Goal: Task Accomplishment & Management: Manage account settings

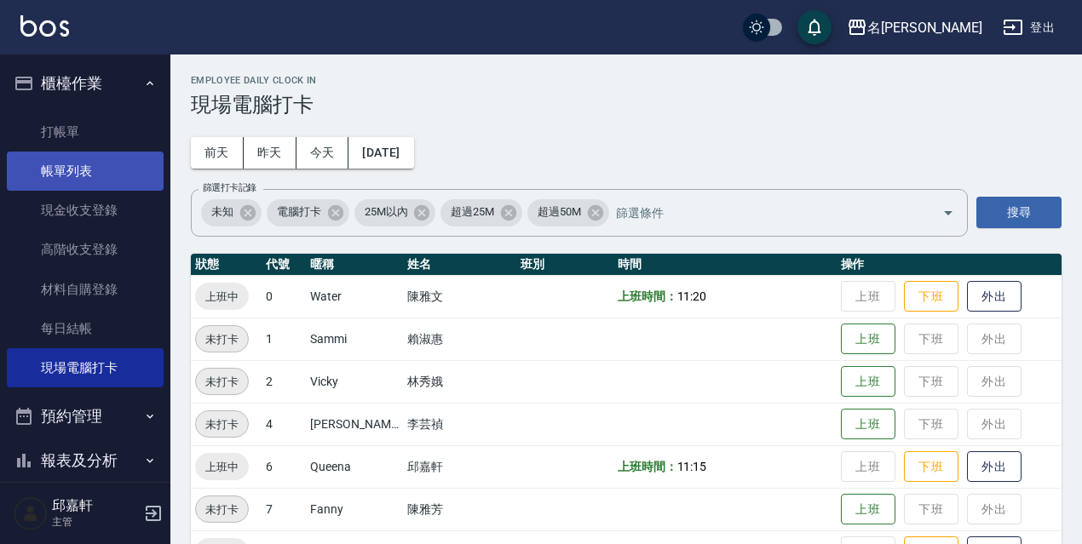
scroll to position [348, 0]
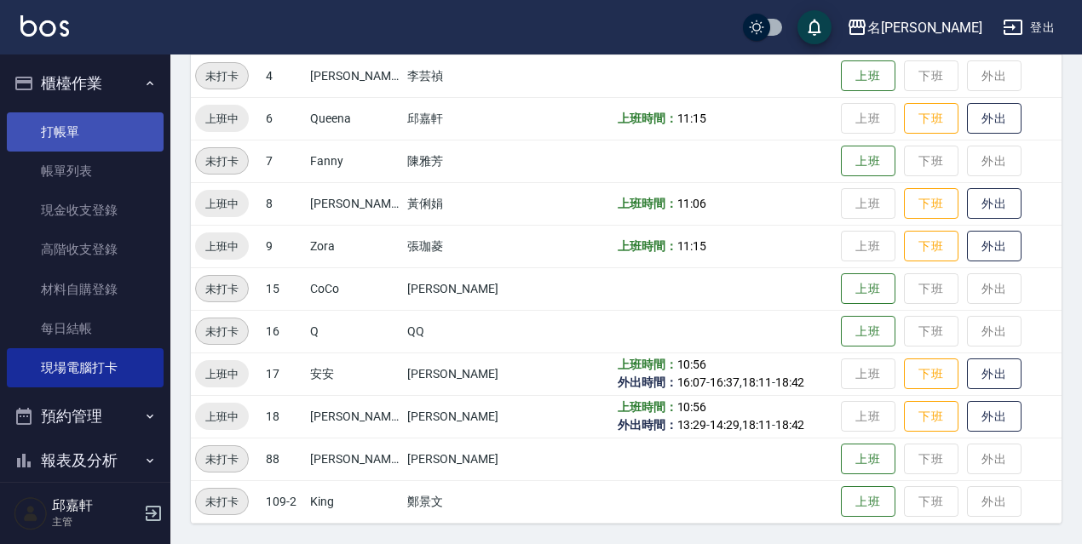
click at [110, 136] on link "打帳單" at bounding box center [85, 131] width 157 height 39
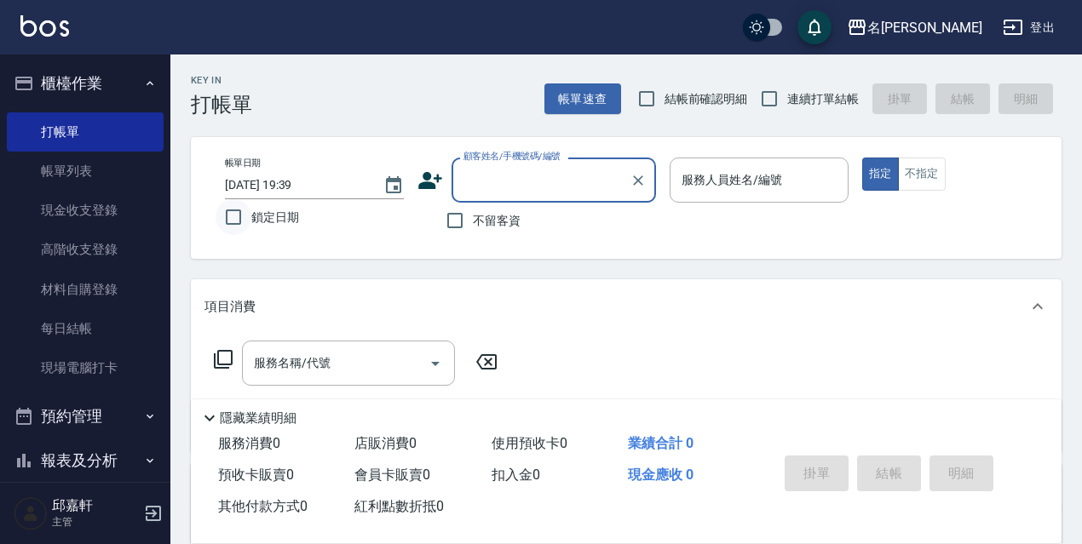
click at [245, 226] on input "鎖定日期" at bounding box center [233, 217] width 36 height 36
checkbox input "true"
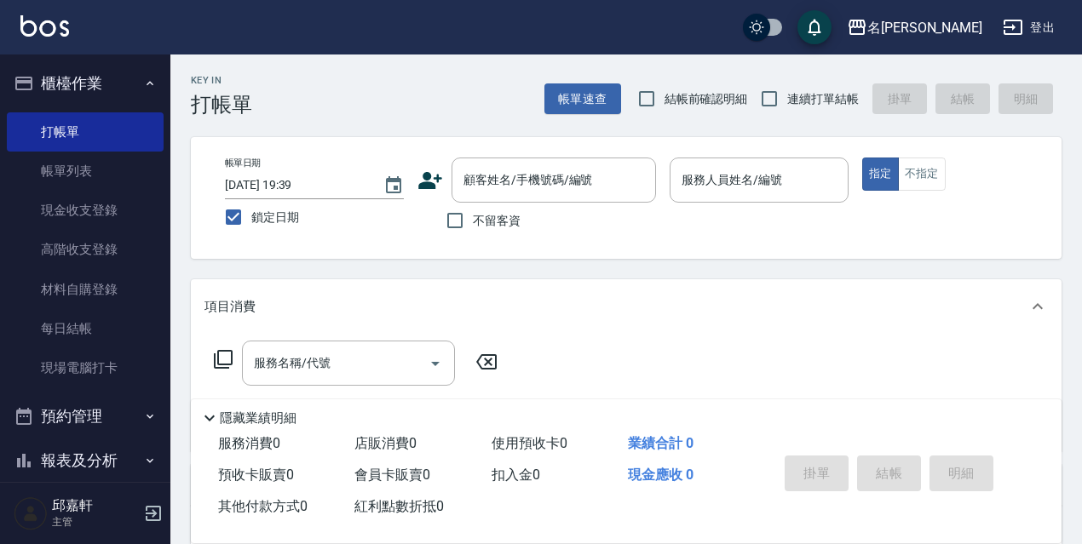
click at [485, 212] on span "不留客資" at bounding box center [497, 221] width 48 height 18
click at [473, 211] on input "不留客資" at bounding box center [455, 221] width 36 height 36
checkbox input "true"
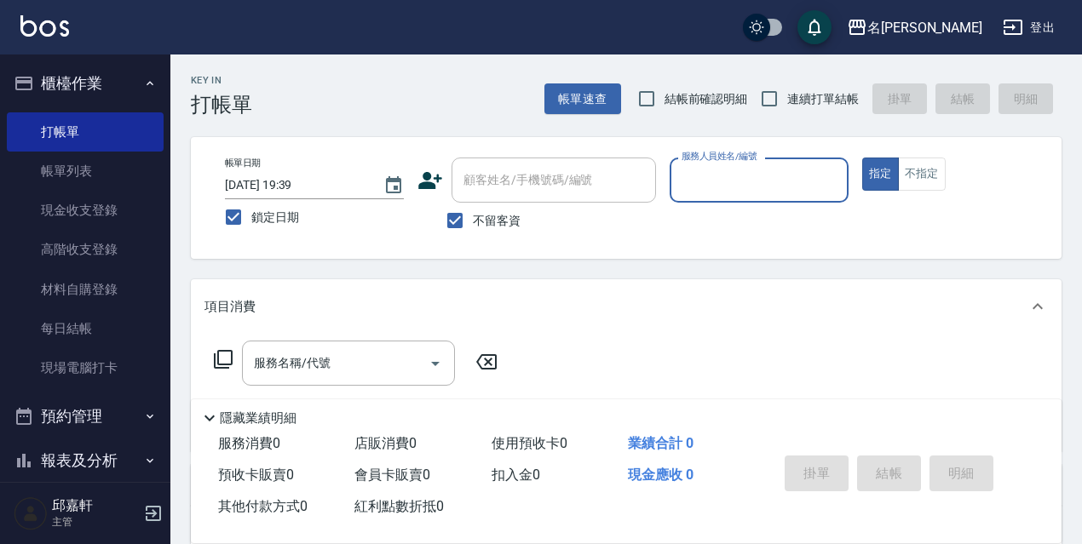
click at [841, 106] on span "連續打單結帳" at bounding box center [823, 99] width 72 height 18
click at [787, 106] on input "連續打單結帳" at bounding box center [769, 99] width 36 height 36
checkbox input "true"
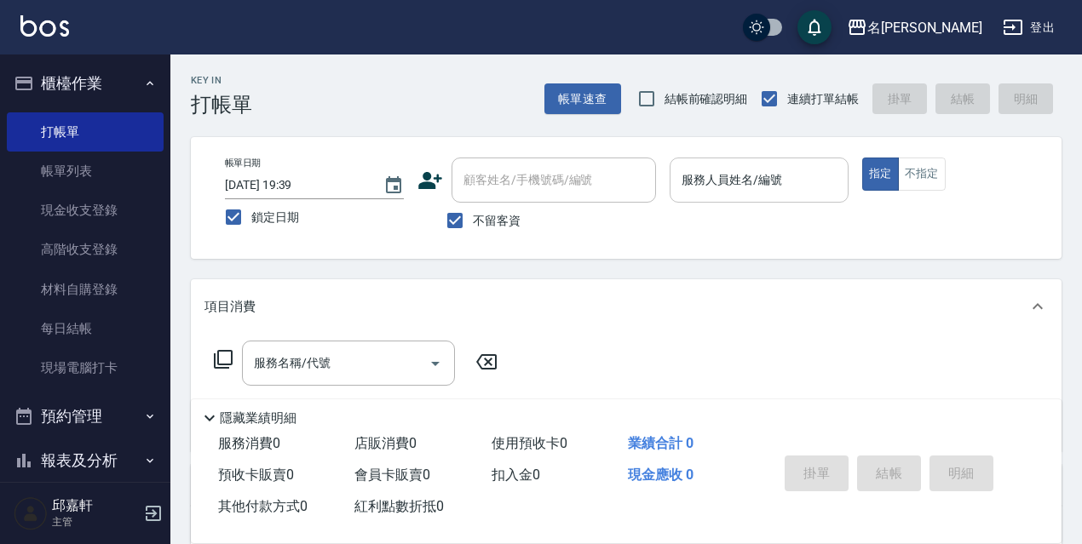
click at [768, 170] on input "服務人員姓名/編號" at bounding box center [759, 180] width 164 height 30
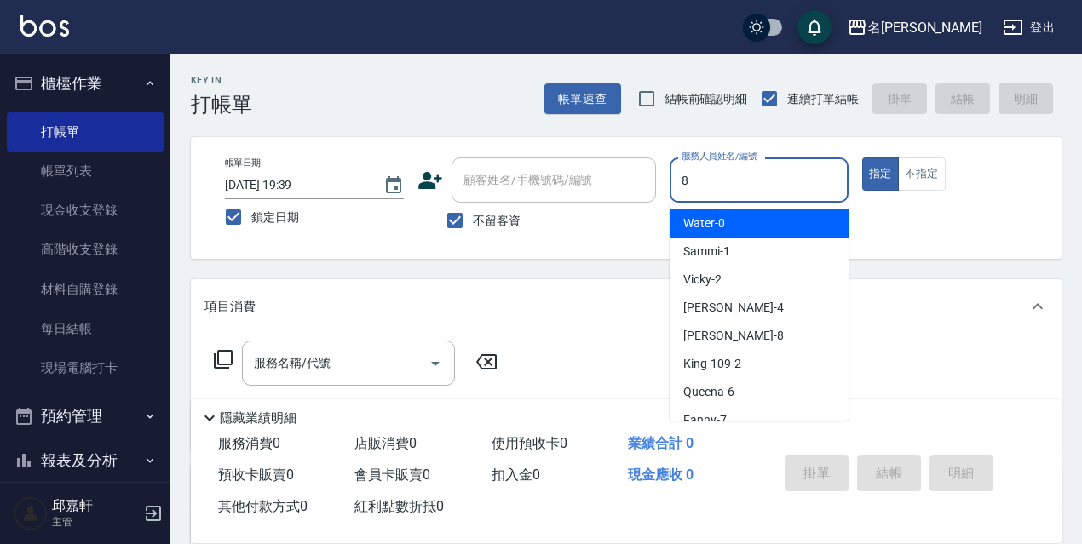
type input "Cindy-8"
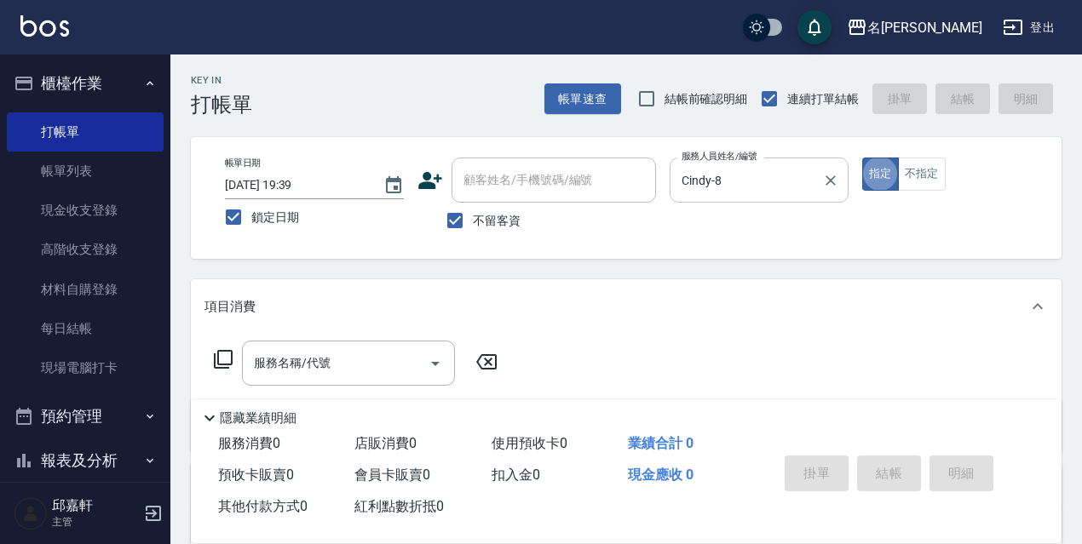
type button "true"
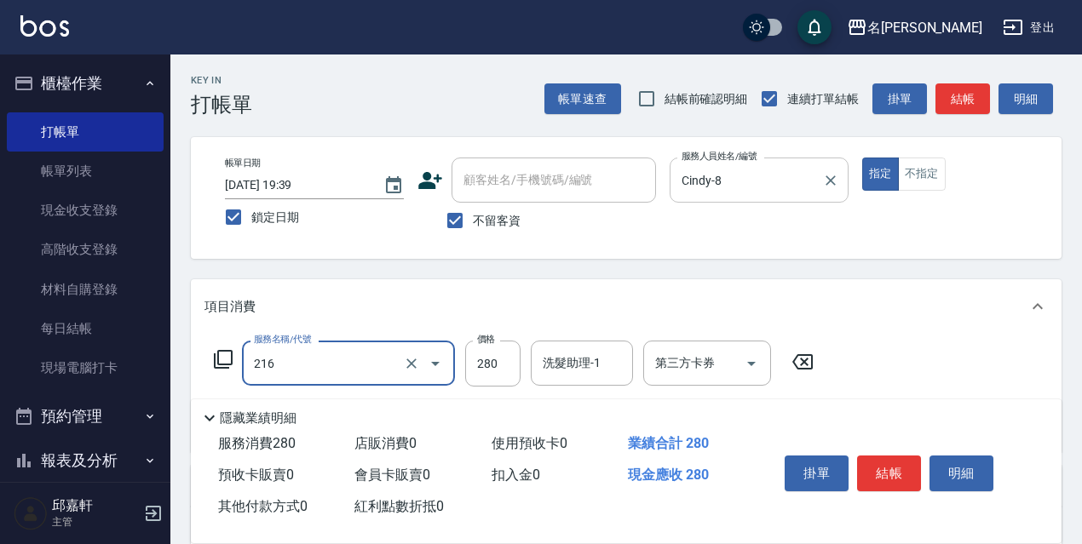
type input "洗髮卷<抵>280(216)"
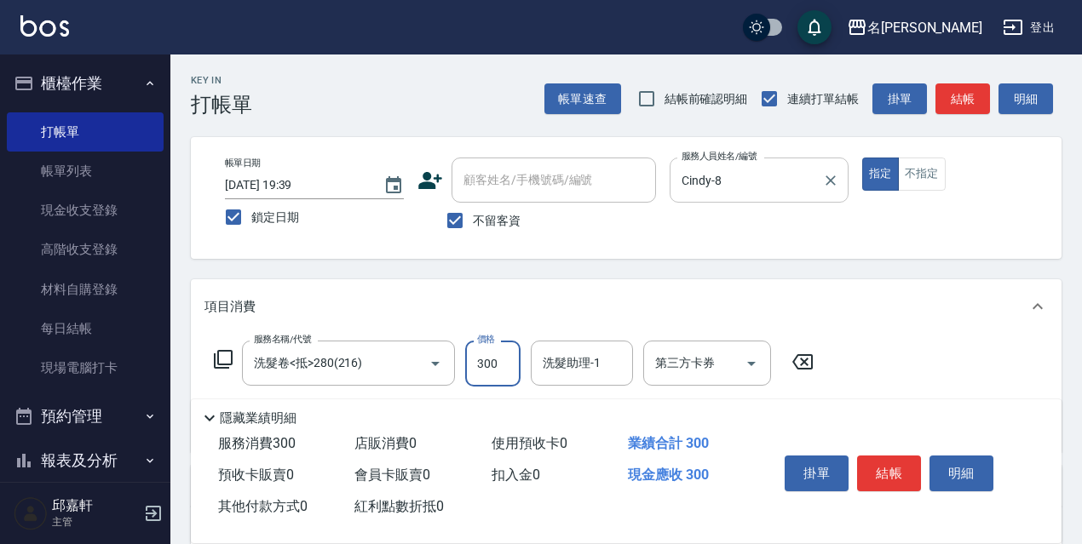
type input "300"
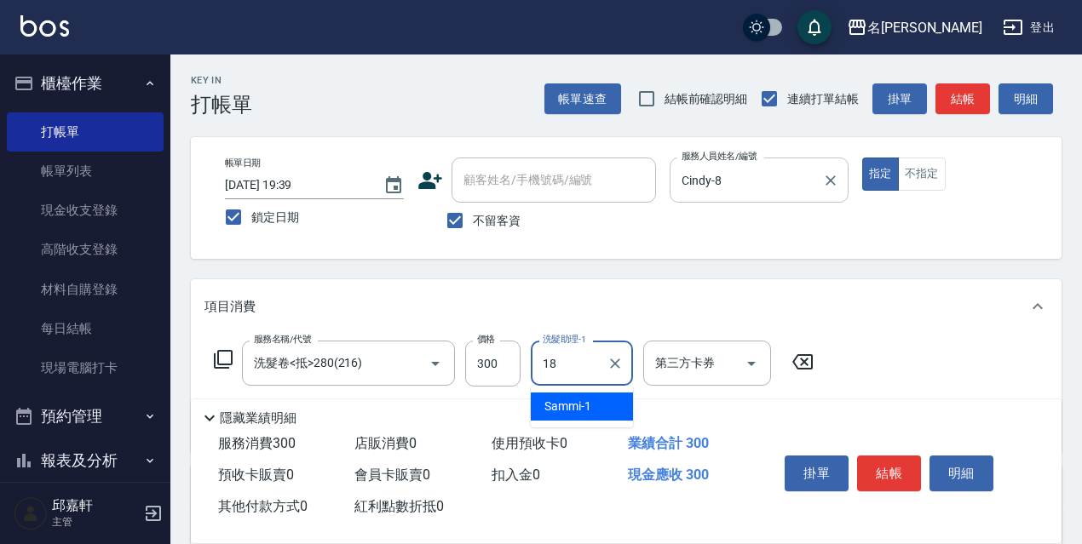
type input "倩倩-18"
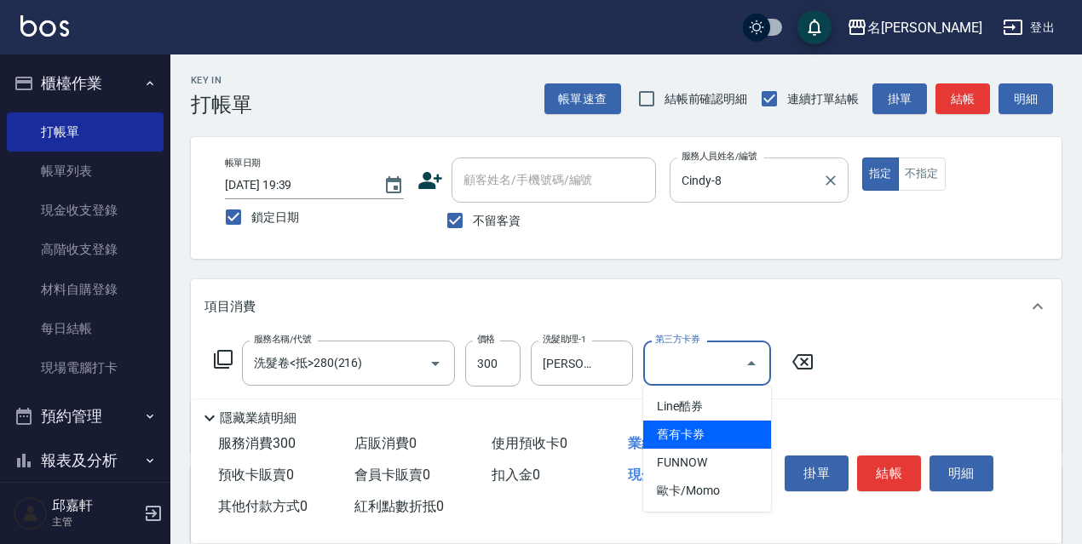
type input "舊有卡券"
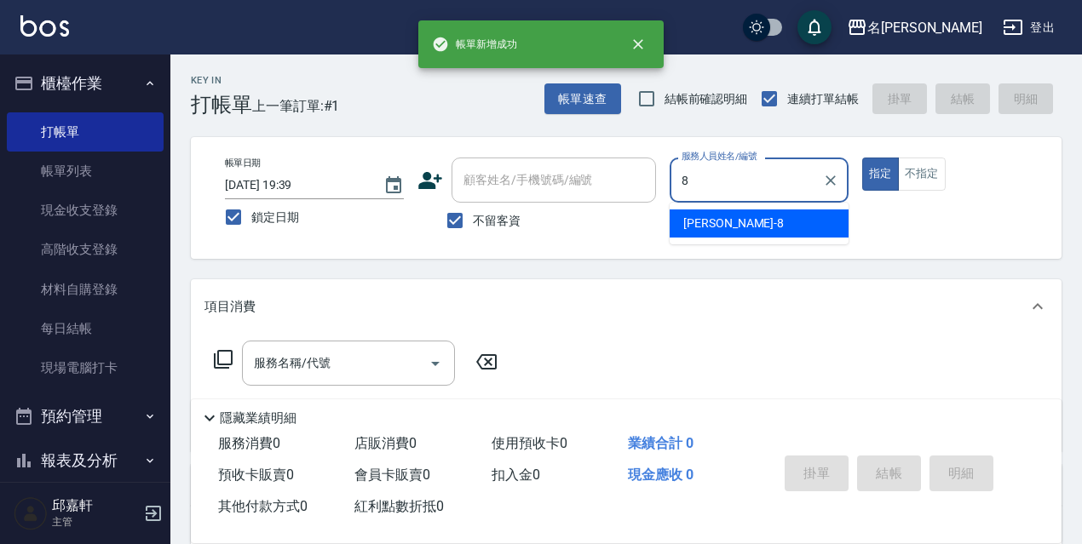
type input "Cindy-8"
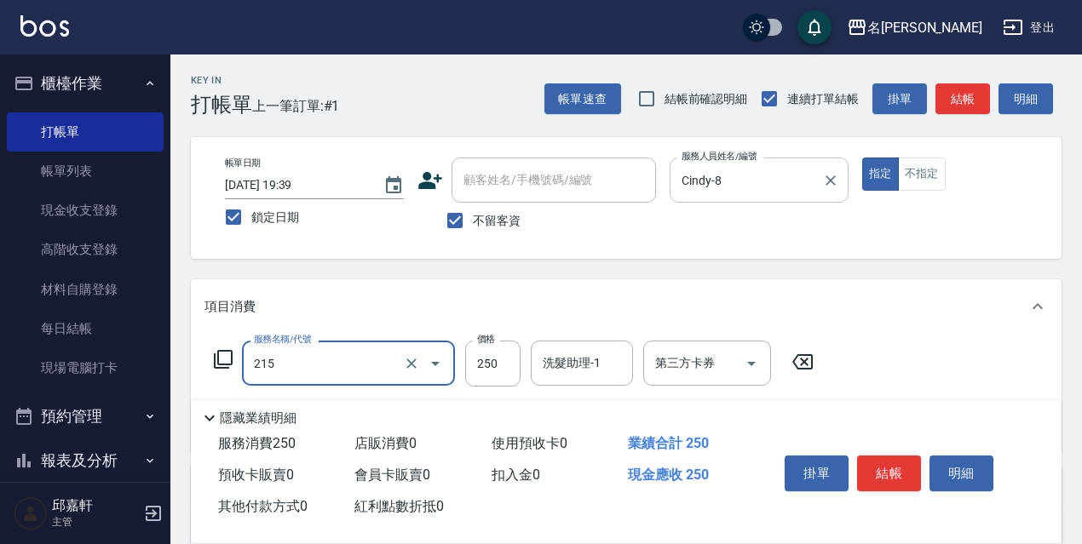
type input "洗髮卷<抵>250(215)"
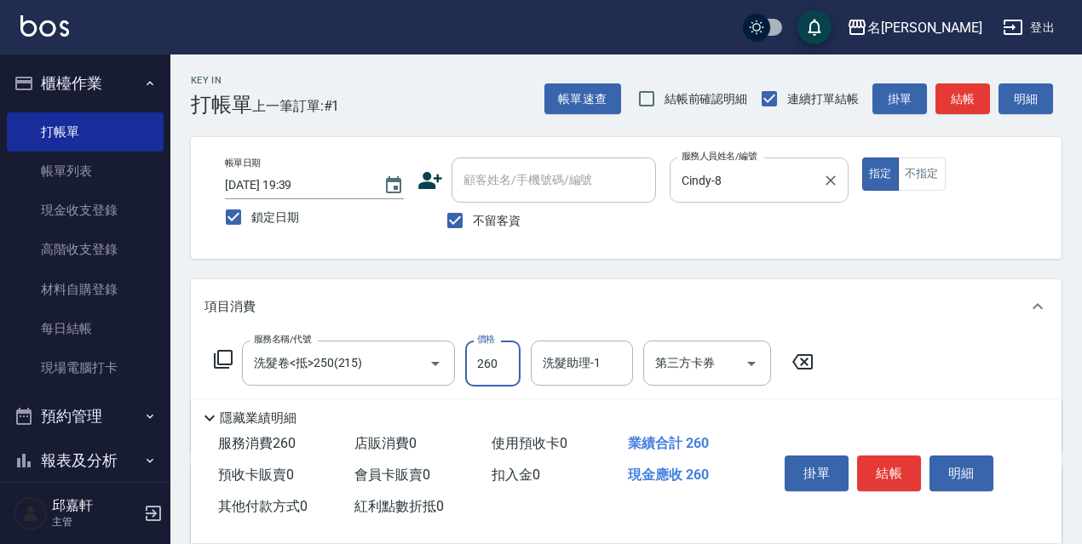
type input "260"
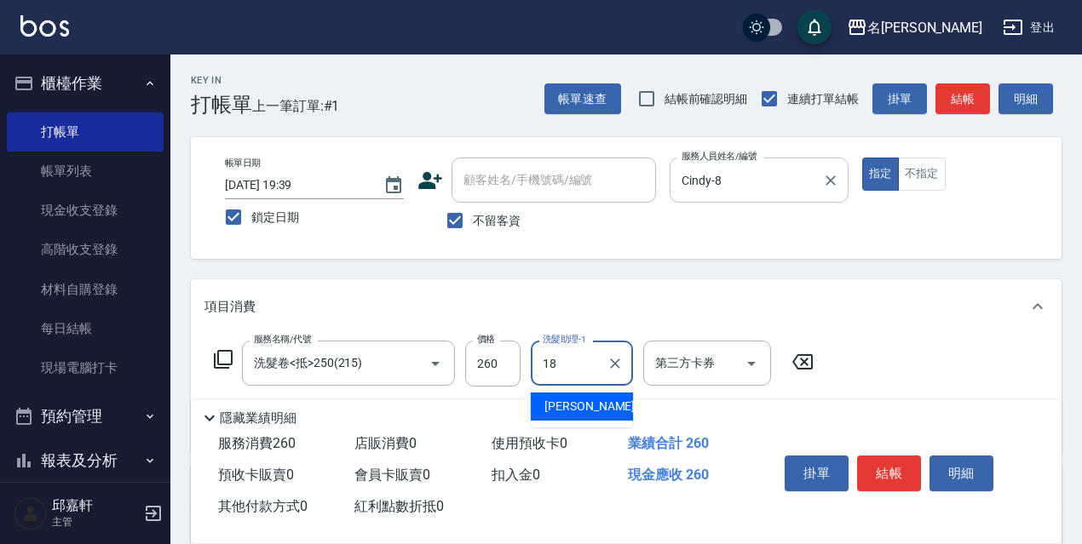
type input "倩倩-18"
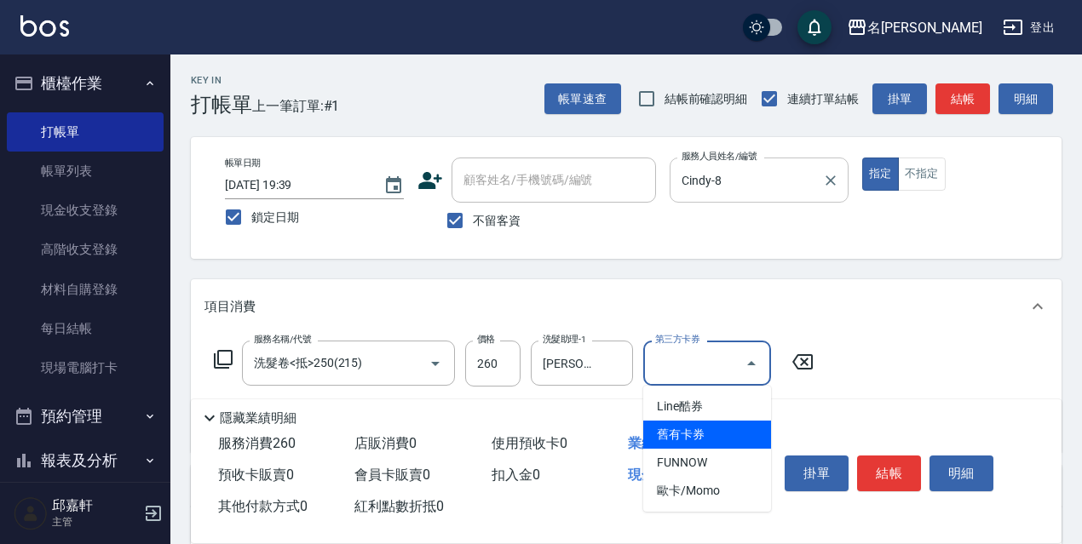
type input "舊有卡券"
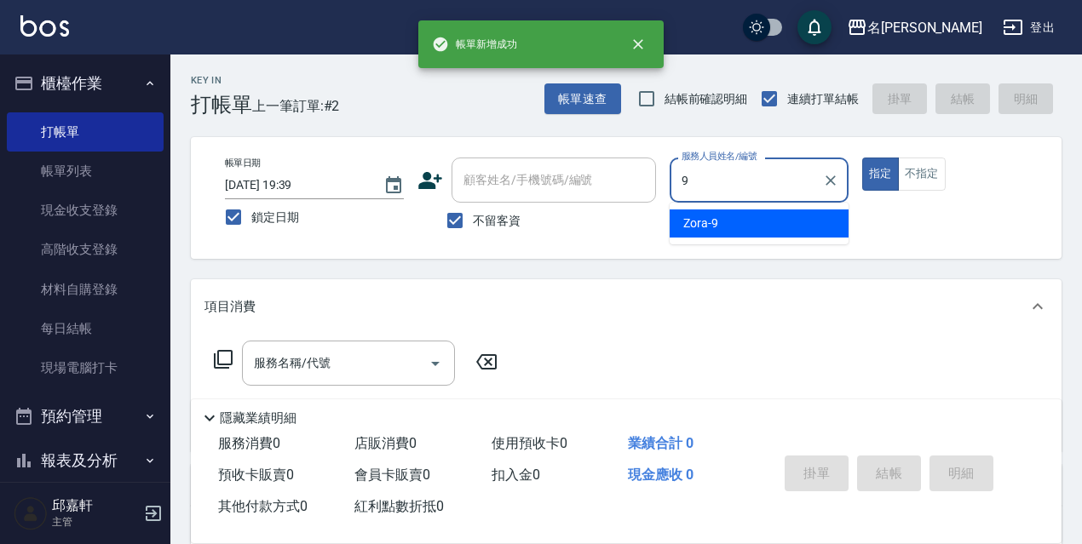
type input "Zora-9"
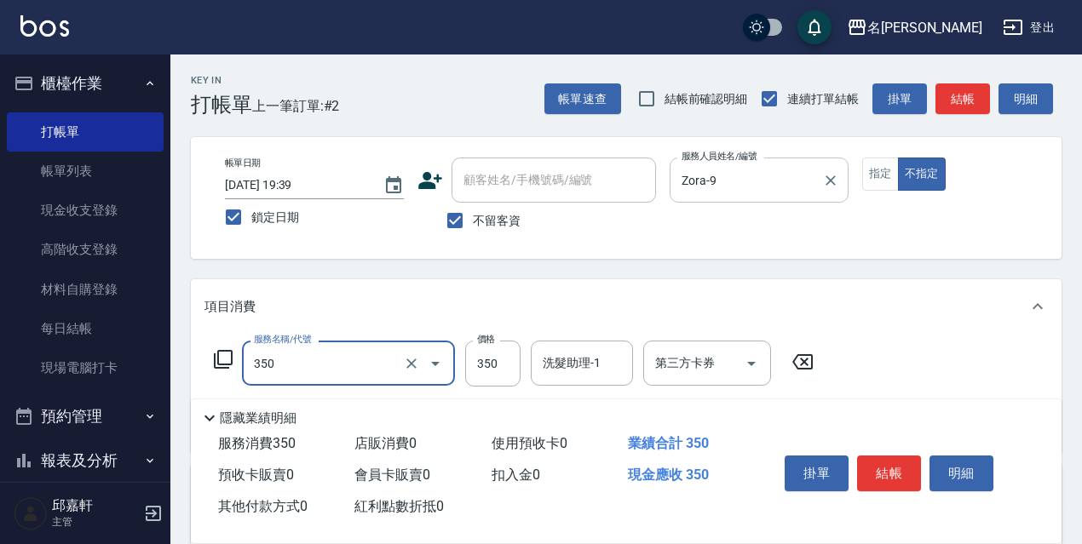
type input "洗髮350(350)"
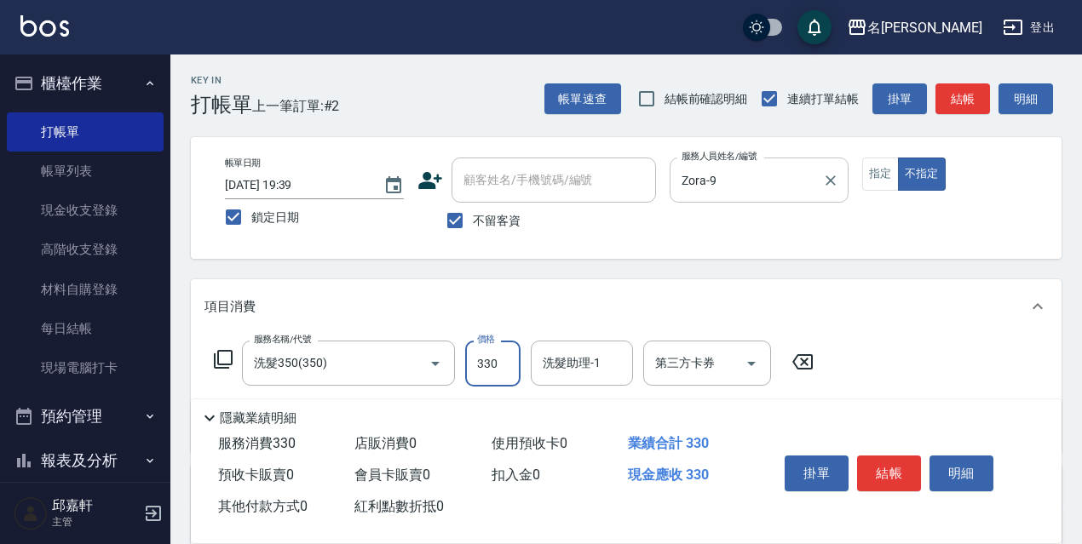
type input "330"
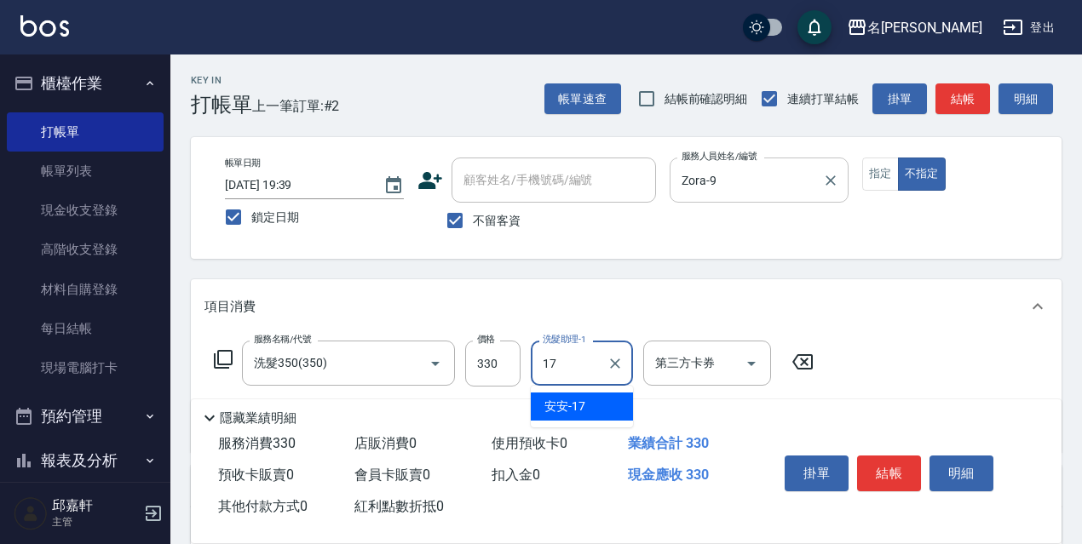
type input "安安-17"
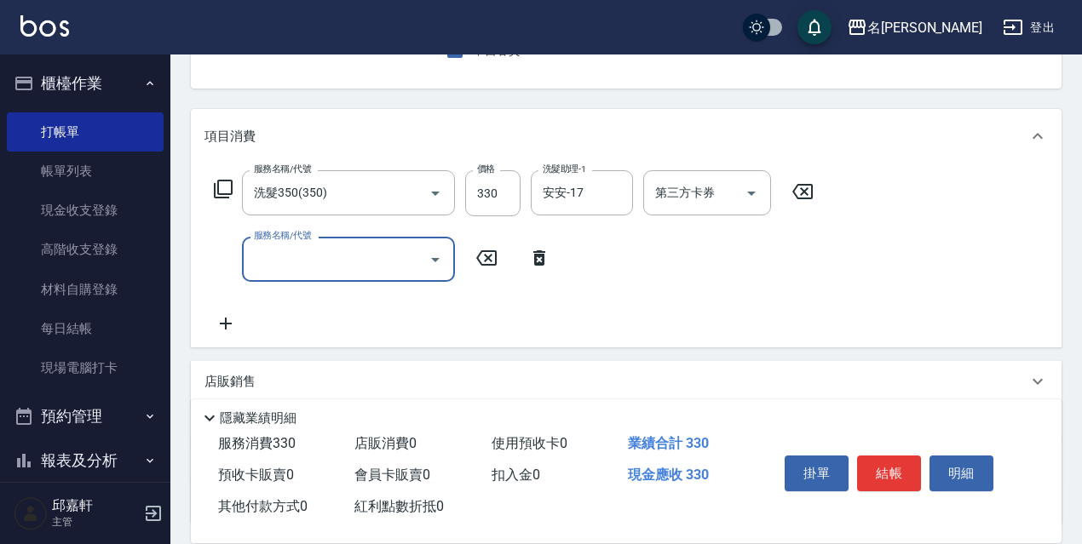
scroll to position [255, 0]
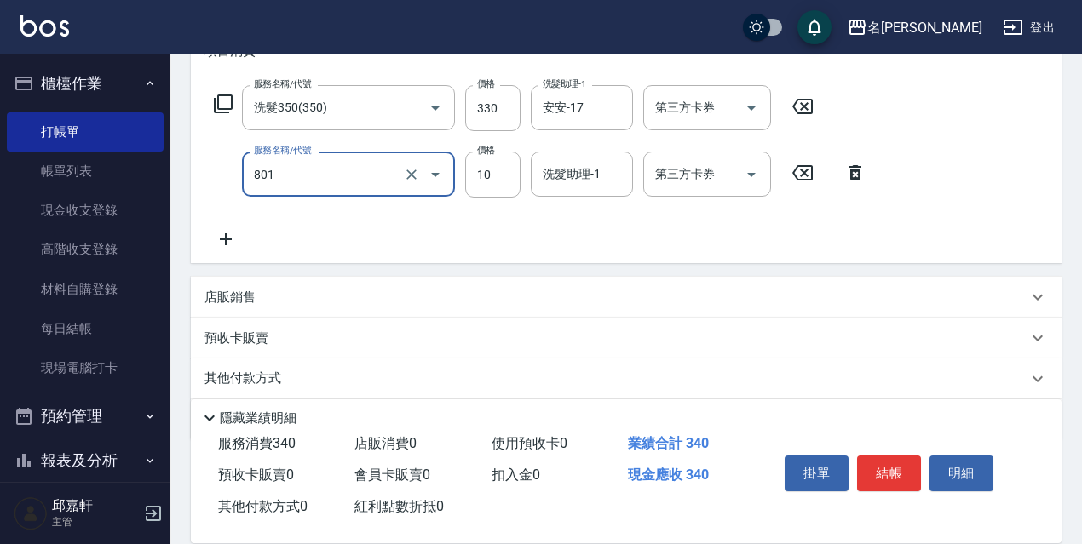
type input "潤絲精(801)"
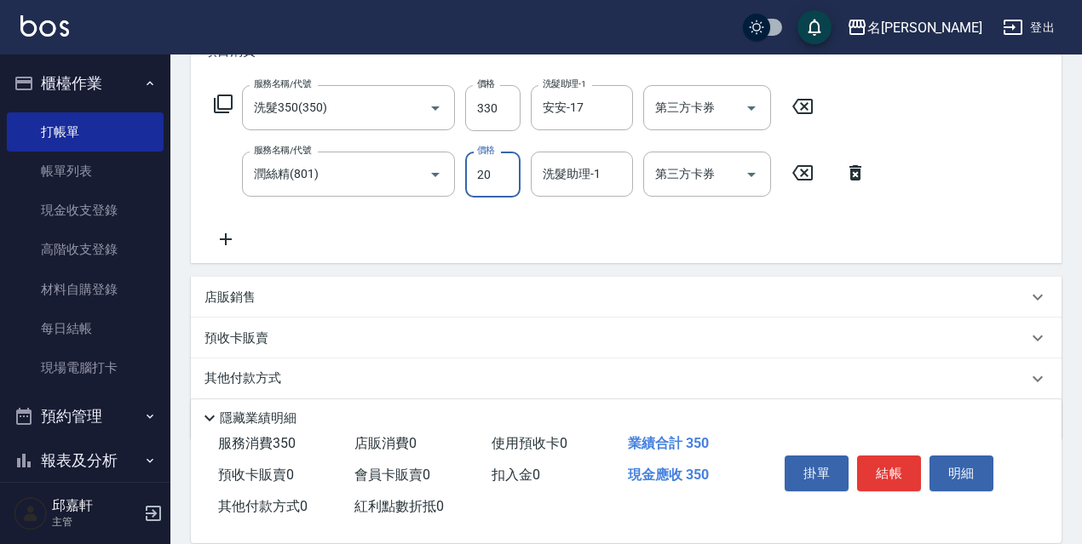
type input "20"
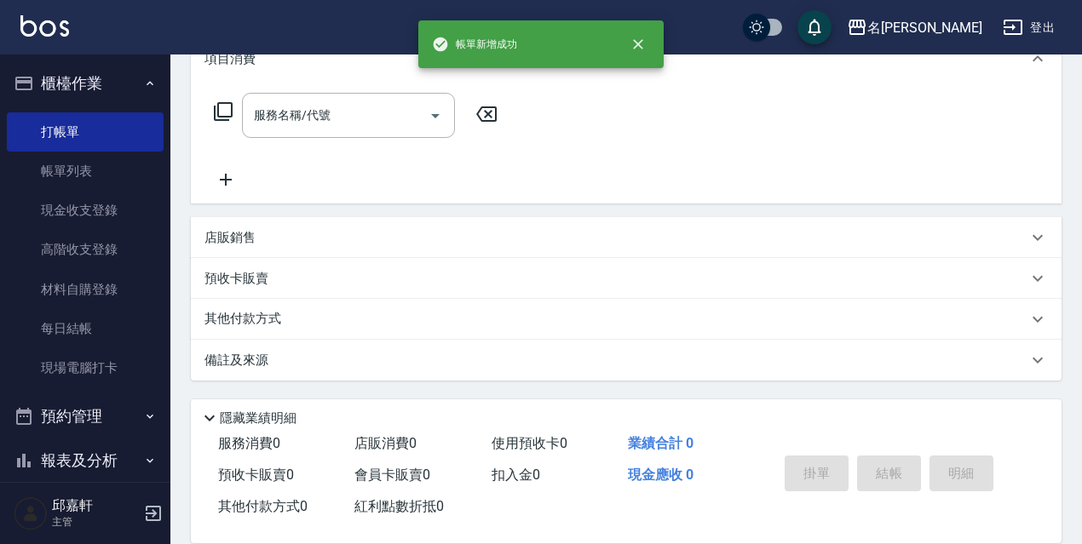
scroll to position [0, 0]
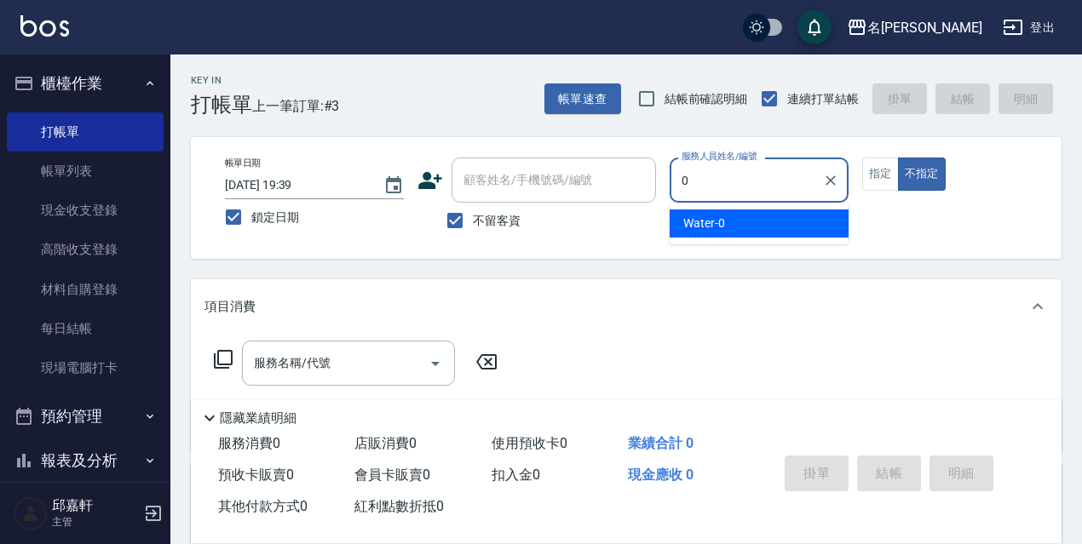
type input "Water-0"
type button "false"
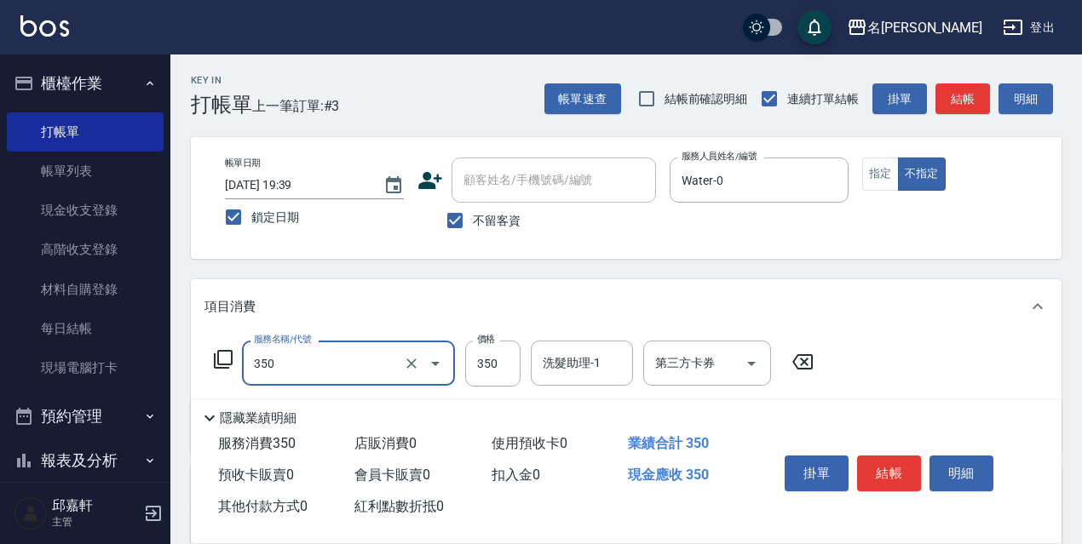
type input "洗髮350(350)"
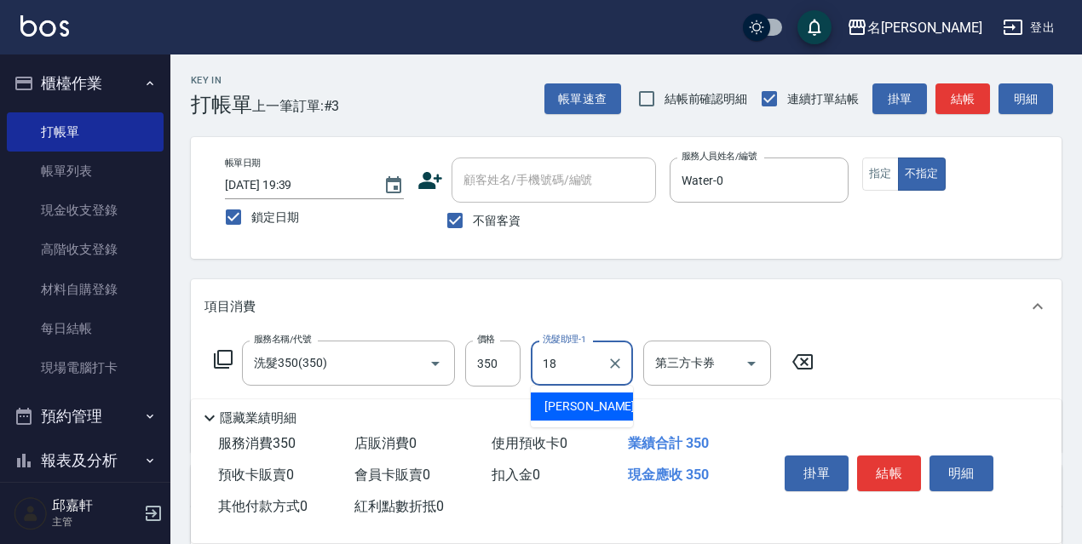
type input "倩倩-18"
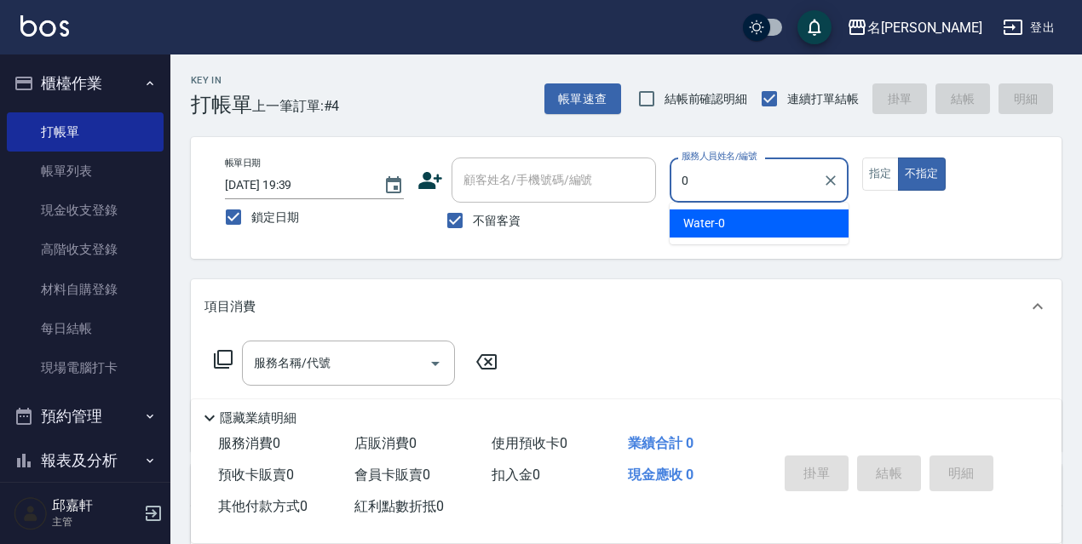
type input "Water-0"
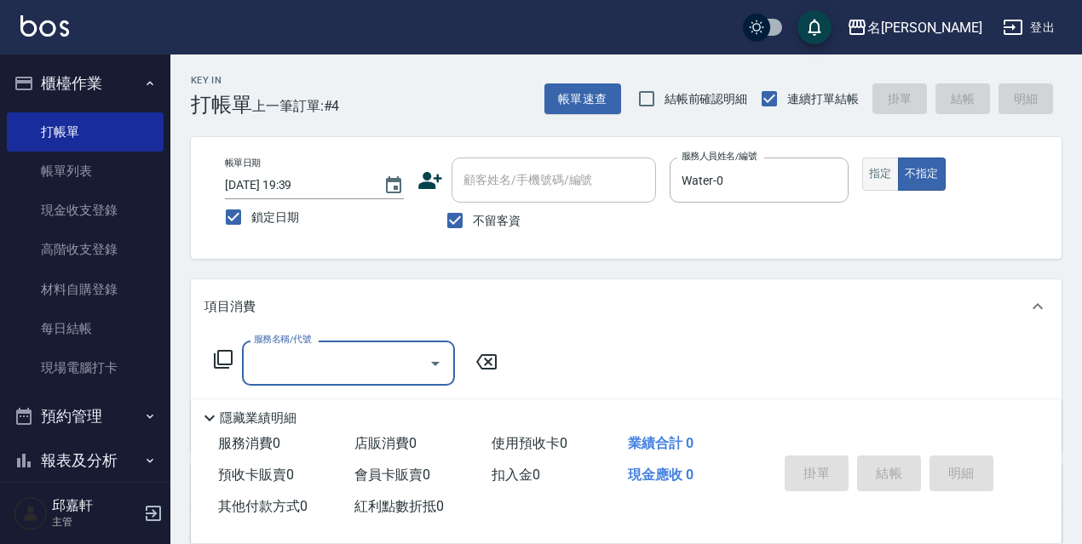
click at [869, 166] on button "指定" at bounding box center [880, 174] width 37 height 33
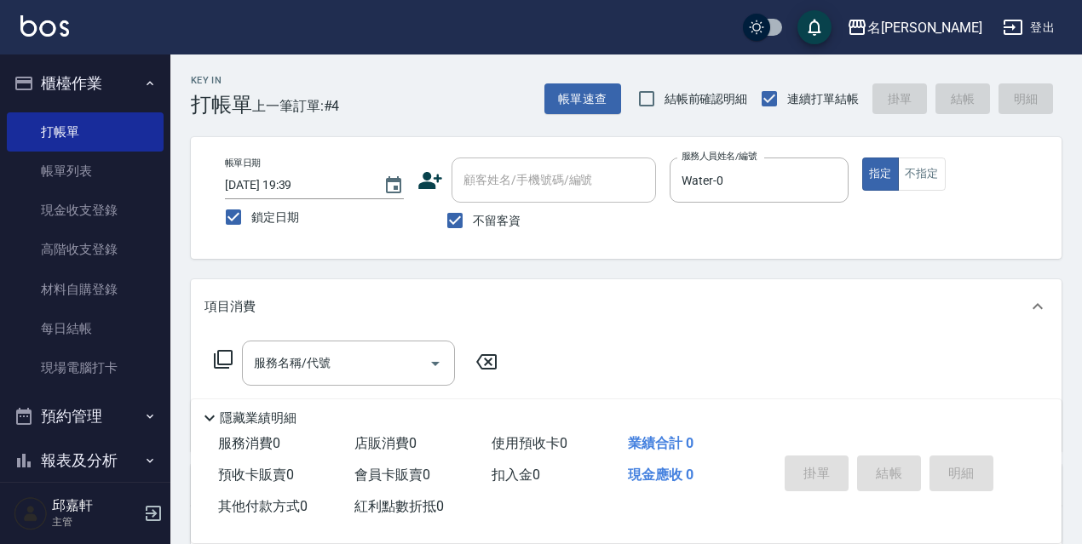
click at [265, 340] on div "服務名稱/代號 服務名稱/代號" at bounding box center [626, 393] width 870 height 118
click at [259, 346] on div "服務名稱/代號" at bounding box center [348, 363] width 213 height 45
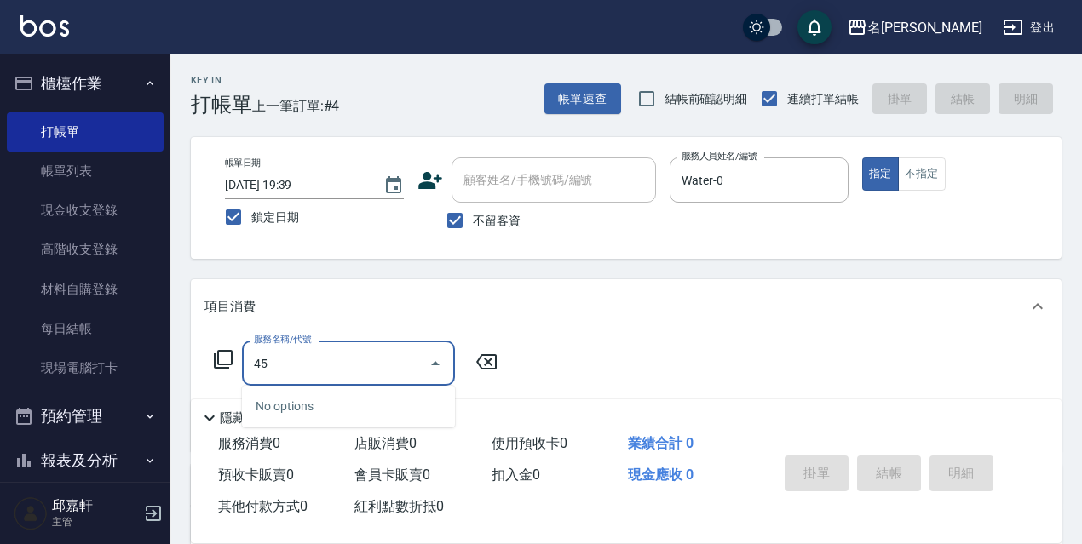
type input "4"
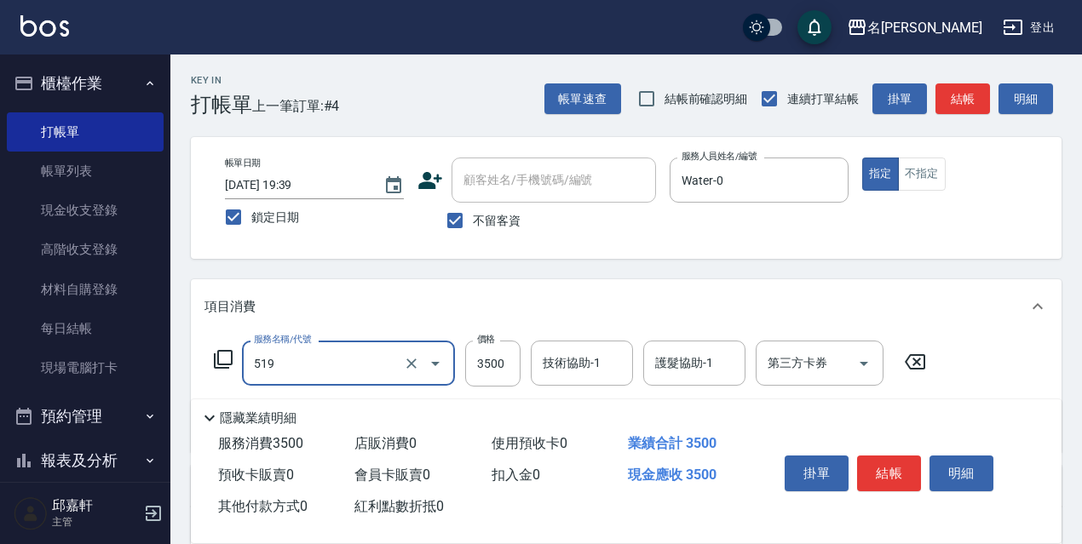
type input "阿速卡醫學染髮(519)"
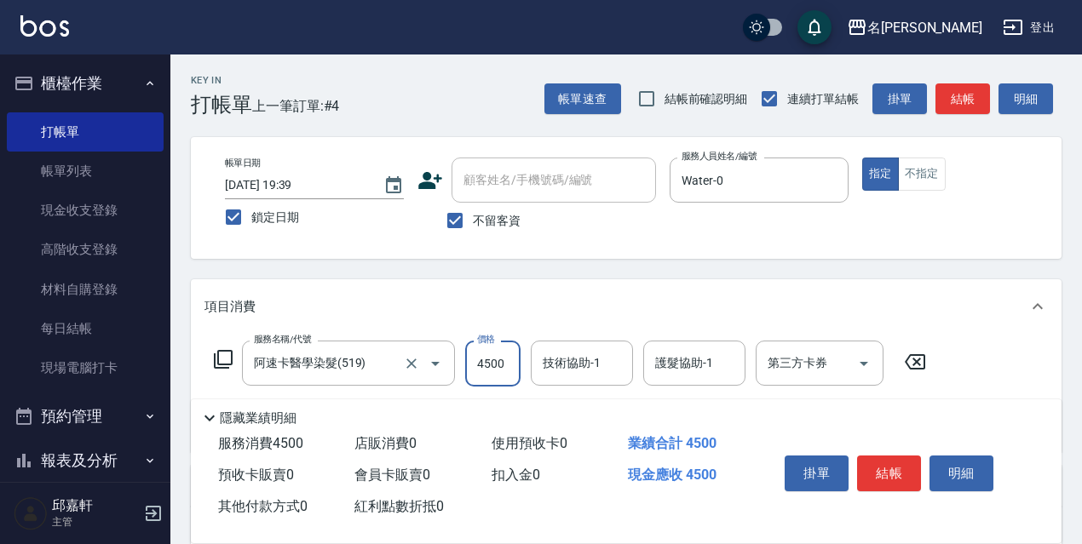
type input "4500"
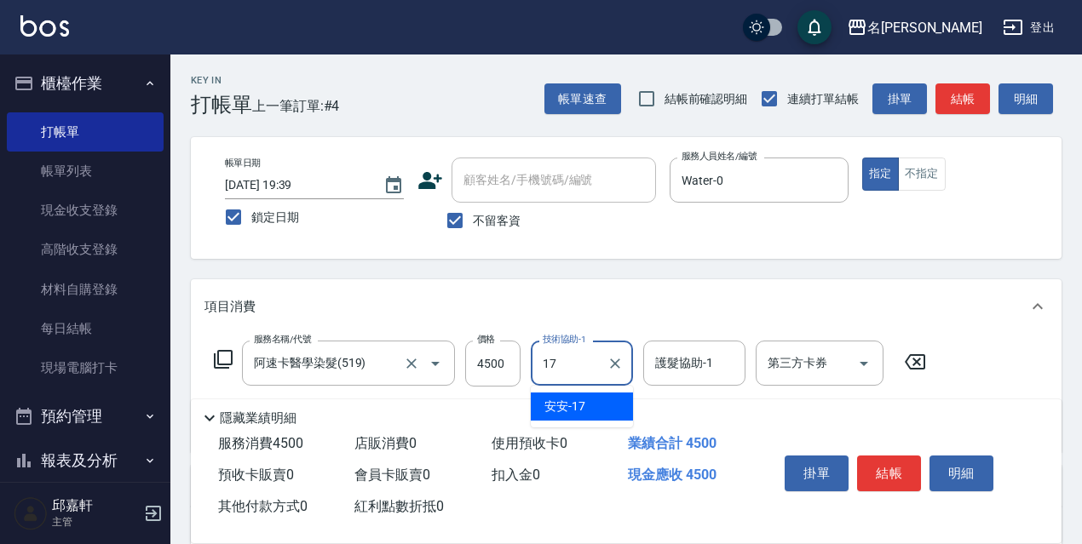
type input "安安-17"
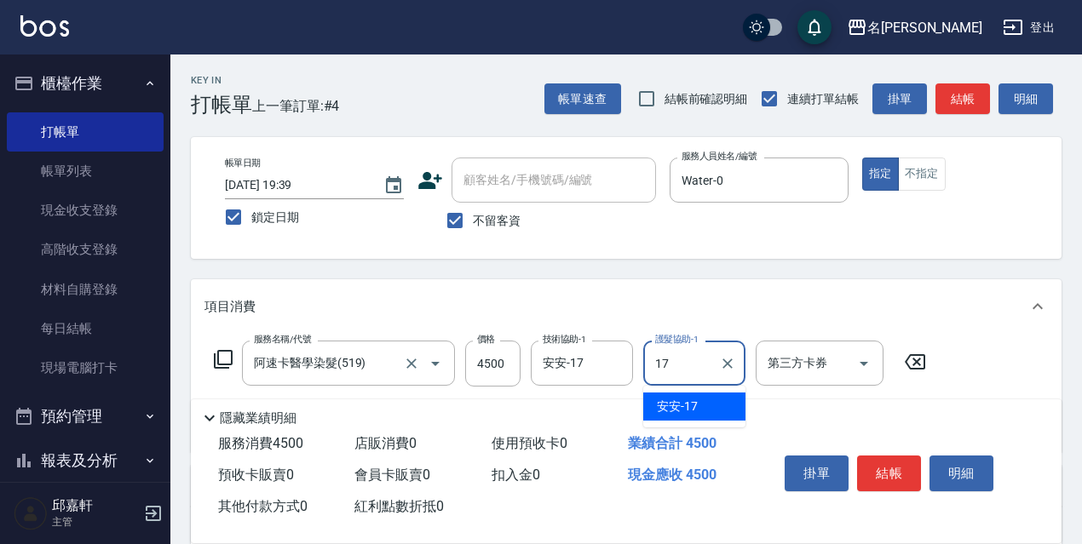
type input "安安-17"
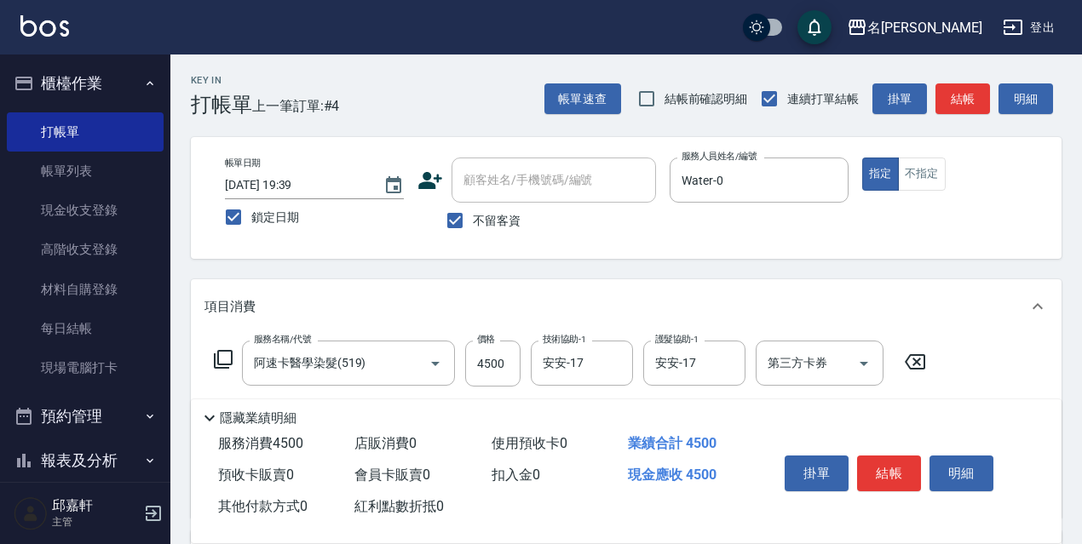
scroll to position [170, 0]
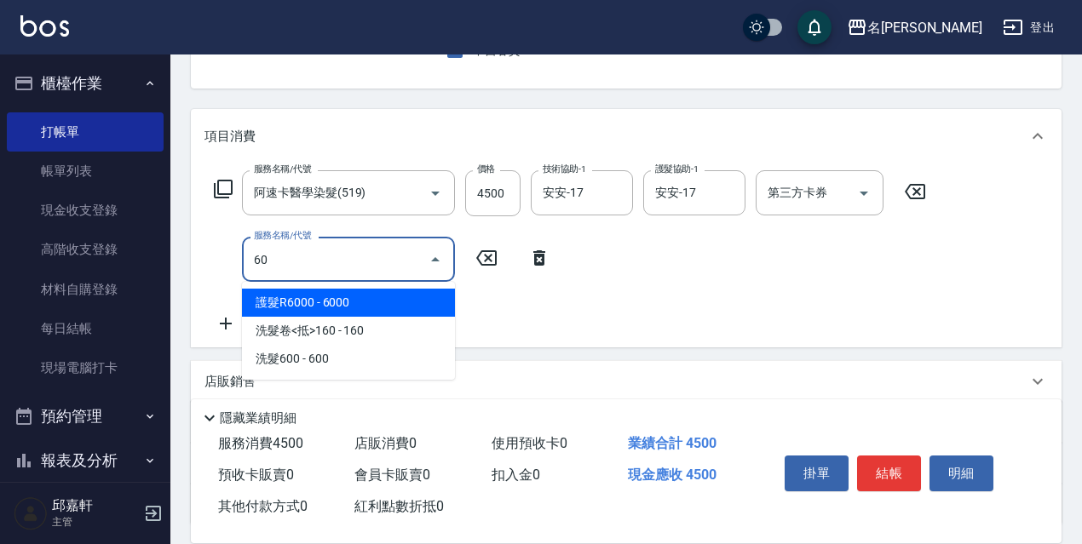
type input "6"
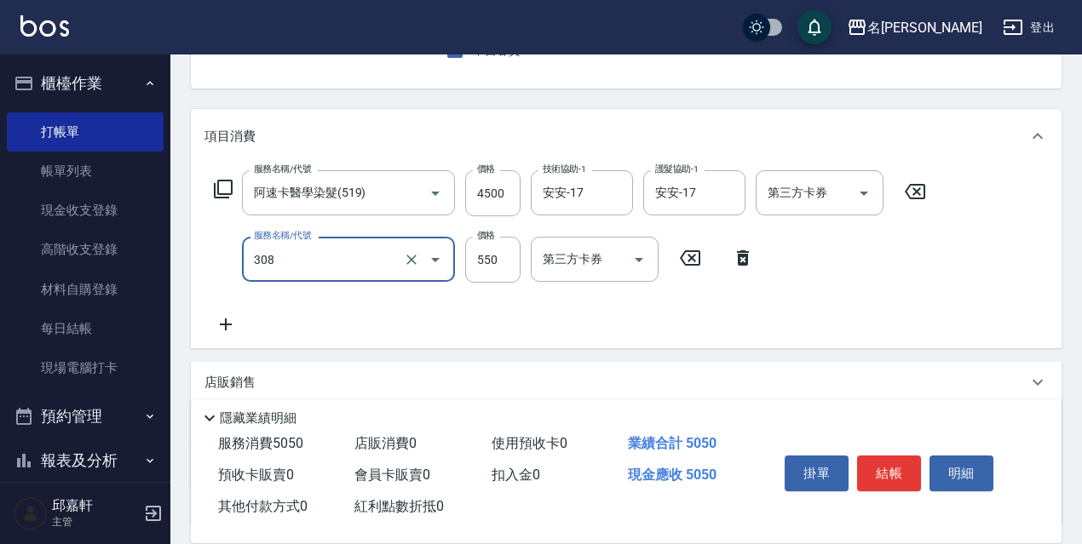
type input "剪髮550(308)"
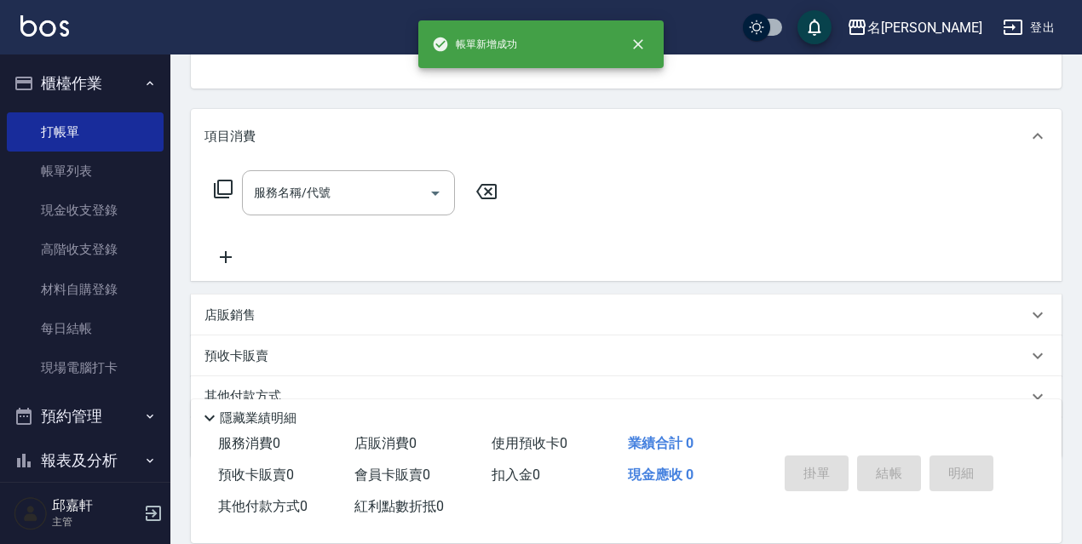
scroll to position [165, 0]
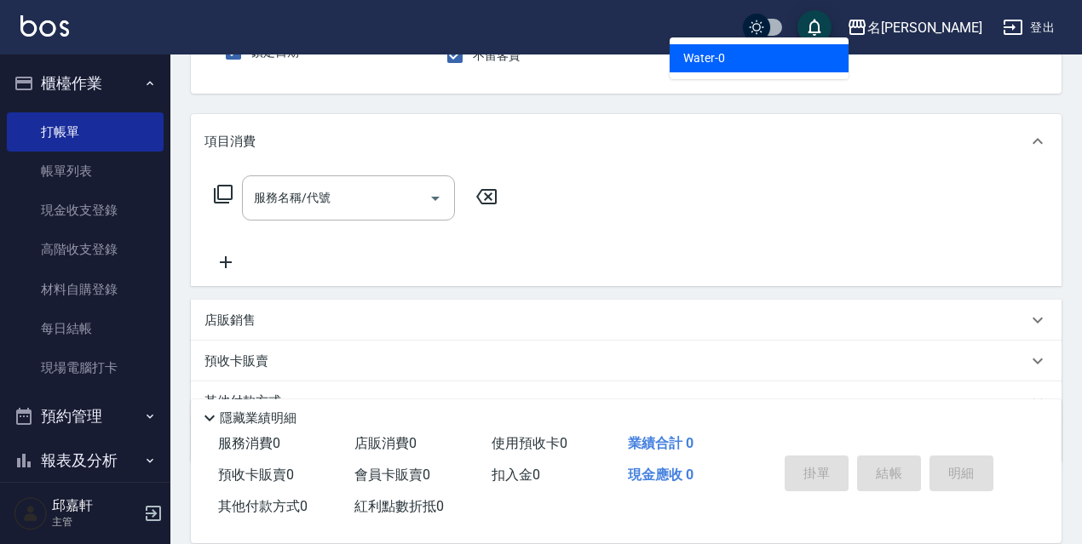
type input "Water-0"
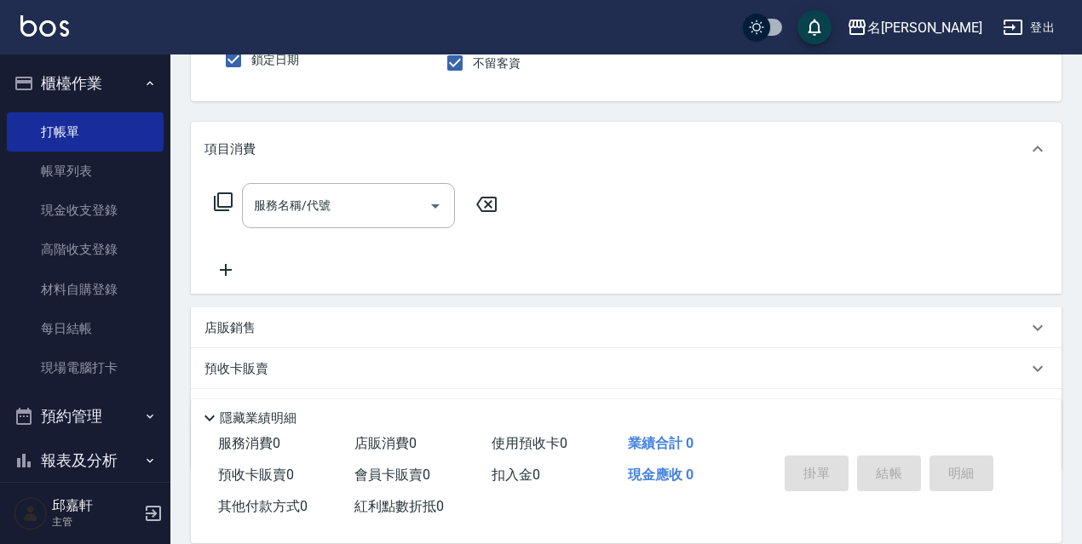
scroll to position [72, 0]
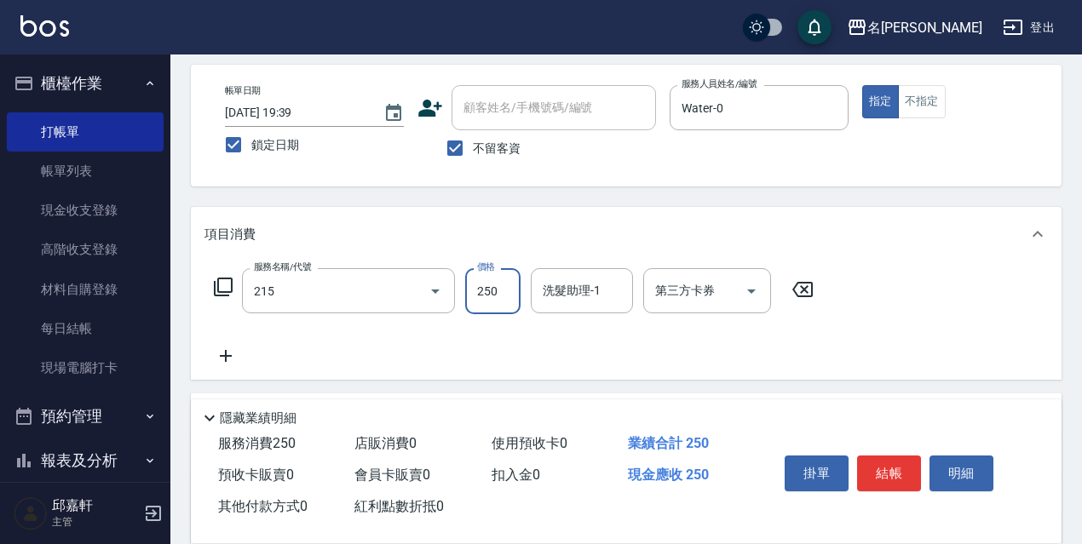
type input "洗髮卷<抵>250(215)"
type input "260"
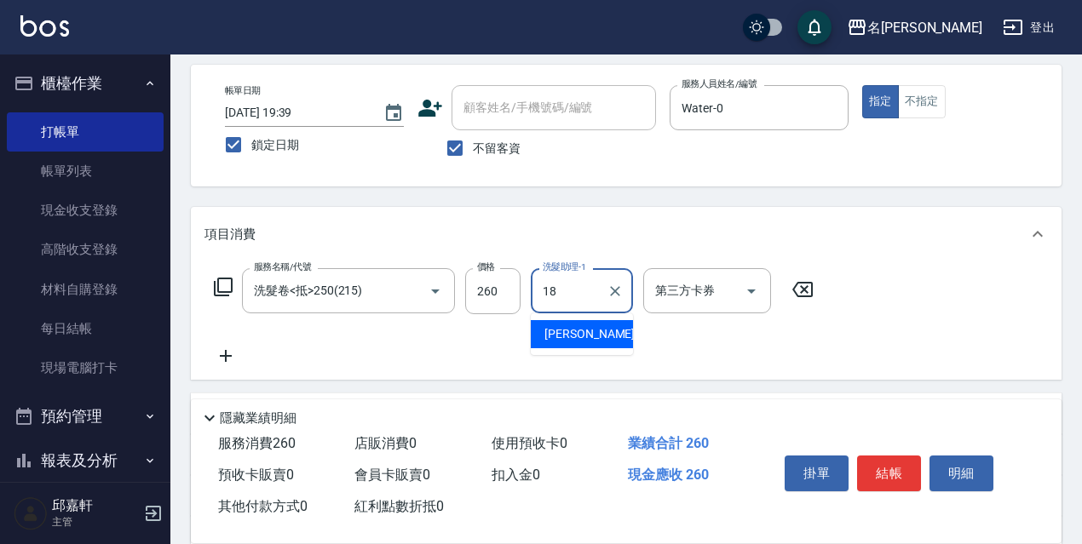
type input "倩倩-18"
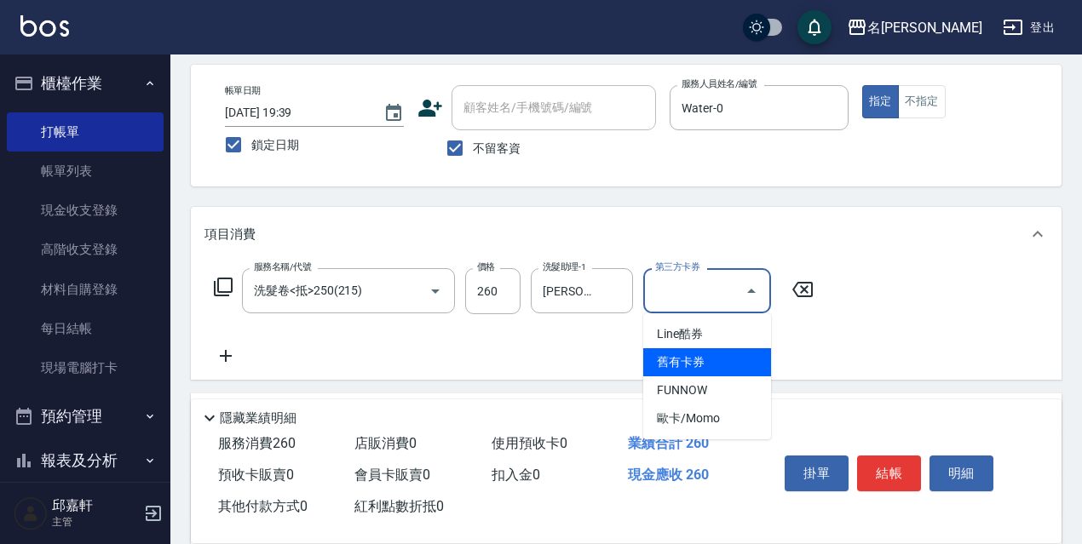
type input "舊有卡券"
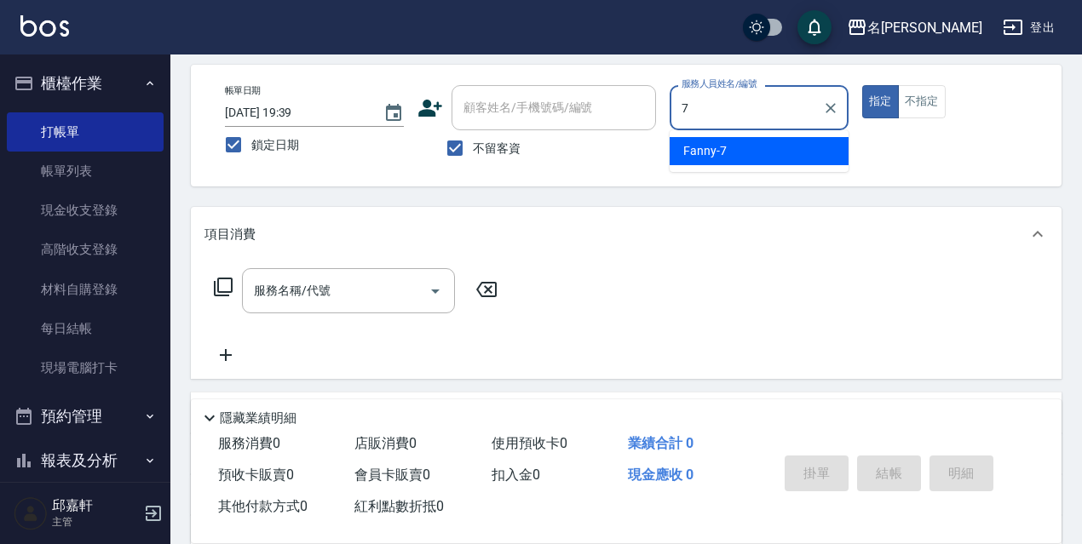
type input "Fanny-7"
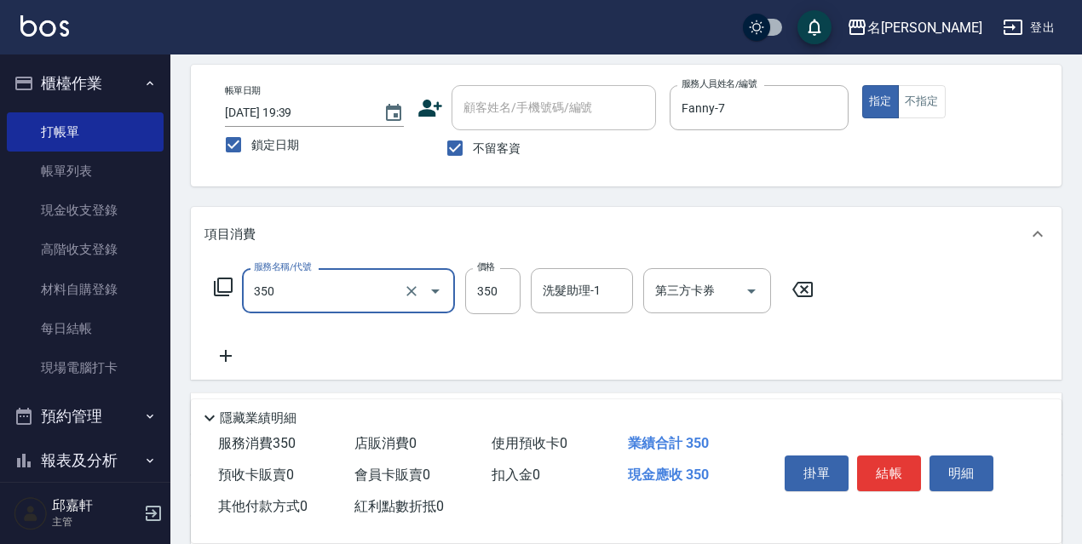
type input "洗髮350(350)"
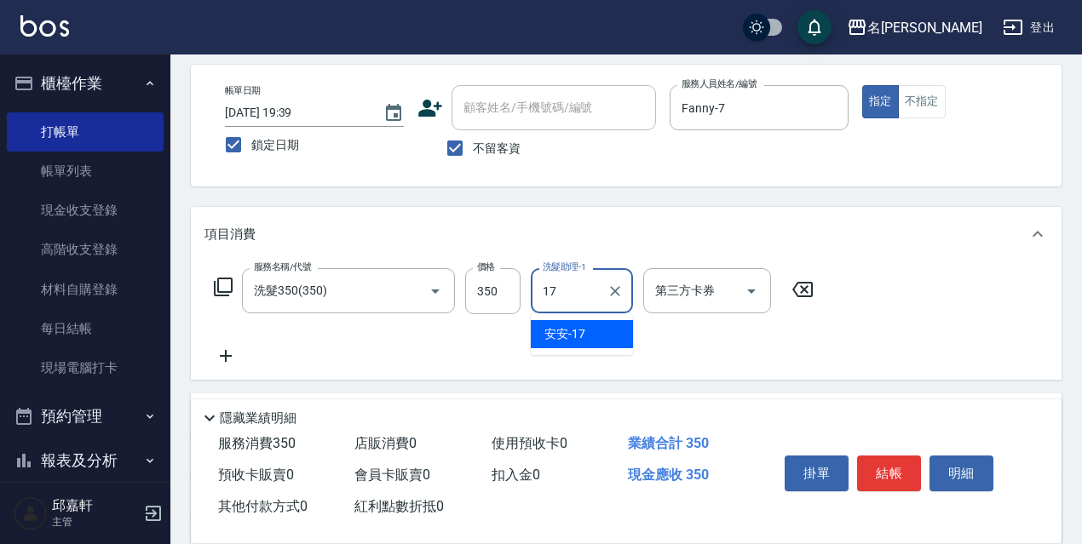
type input "安安-17"
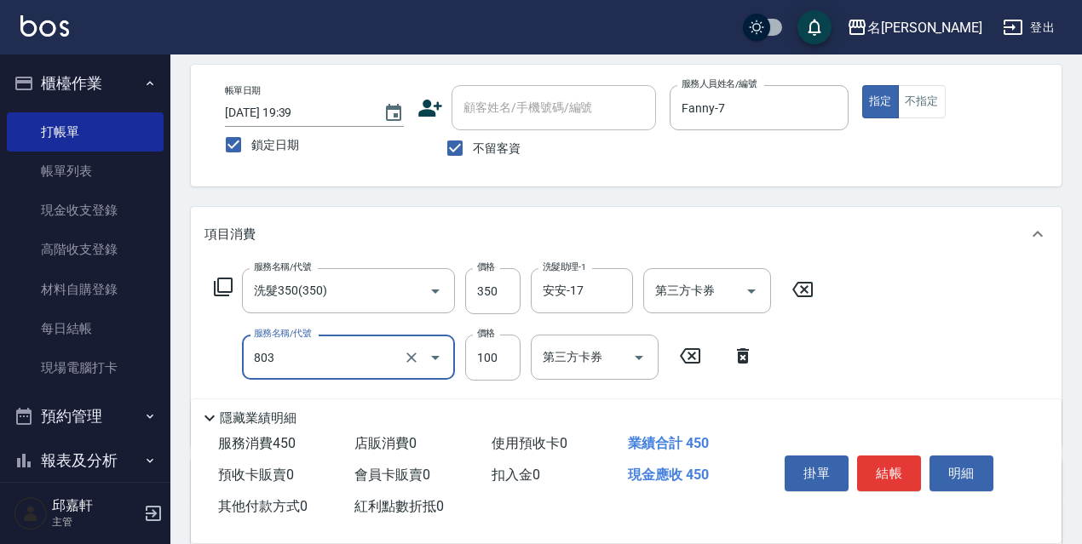
type input "電棒/夾直(803)"
type input "潤絲精(801)"
type input "20"
click at [475, 271] on input "350" at bounding box center [492, 291] width 55 height 46
click at [482, 278] on input "350" at bounding box center [492, 291] width 55 height 46
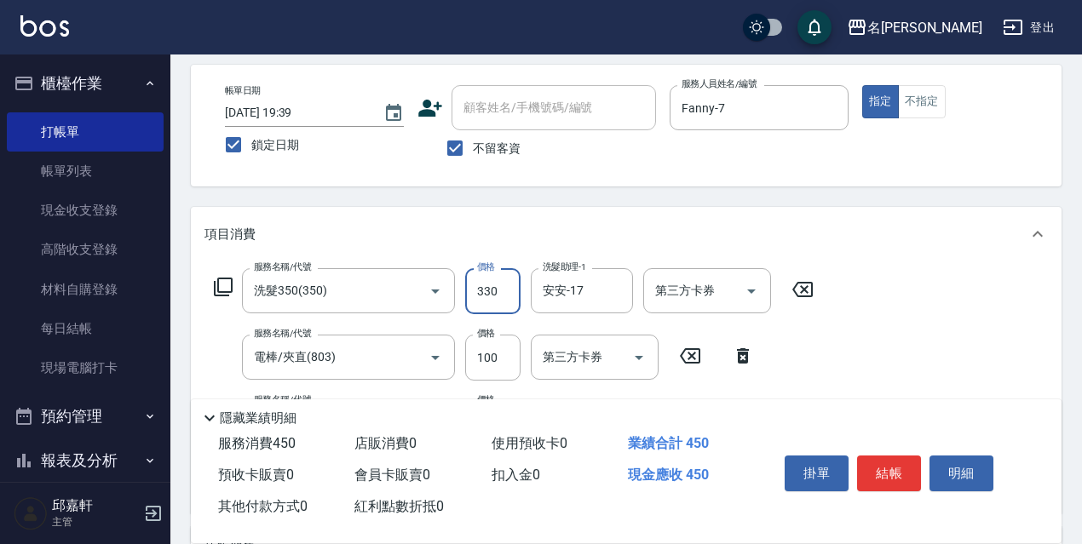
type input "330"
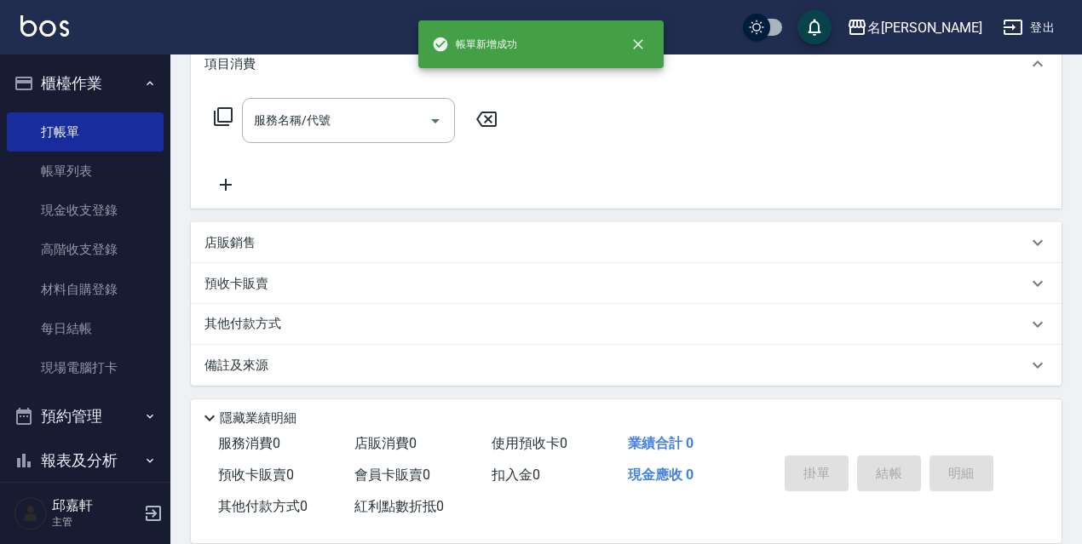
scroll to position [0, 0]
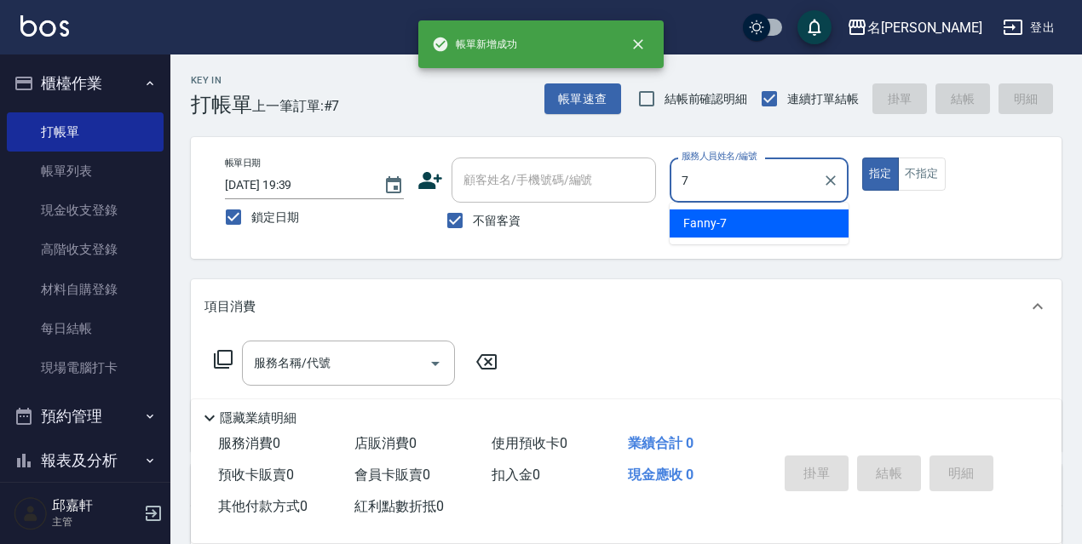
type input "Fanny-7"
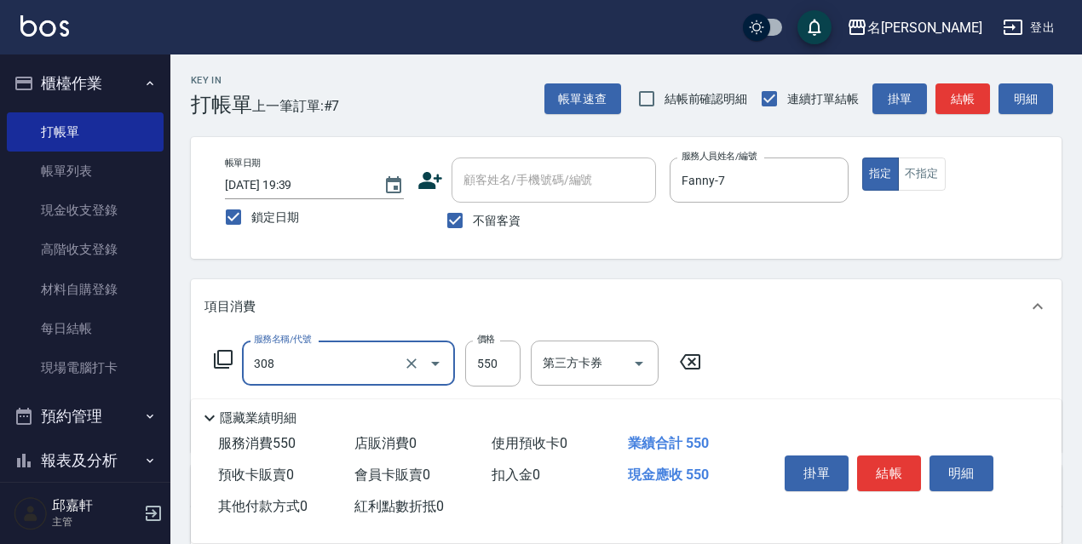
type input "剪髮550(308)"
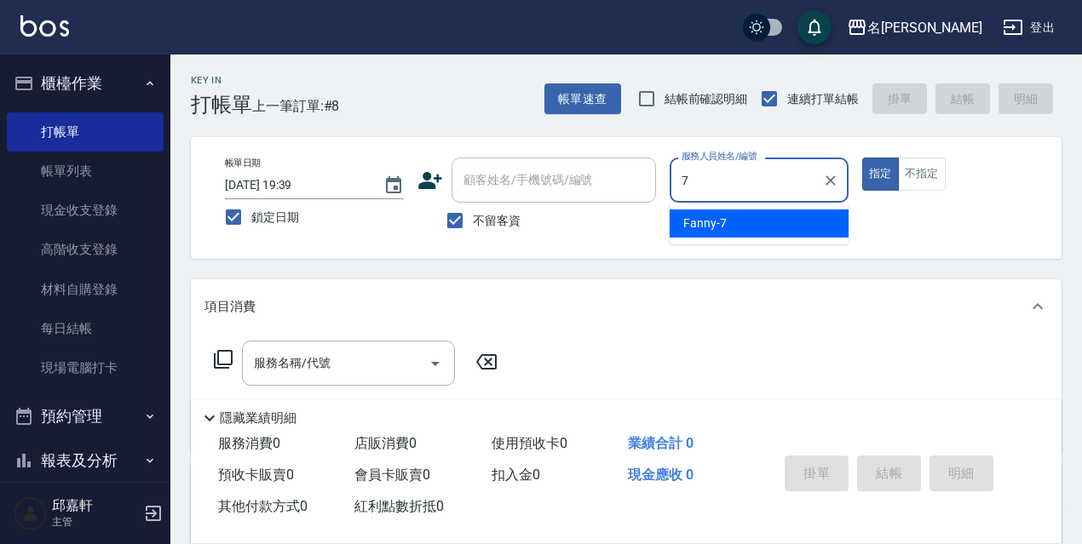
type input "Fanny-7"
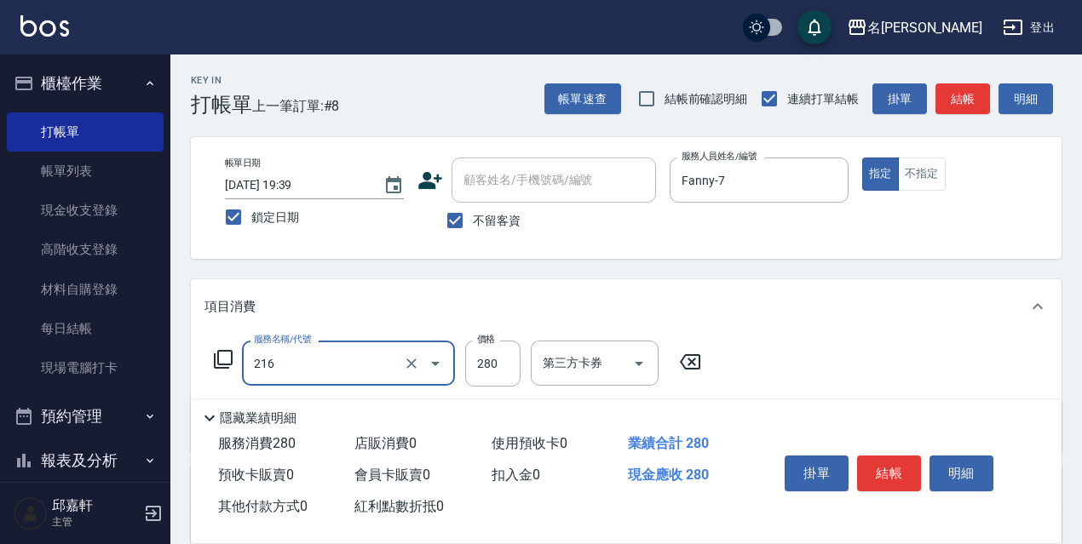
type input "洗髮卷<抵>280(216)"
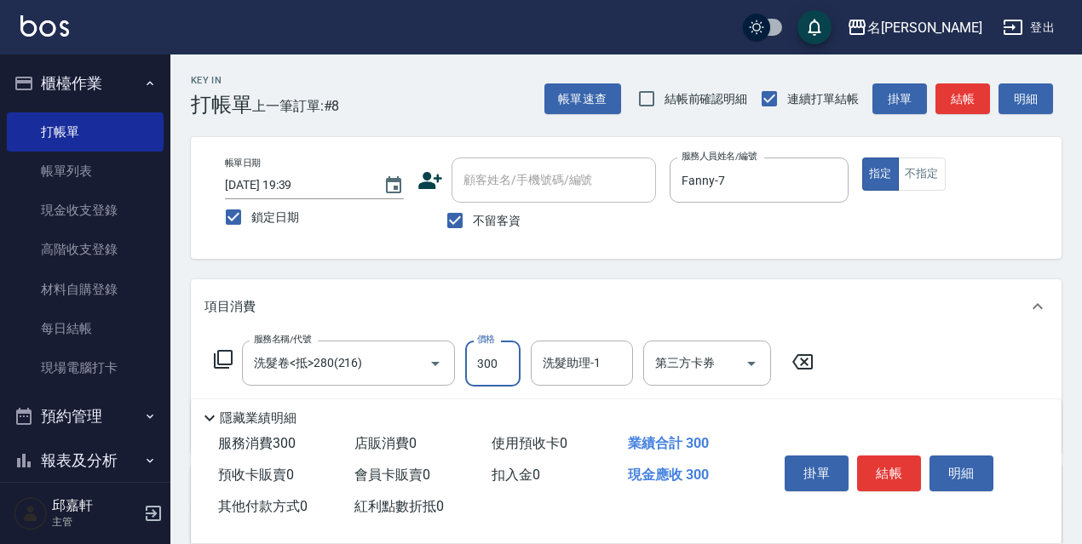
type input "300"
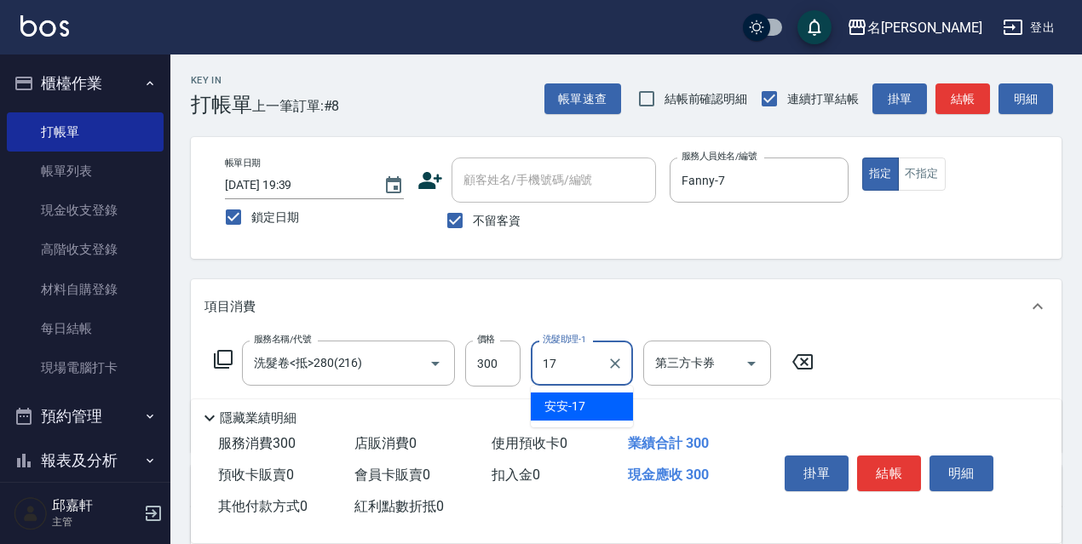
type input "安安-17"
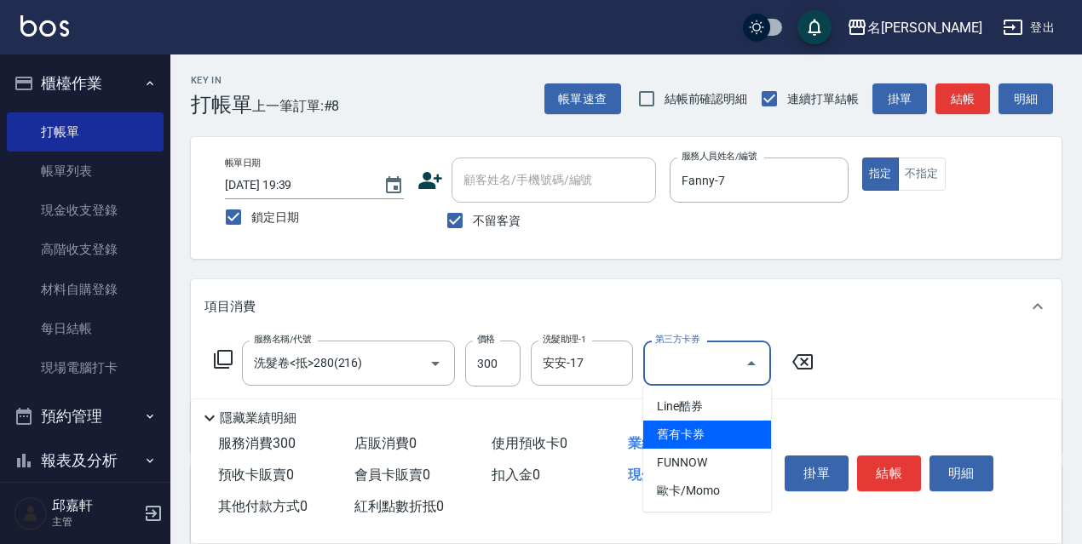
type input "舊有卡券"
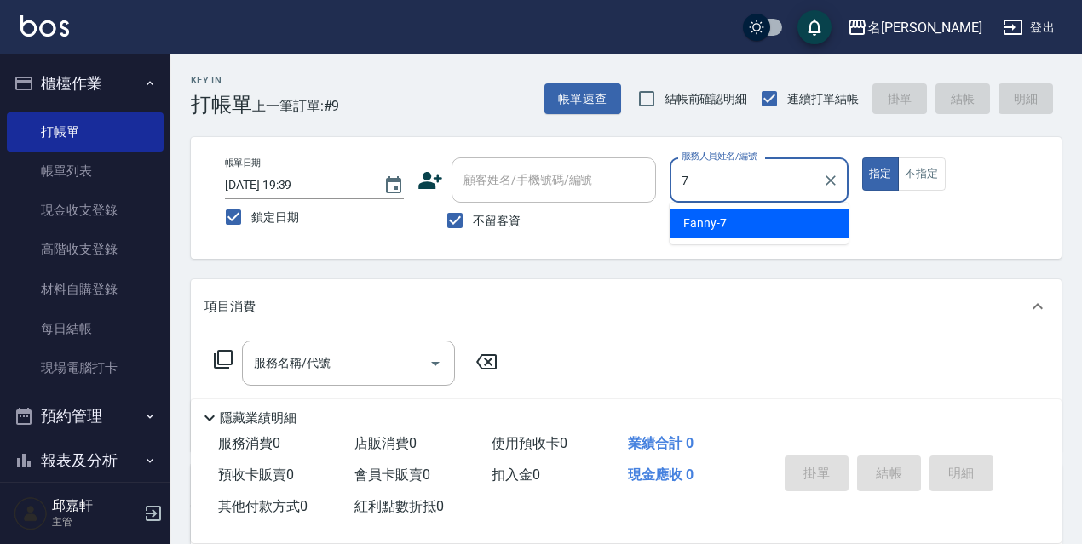
type input "Fanny-7"
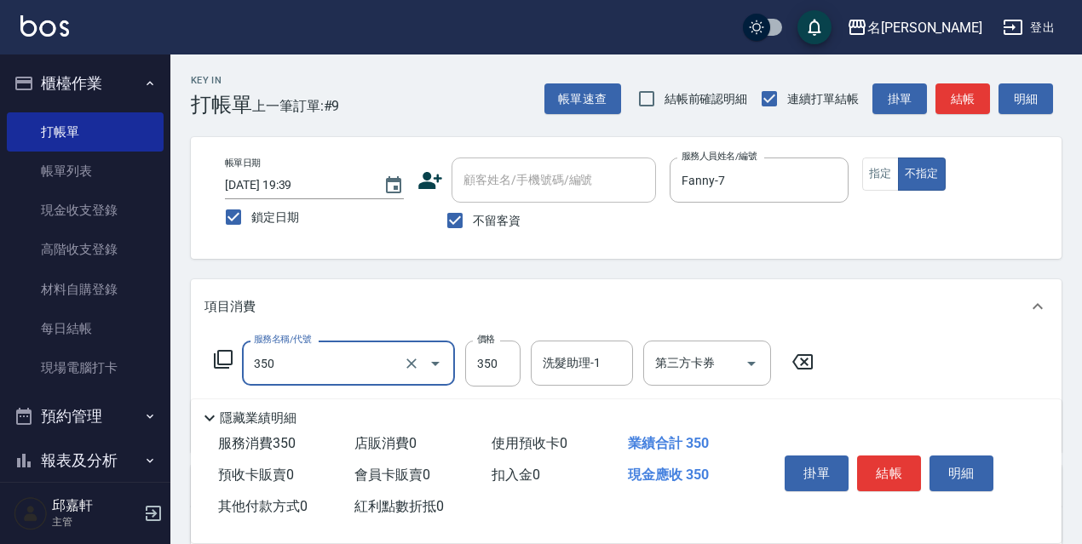
type input "洗髮350(350)"
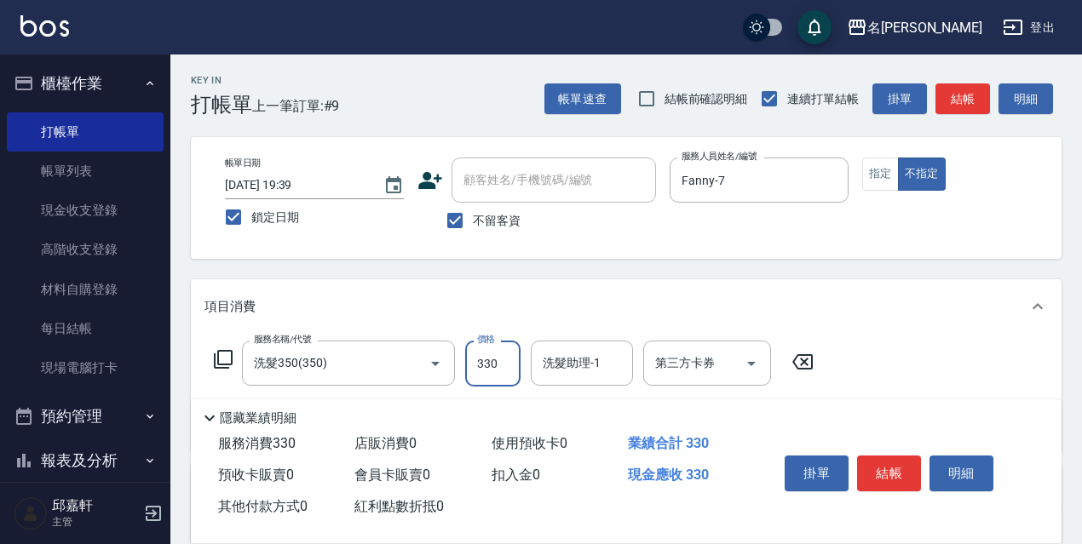
type input "330"
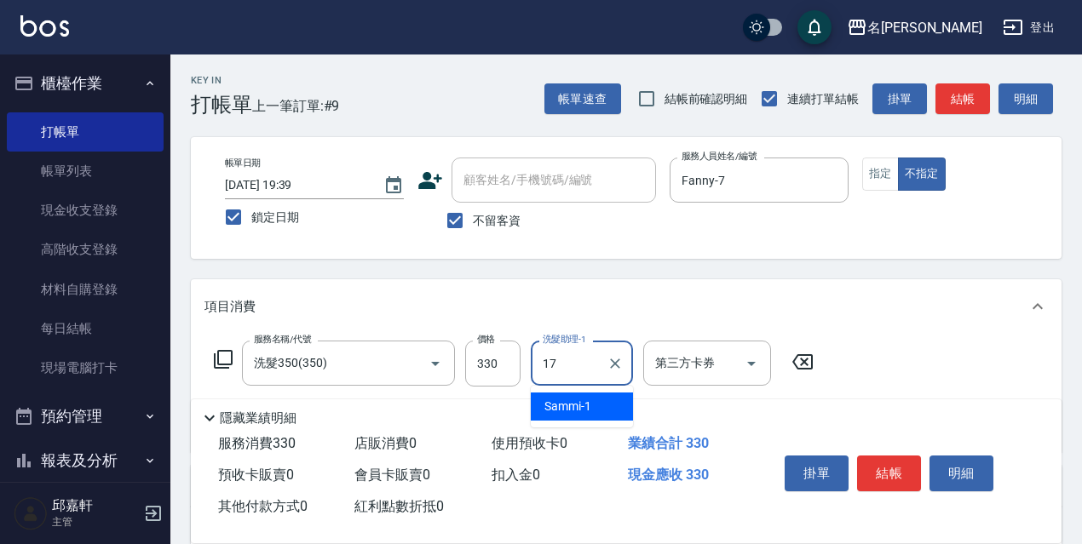
type input "安安-17"
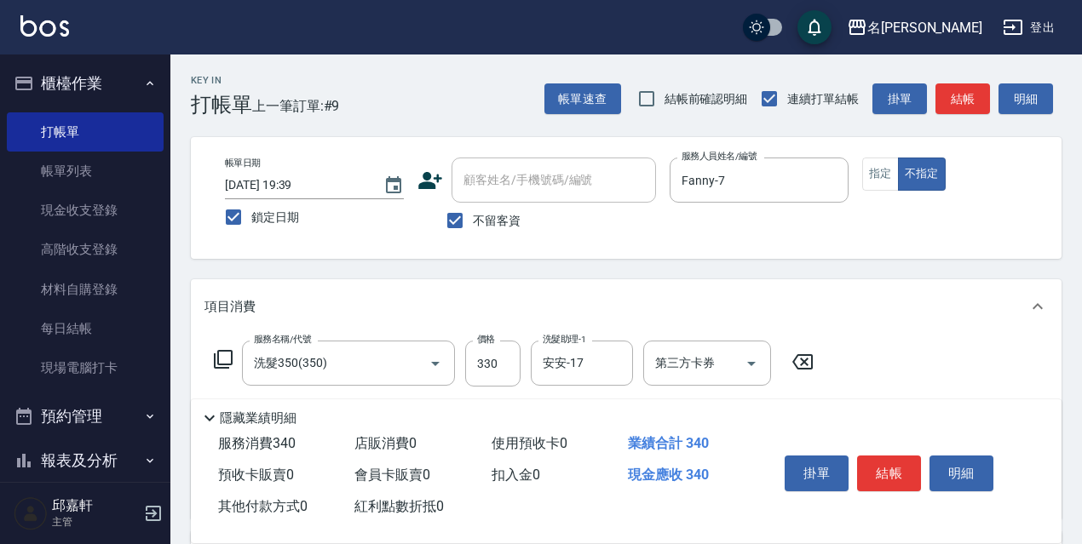
type input "潤絲精(801)"
type input "20"
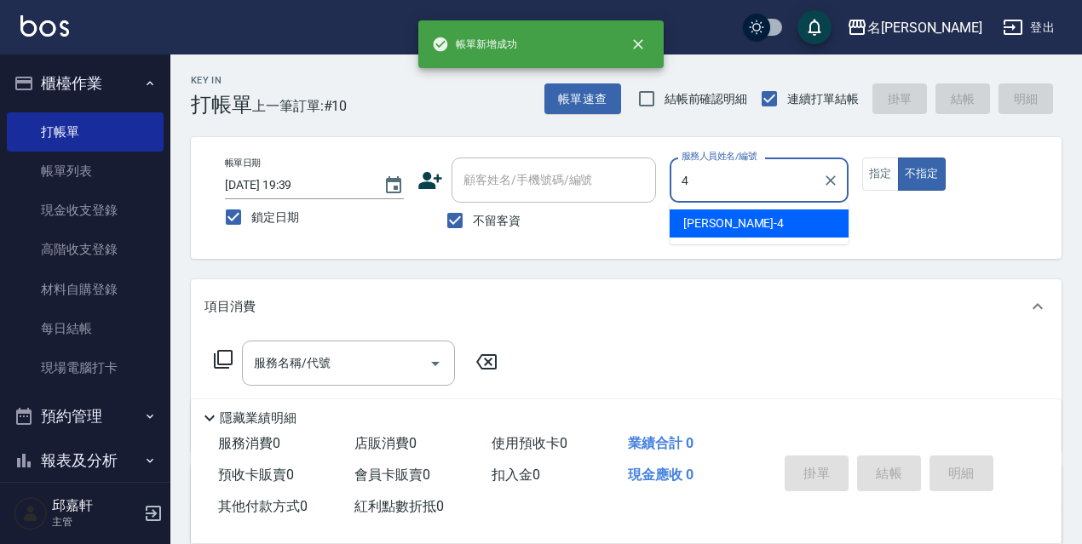
type input "小禎-4"
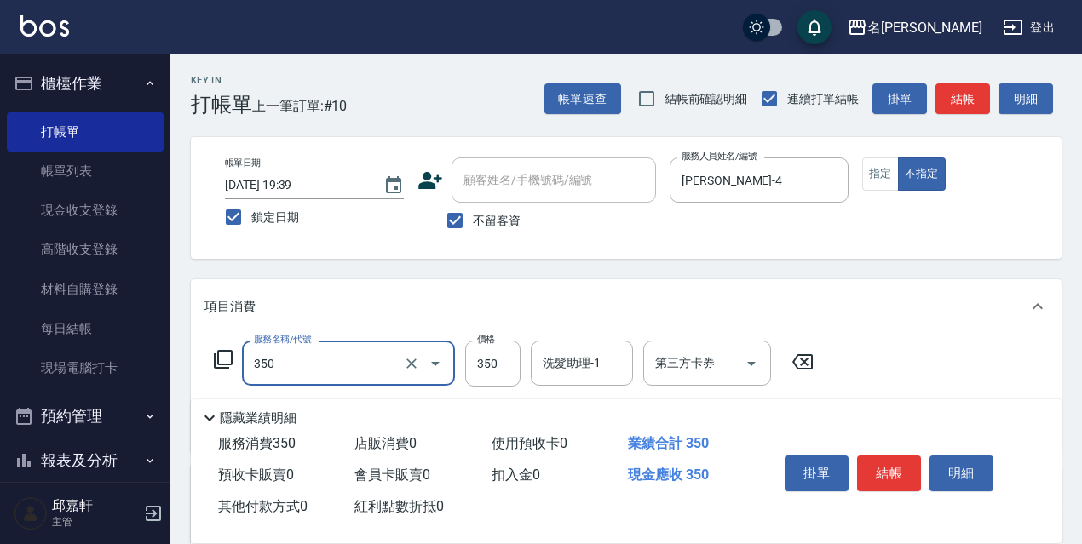
type input "洗髮350(350)"
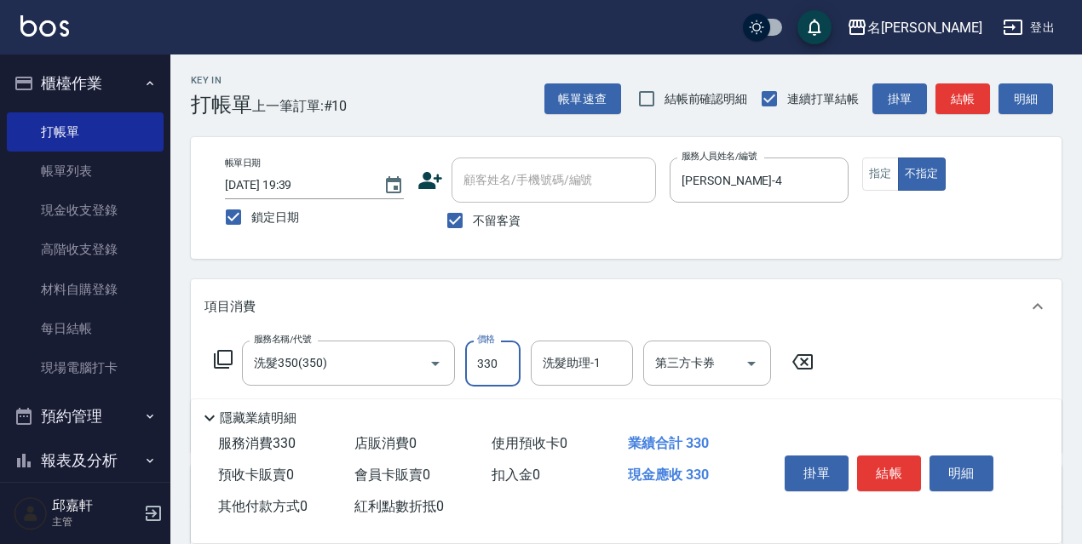
type input "330"
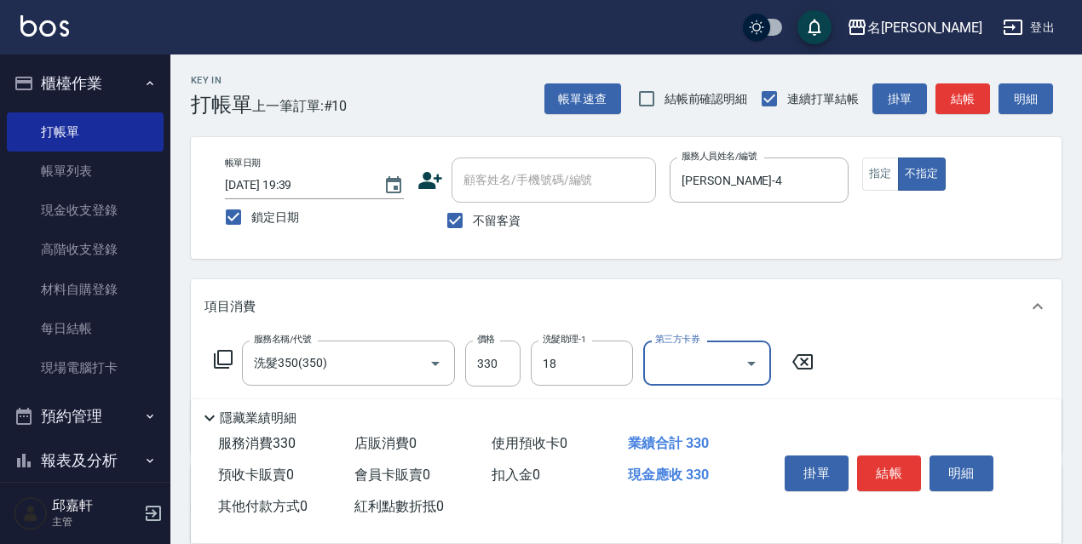
type input "倩倩-18"
type input "潤絲精(801)"
type input "20"
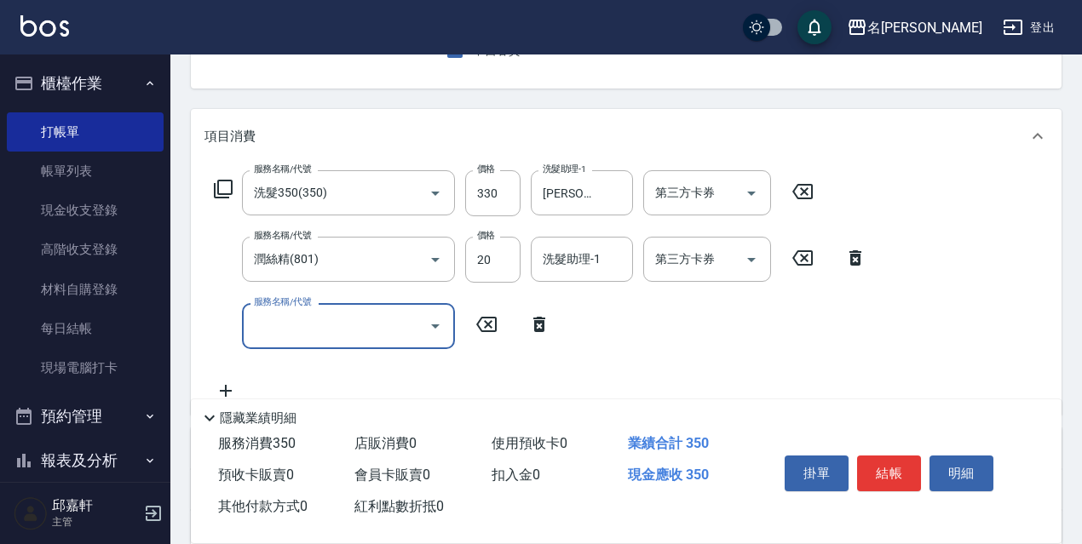
scroll to position [255, 0]
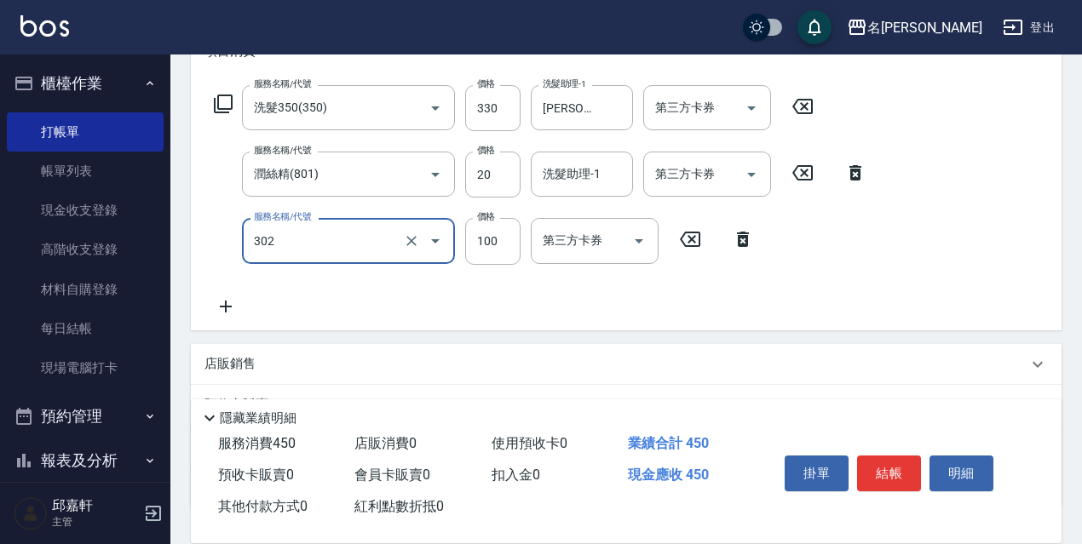
type input "剪髮<瀏海>(302)"
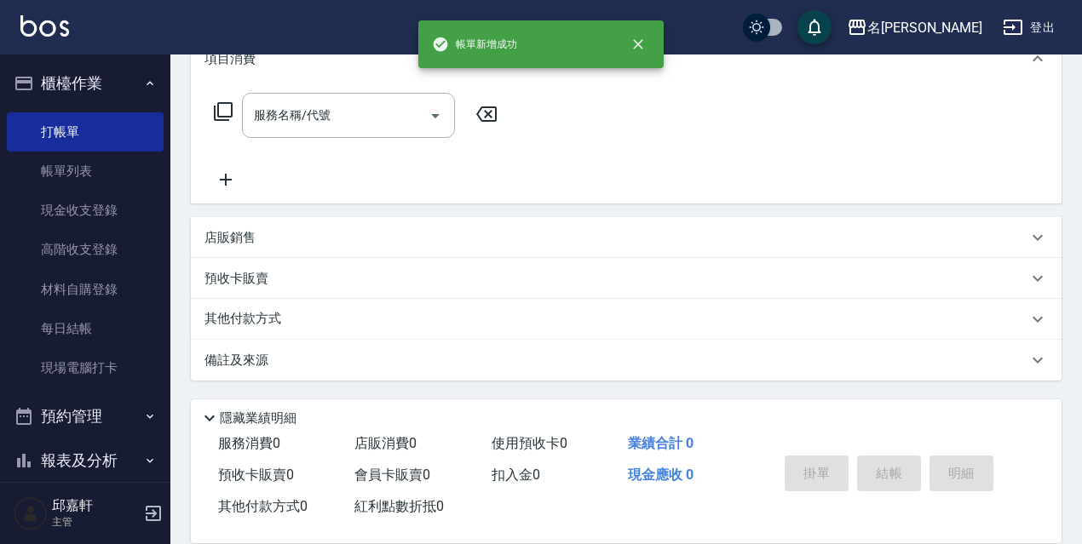
scroll to position [0, 0]
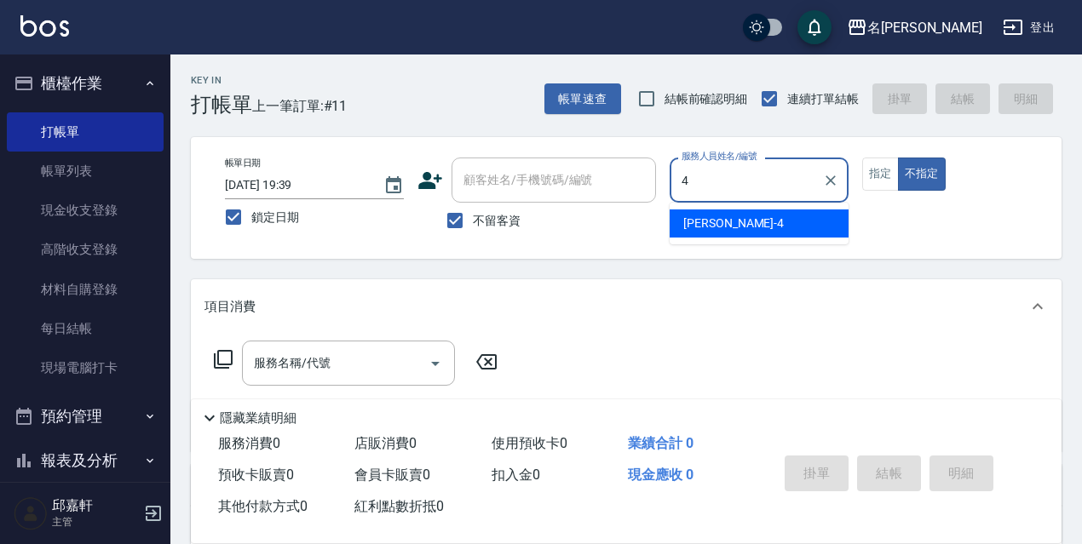
type input "小禎-4"
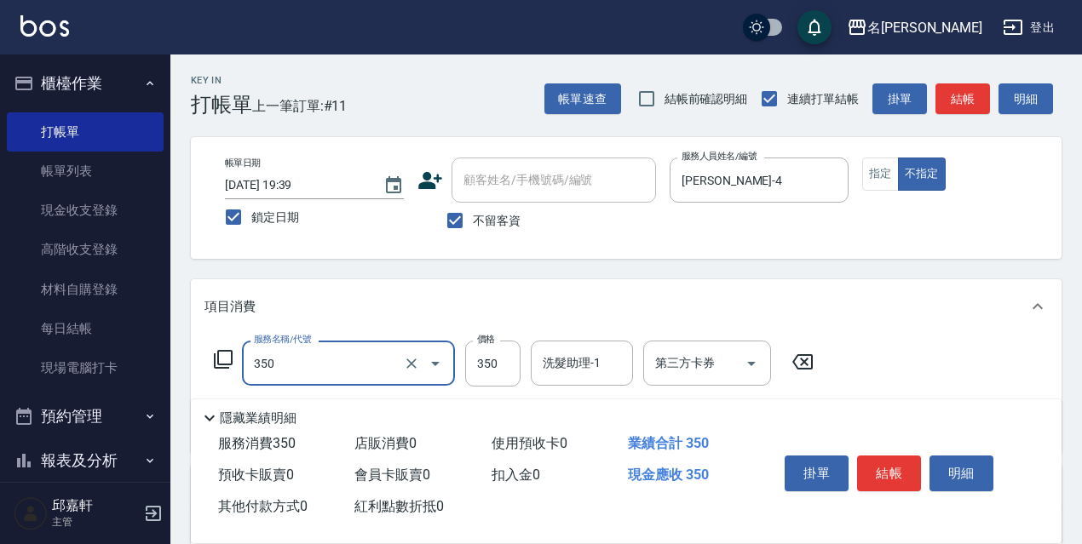
type input "洗髮350(350)"
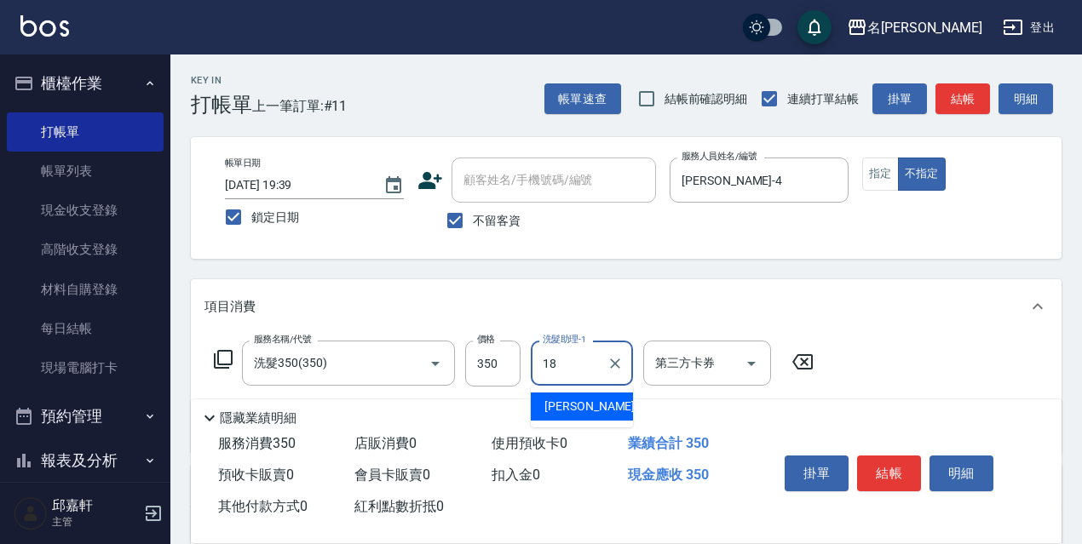
type input "倩倩-18"
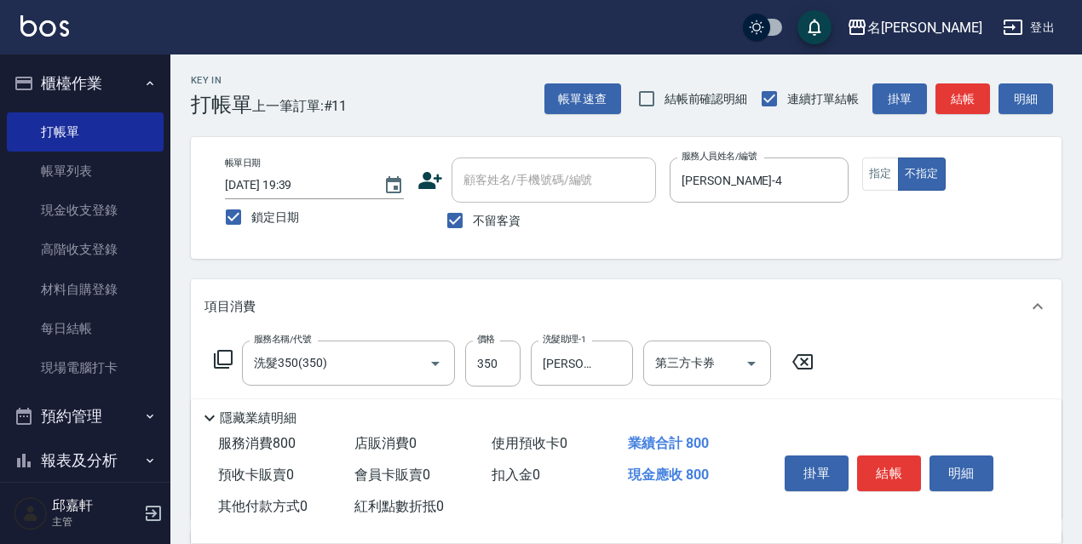
type input "剪髮450(306)"
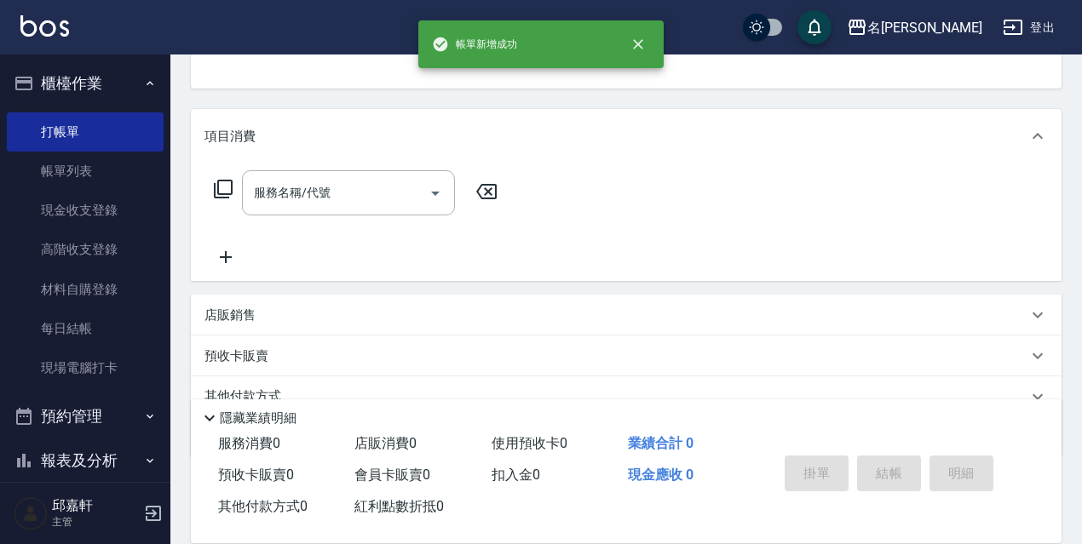
scroll to position [165, 0]
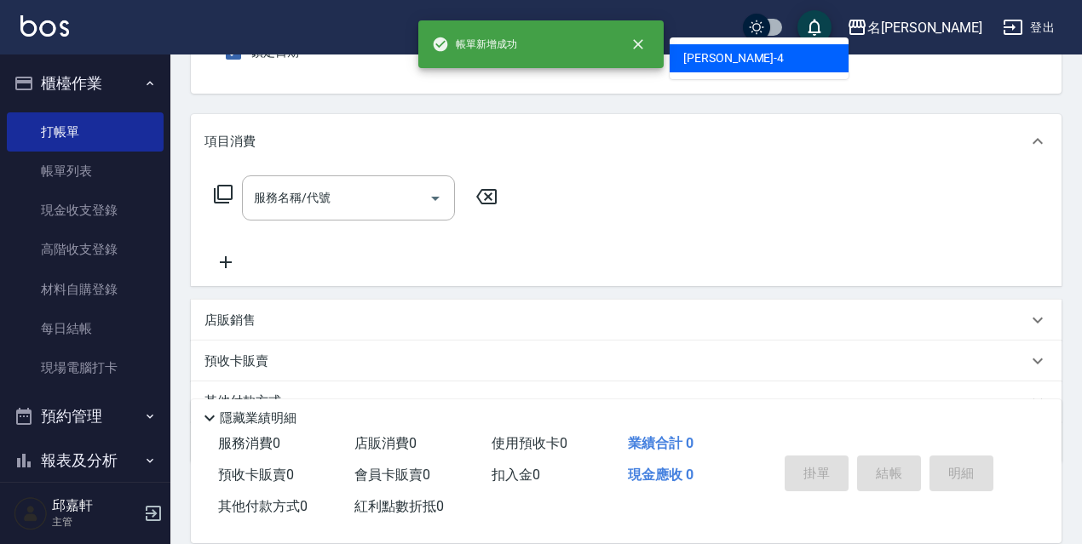
type input "小禎-4"
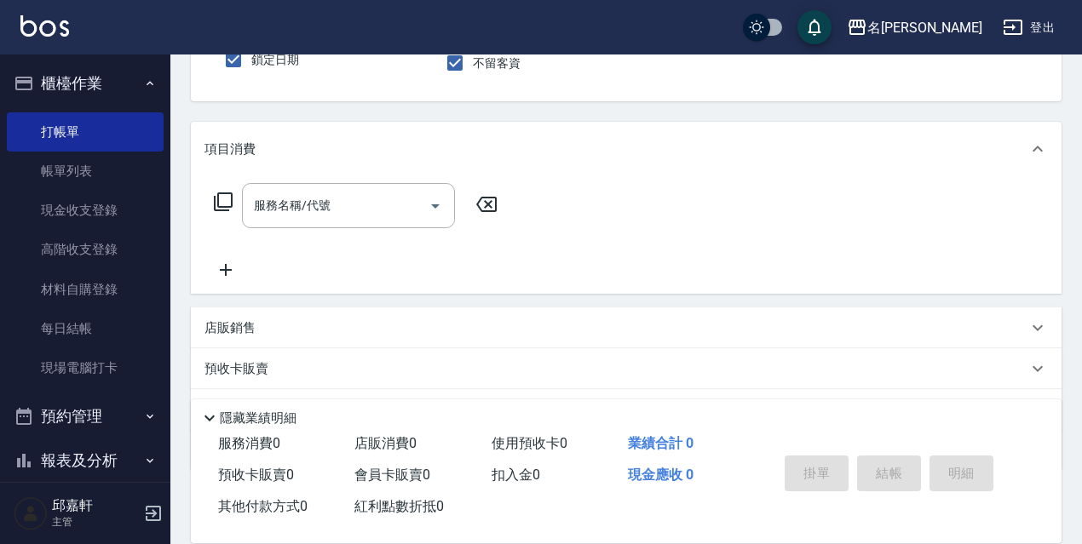
scroll to position [72, 0]
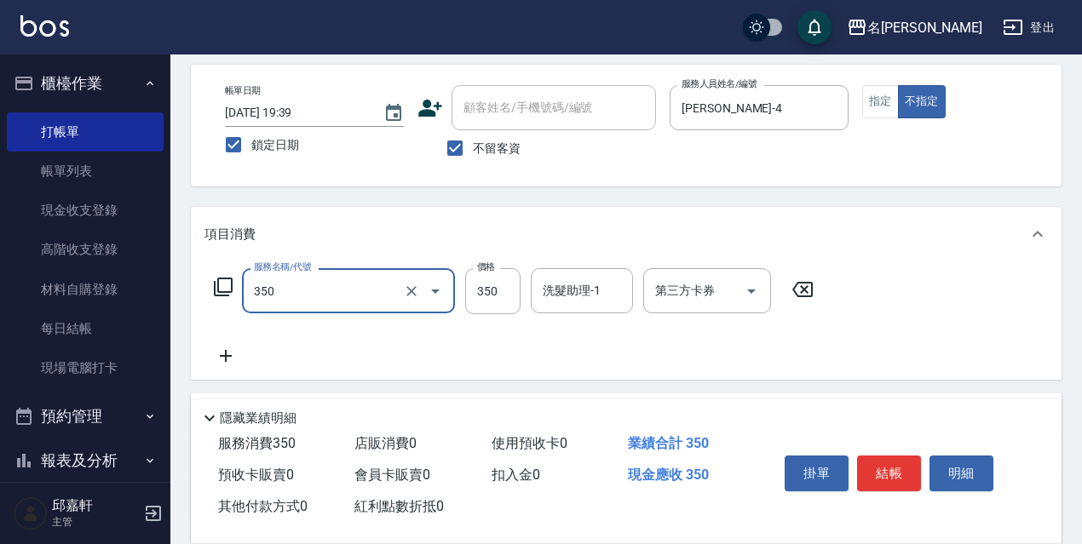
type input "洗髮350(350)"
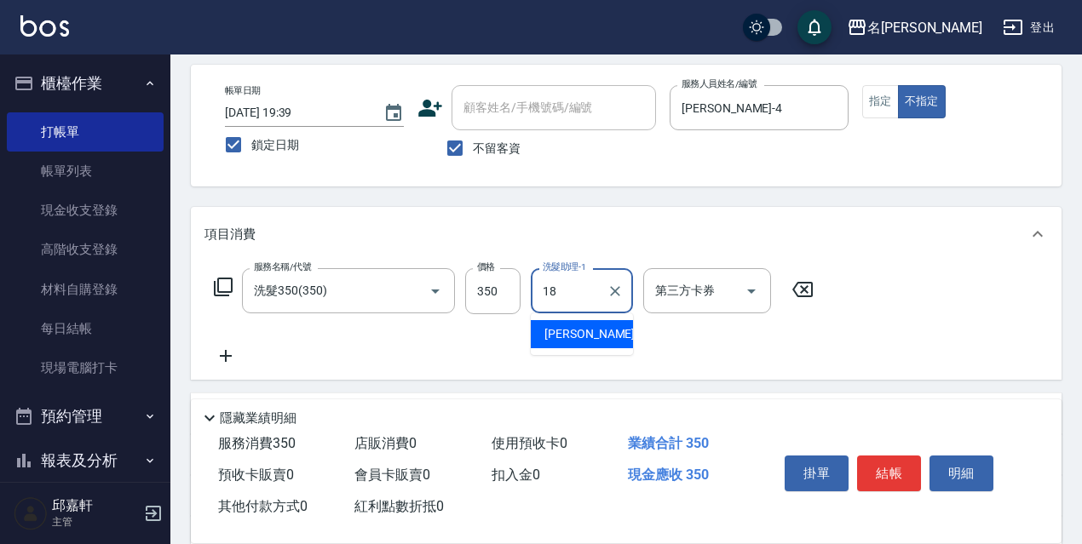
type input "倩倩-18"
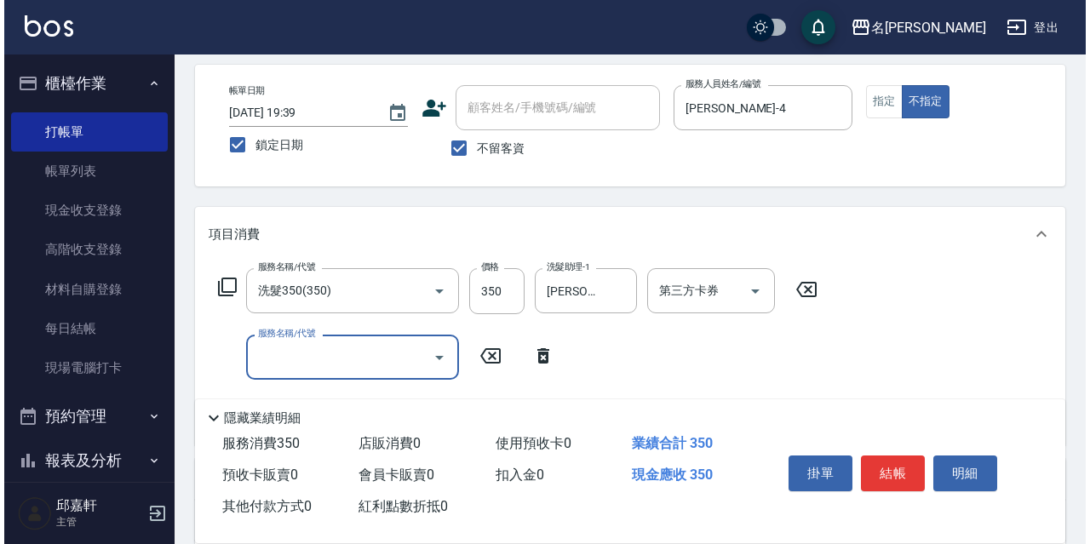
scroll to position [0, 0]
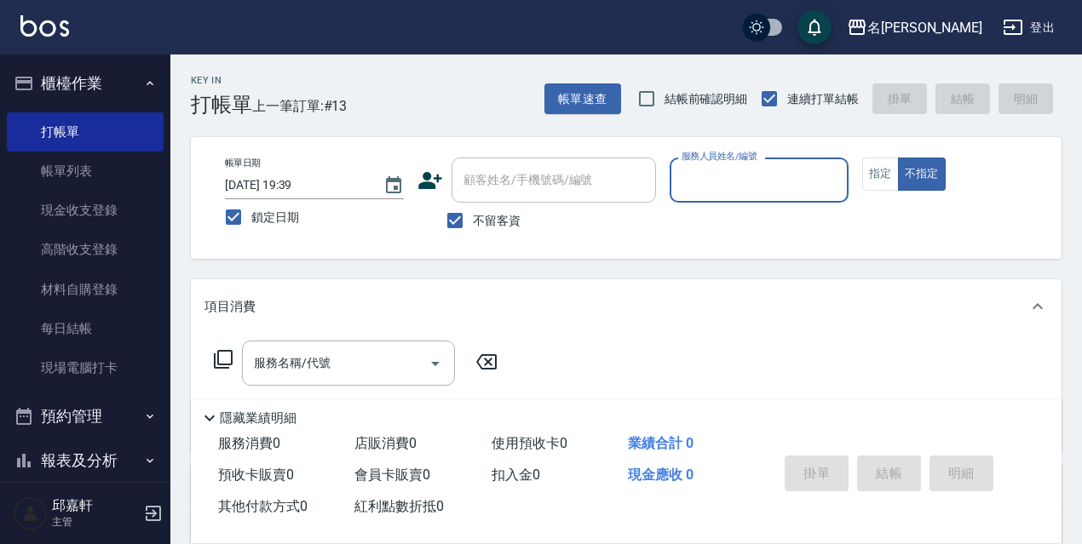
drag, startPoint x: 89, startPoint y: 365, endPoint x: 471, endPoint y: 364, distance: 382.4
click at [88, 364] on link "現場電腦打卡" at bounding box center [85, 367] width 157 height 39
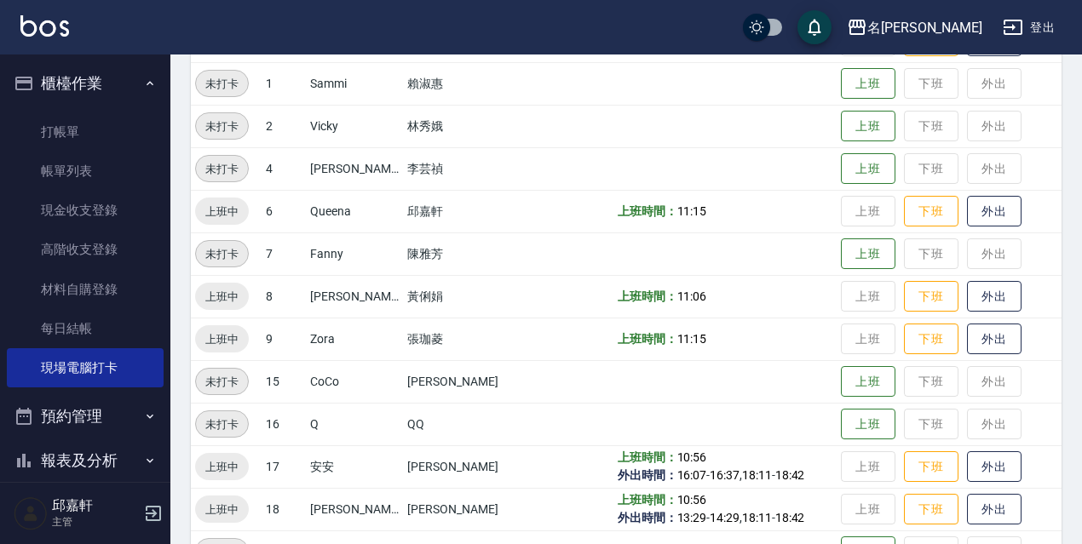
scroll to position [348, 0]
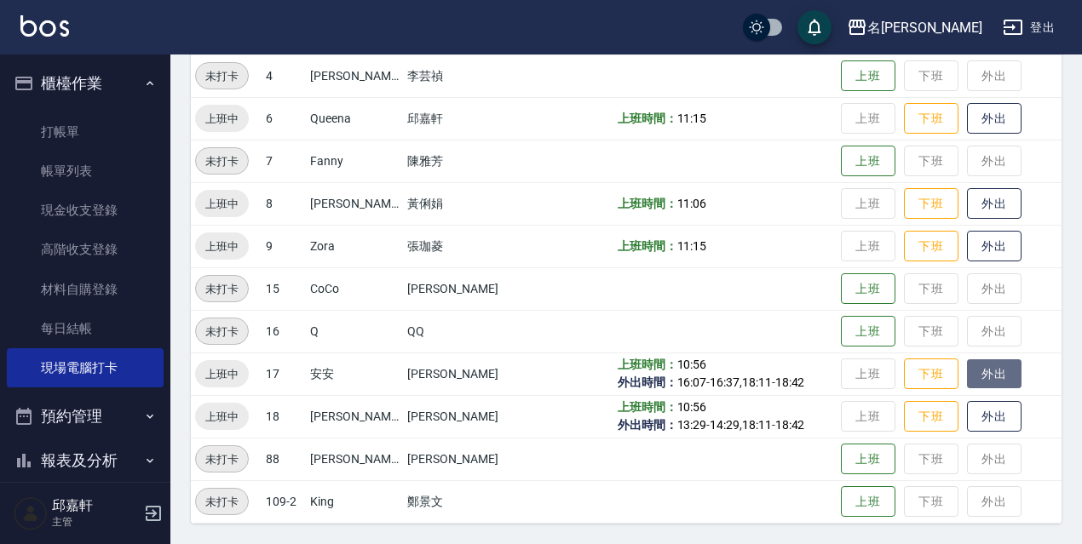
click at [999, 364] on button "外出" at bounding box center [994, 374] width 55 height 30
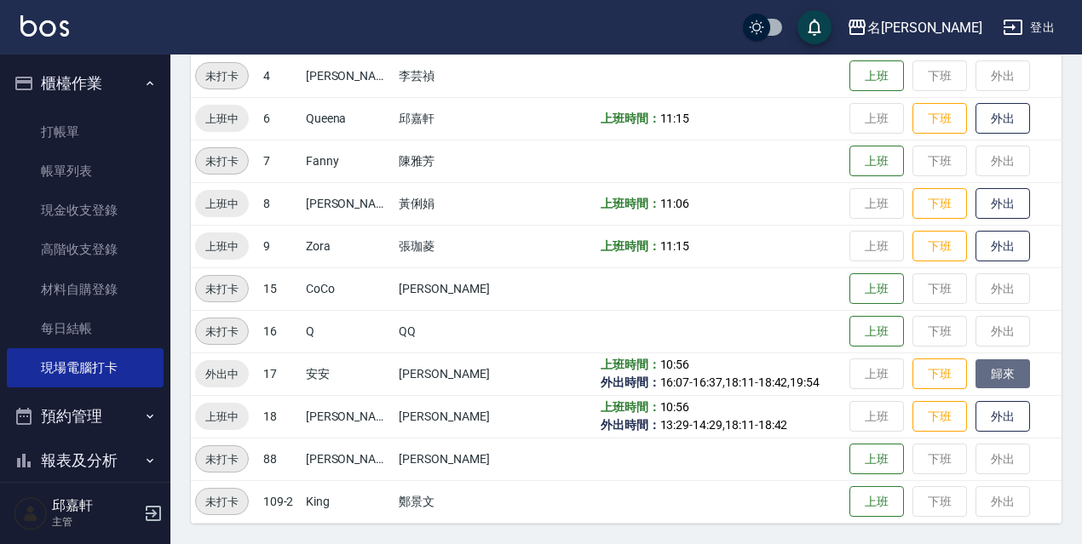
click at [1007, 379] on button "歸來" at bounding box center [1002, 374] width 55 height 30
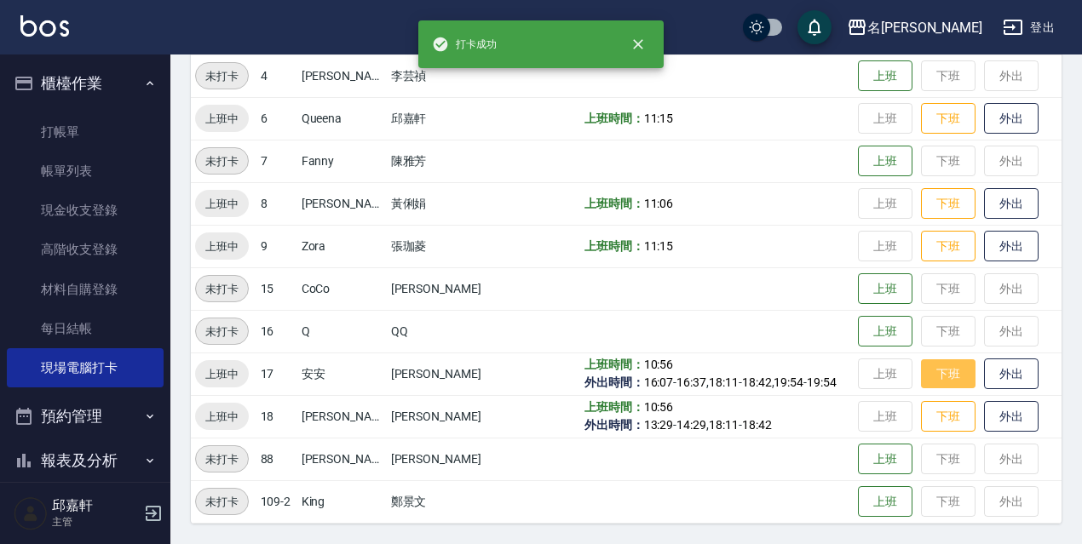
click at [925, 376] on button "下班" at bounding box center [948, 374] width 55 height 30
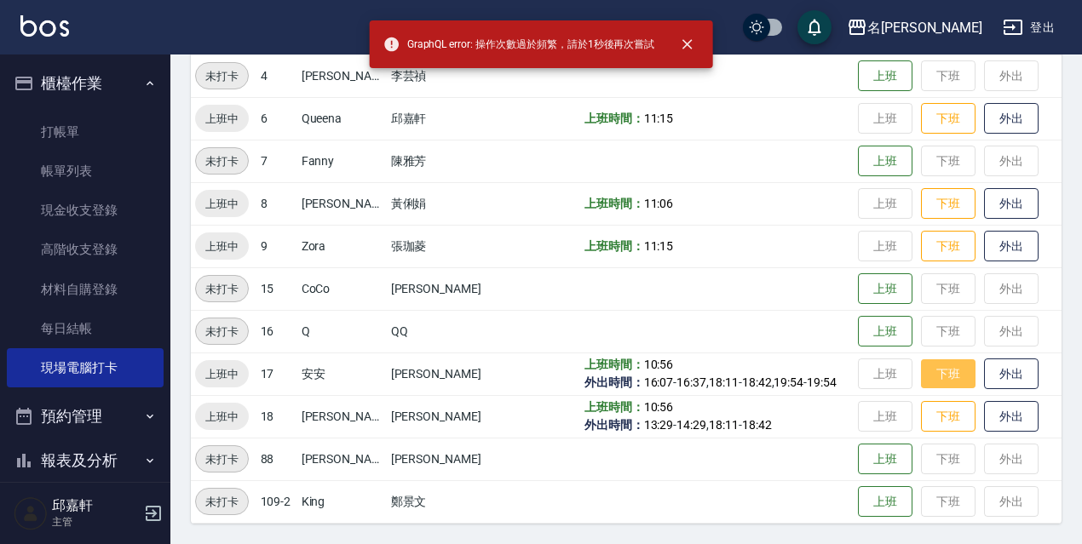
click at [927, 375] on button "下班" at bounding box center [948, 374] width 55 height 30
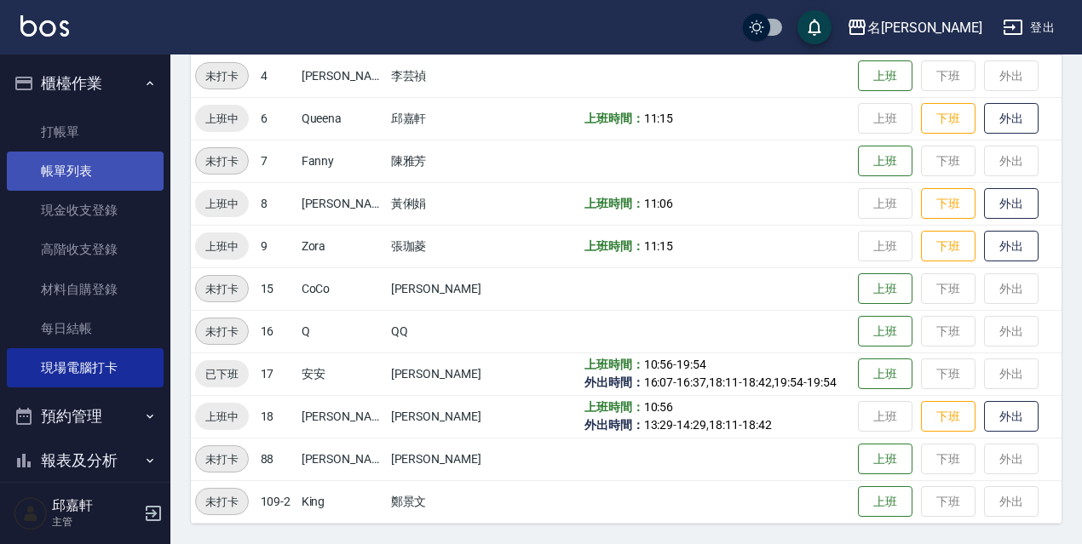
click at [92, 162] on link "帳單列表" at bounding box center [85, 171] width 157 height 39
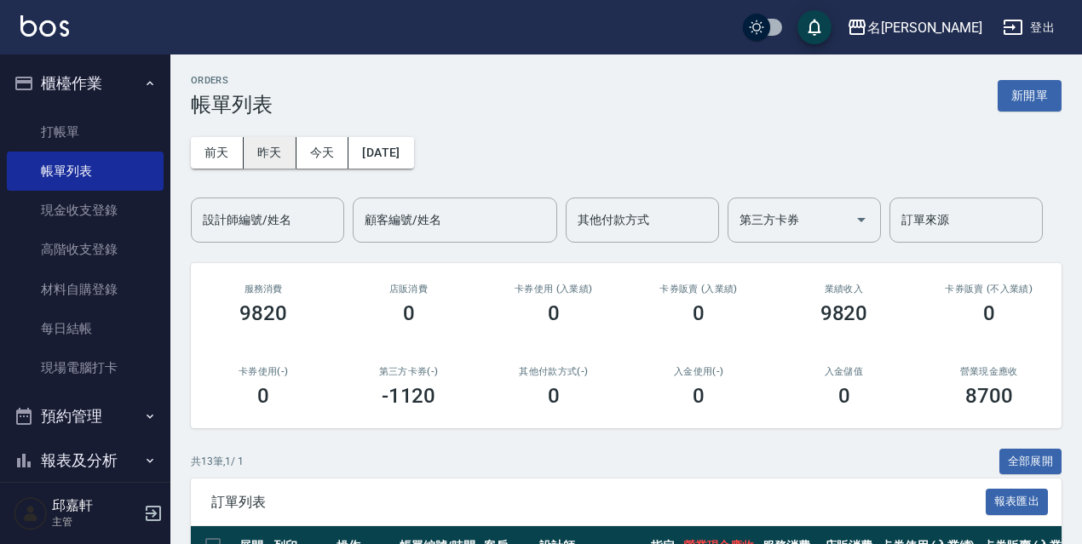
click at [265, 148] on button "昨天" at bounding box center [270, 153] width 53 height 32
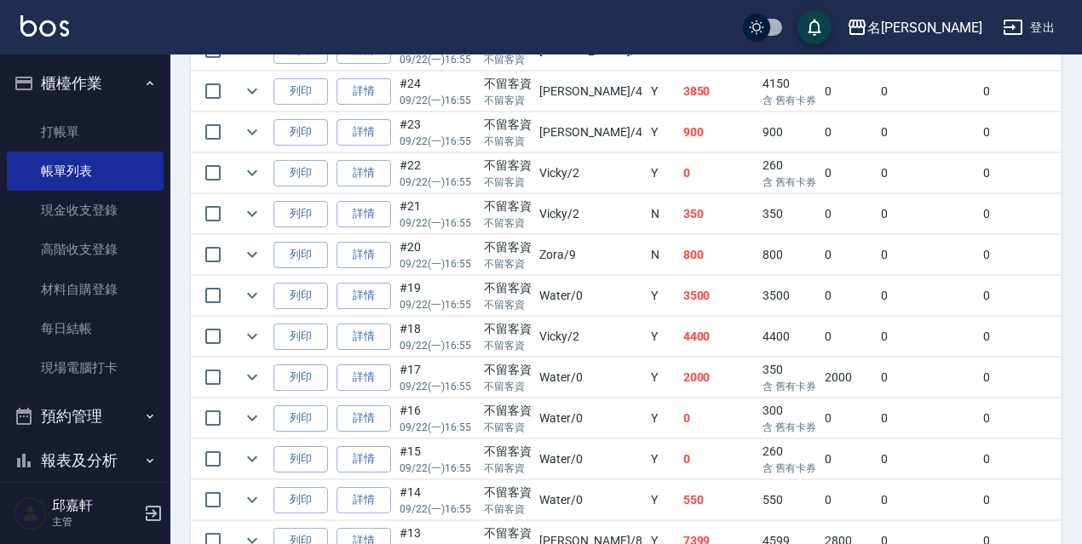
scroll to position [1614, 0]
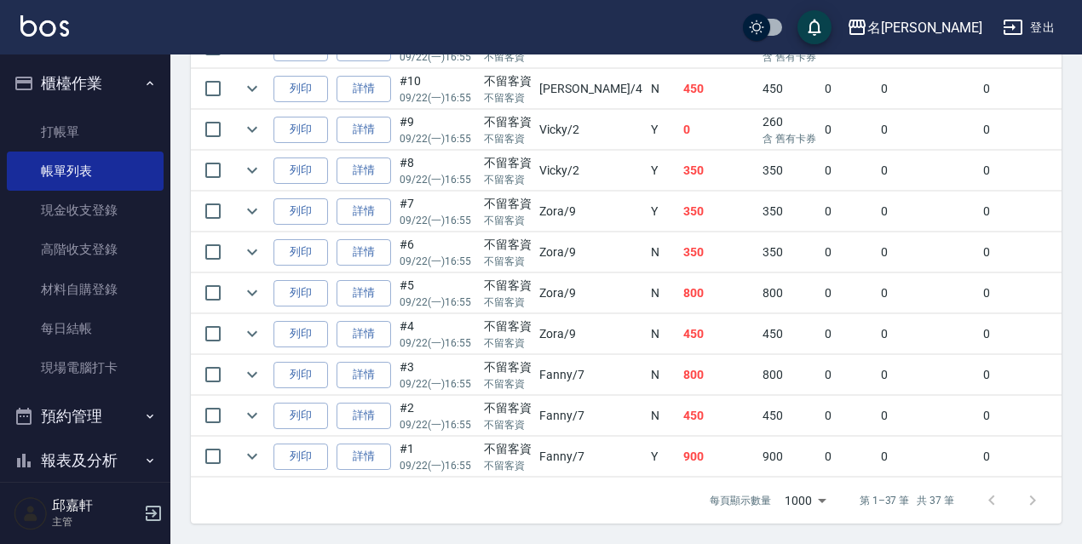
click at [881, 355] on td "0" at bounding box center [927, 375] width 103 height 40
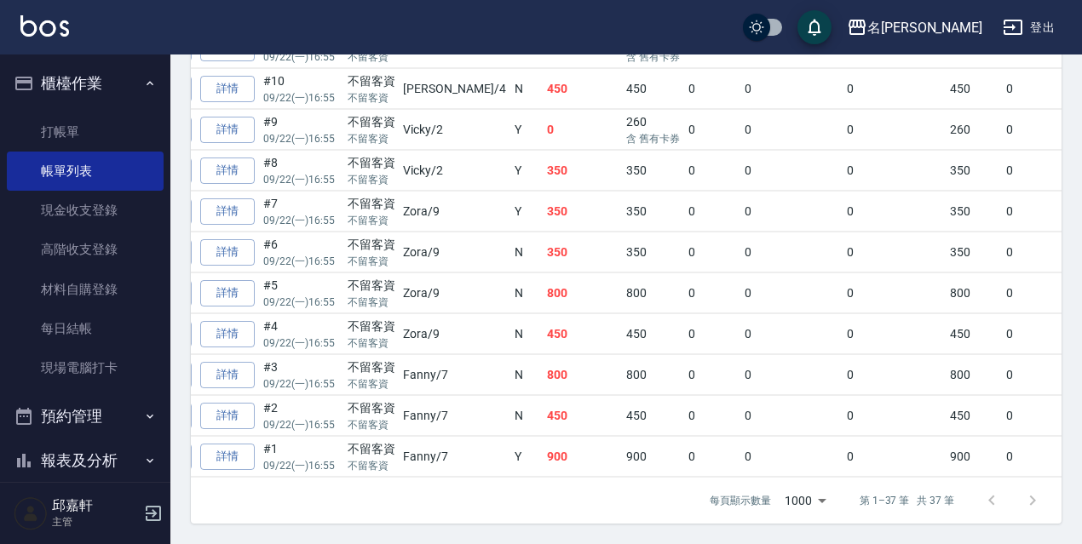
scroll to position [0, 170]
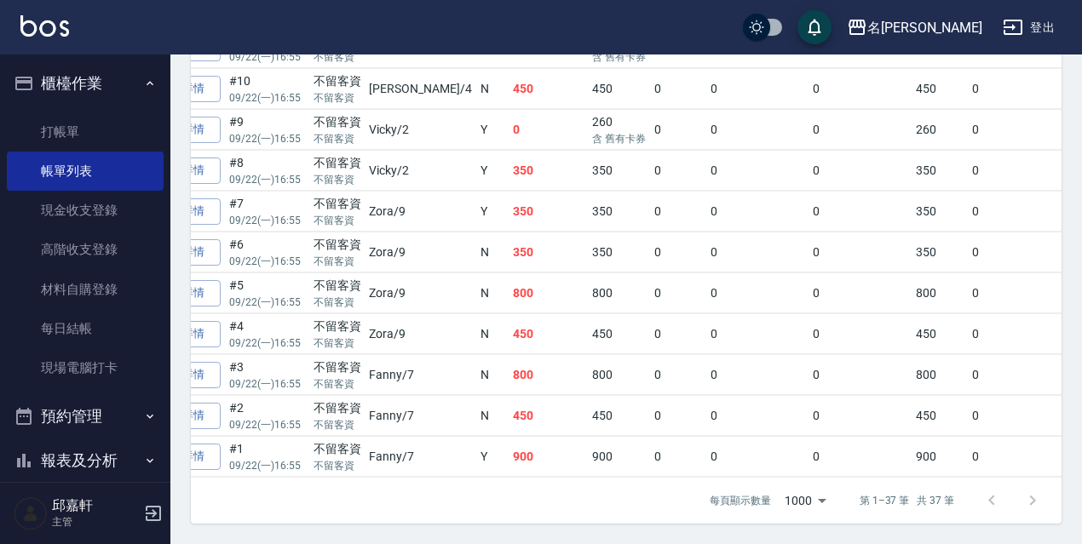
click at [706, 363] on td "0" at bounding box center [757, 375] width 103 height 40
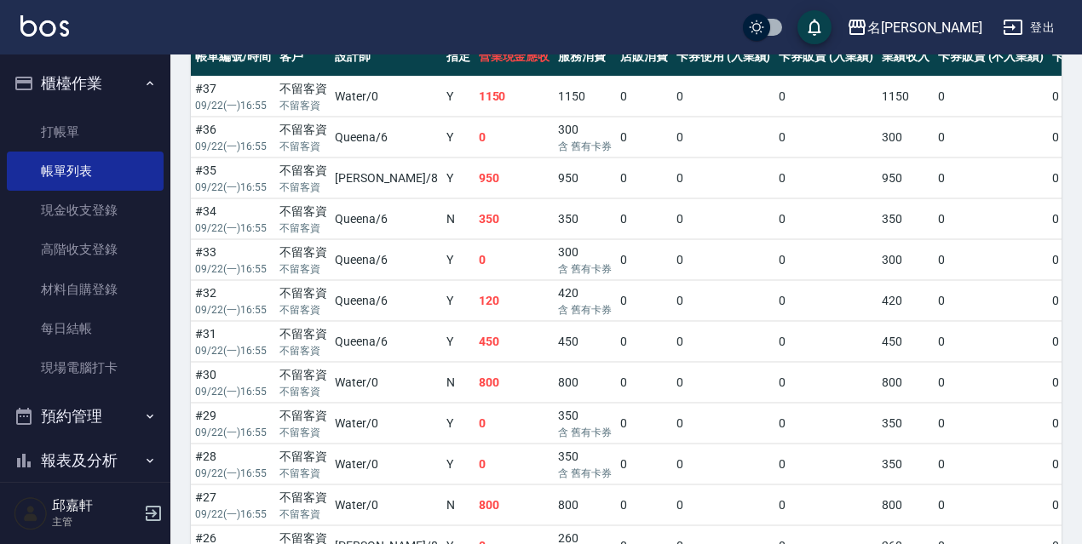
scroll to position [234, 0]
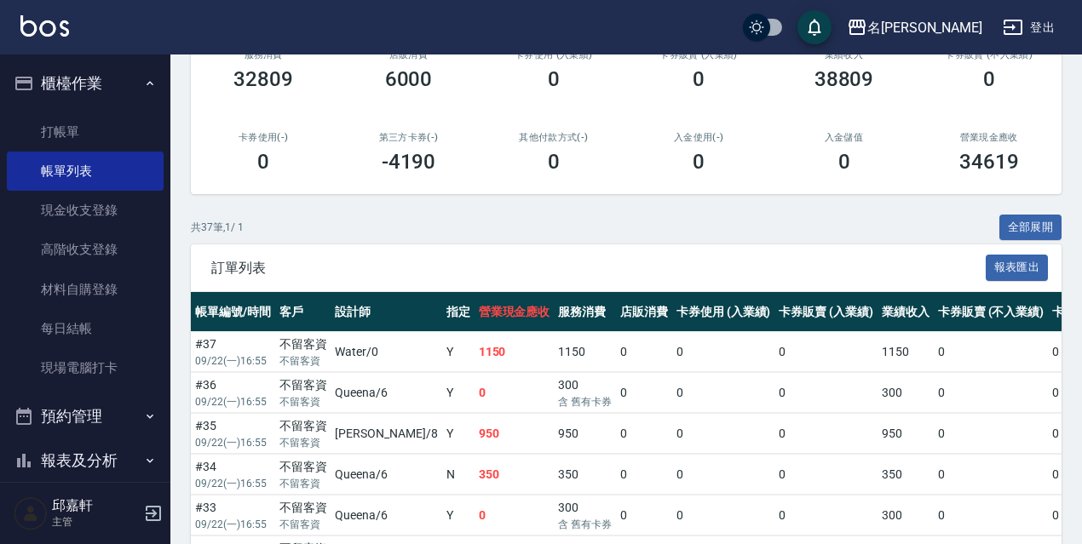
click at [672, 332] on td "0" at bounding box center [723, 352] width 103 height 40
click at [1026, 223] on button "全部展開" at bounding box center [1030, 228] width 63 height 26
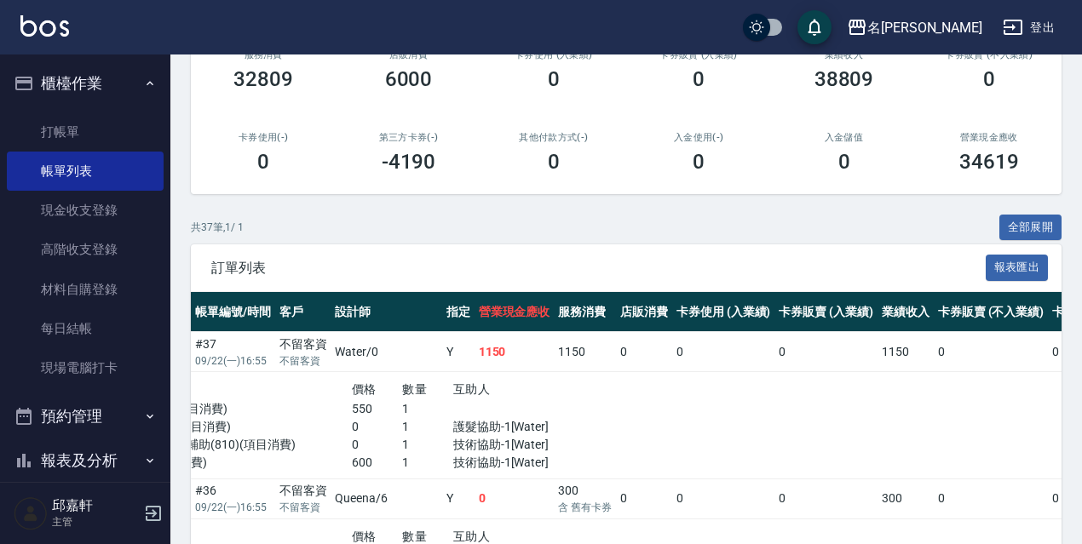
click at [706, 369] on td "0" at bounding box center [723, 352] width 103 height 40
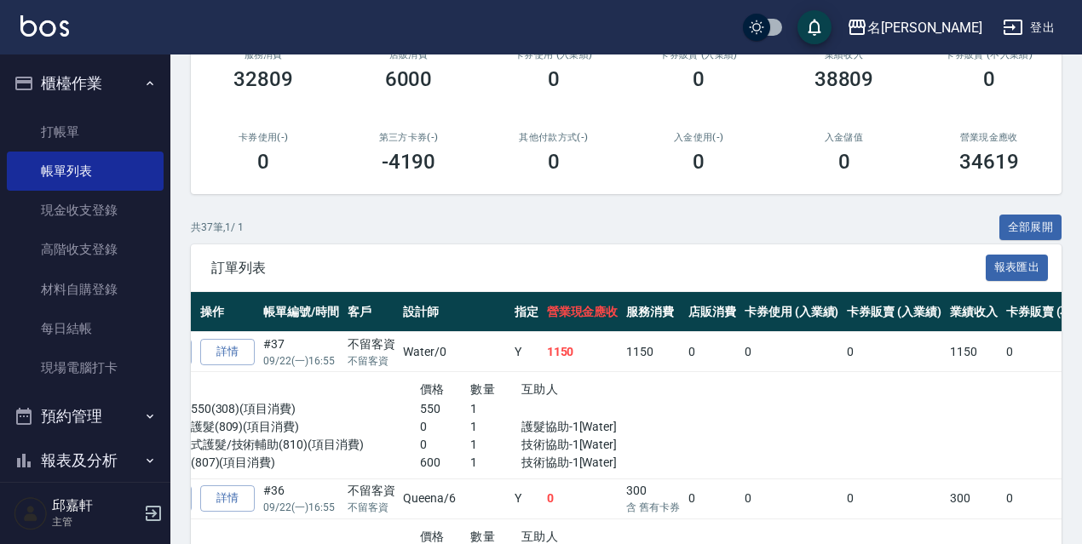
scroll to position [0, 0]
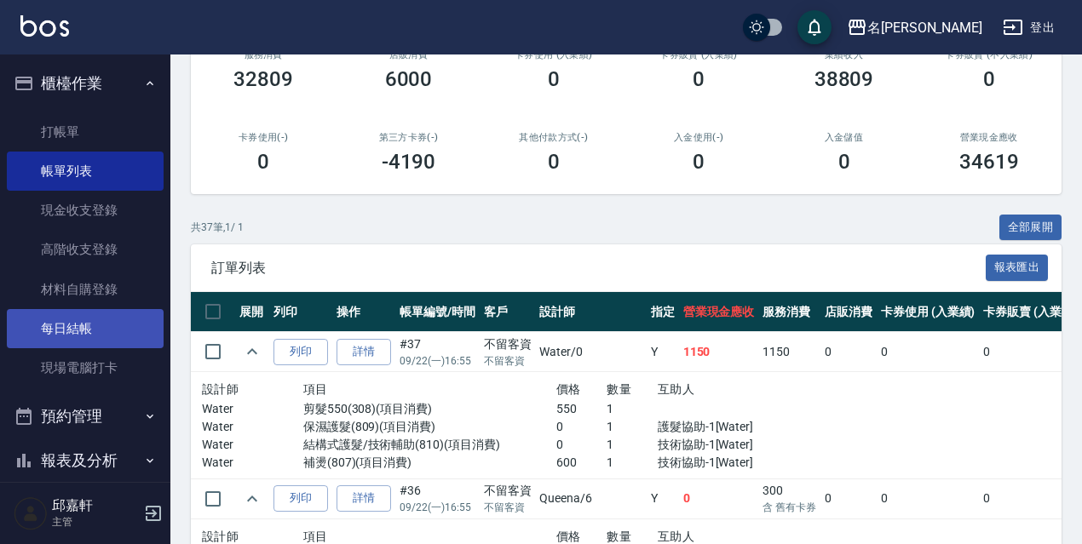
click at [40, 321] on link "每日結帳" at bounding box center [85, 328] width 157 height 39
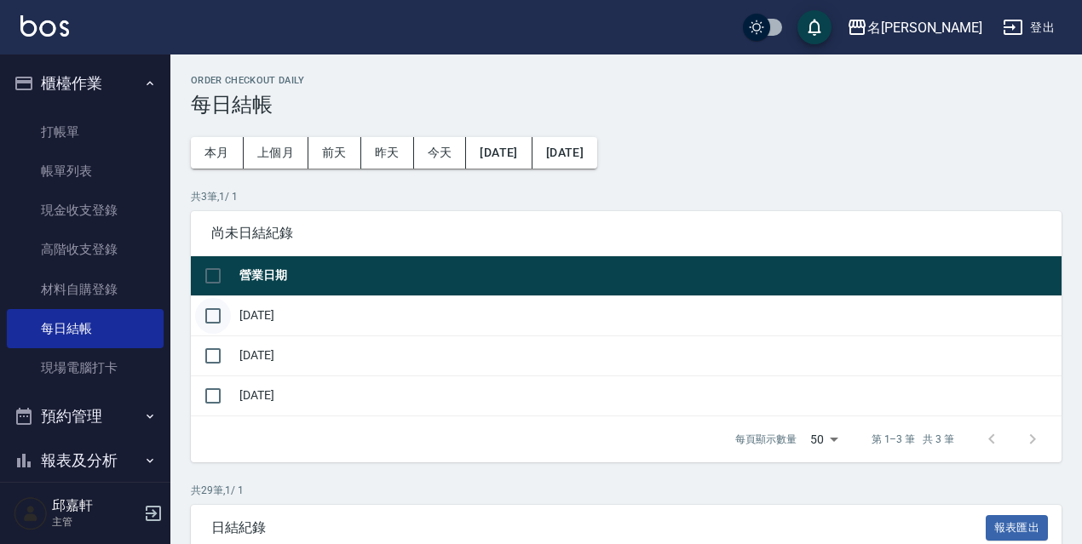
click at [220, 314] on input "checkbox" at bounding box center [213, 316] width 36 height 36
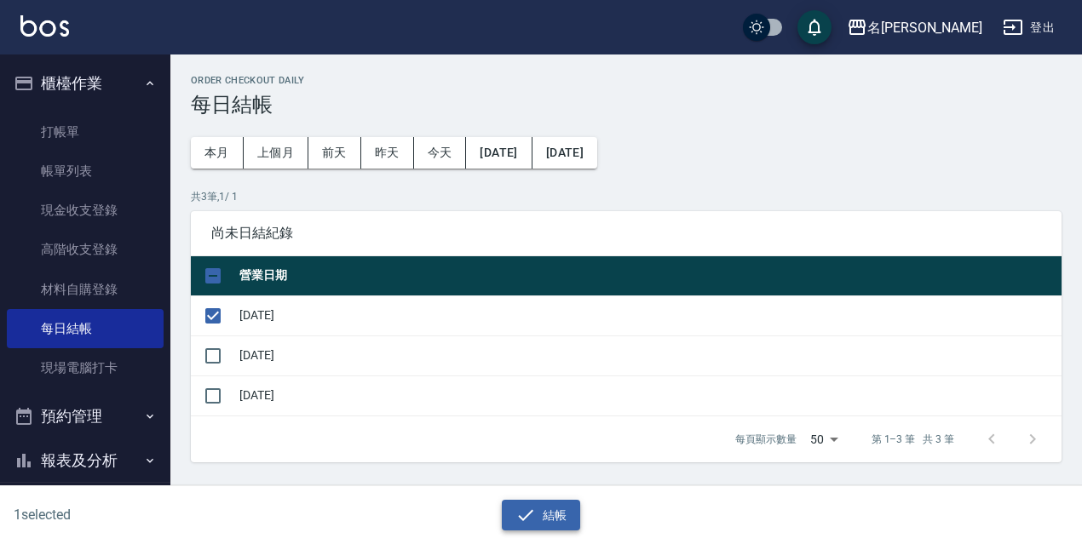
click at [574, 509] on button "結帳" at bounding box center [541, 516] width 79 height 32
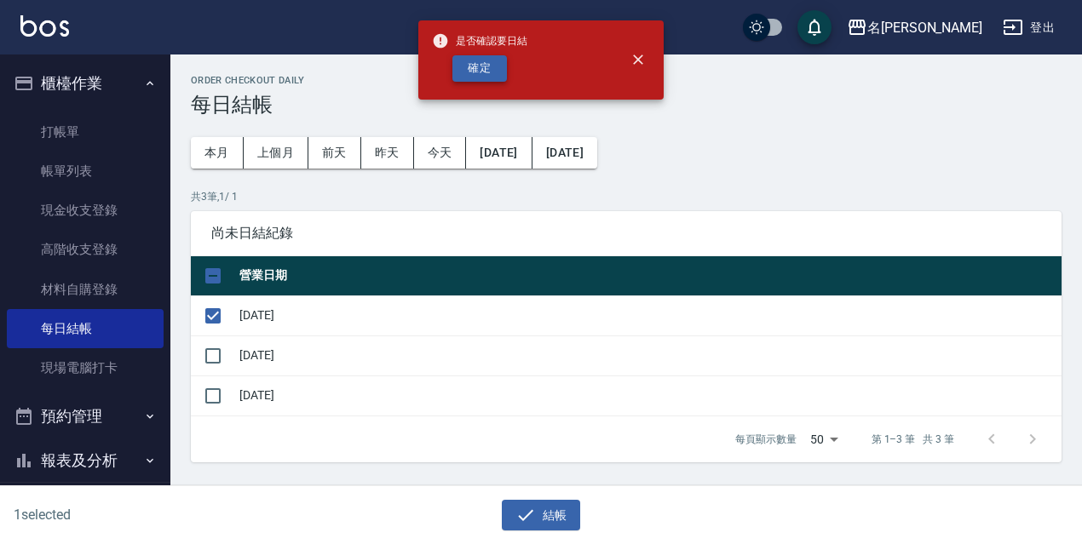
click at [496, 80] on button "確定" at bounding box center [479, 68] width 55 height 26
checkbox input "false"
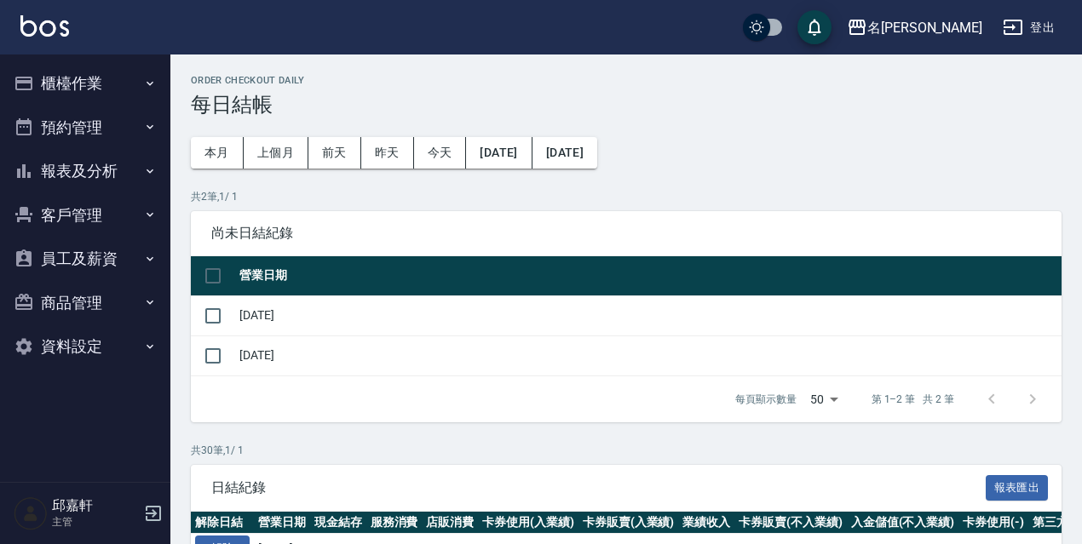
click at [109, 83] on button "櫃檯作業" at bounding box center [85, 83] width 157 height 44
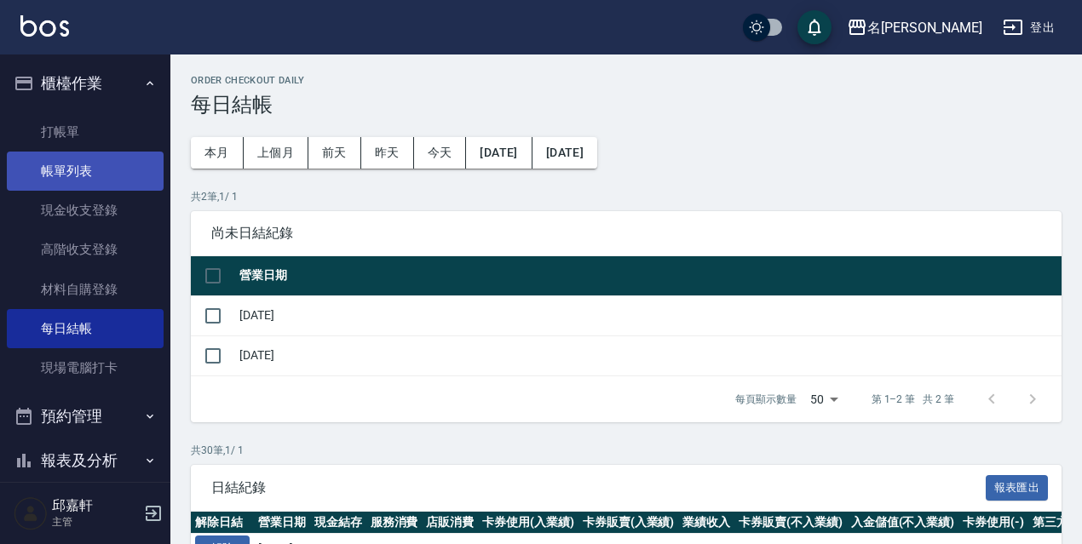
click at [90, 166] on link "帳單列表" at bounding box center [85, 171] width 157 height 39
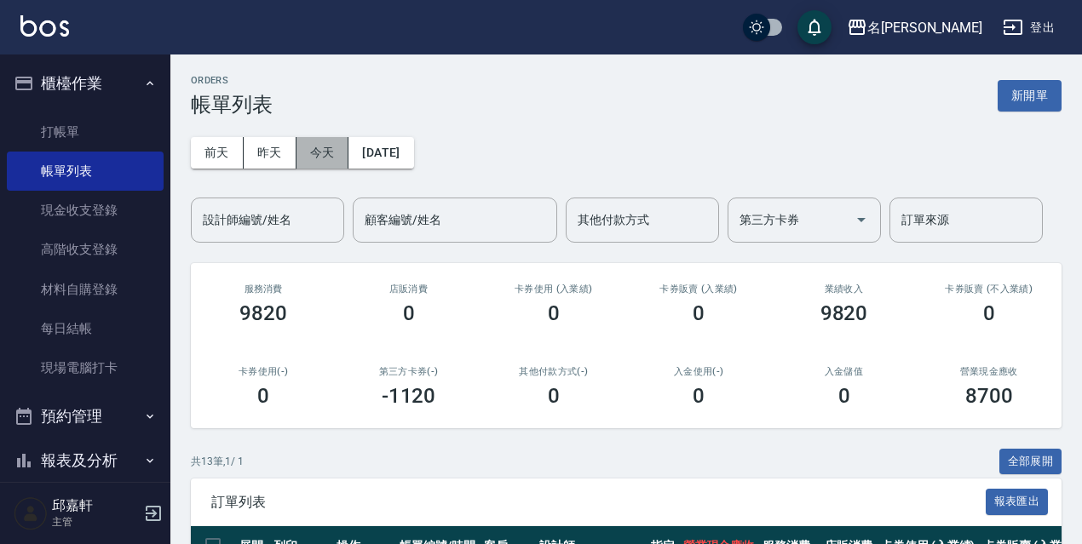
click at [327, 157] on button "今天" at bounding box center [322, 153] width 53 height 32
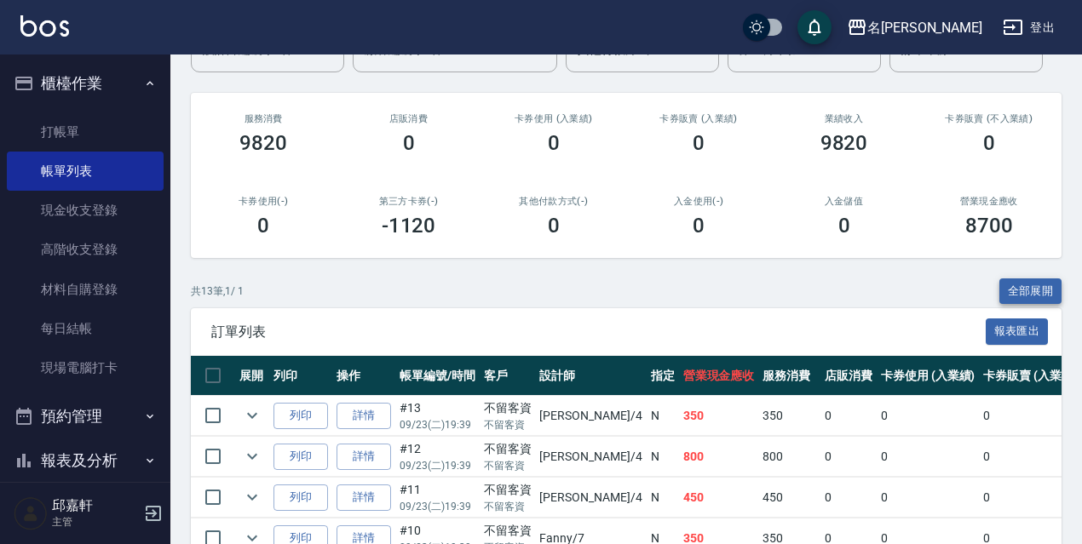
drag, startPoint x: 1036, startPoint y: 283, endPoint x: 1062, endPoint y: 248, distance: 43.8
click at [1036, 282] on button "全部展開" at bounding box center [1030, 291] width 63 height 26
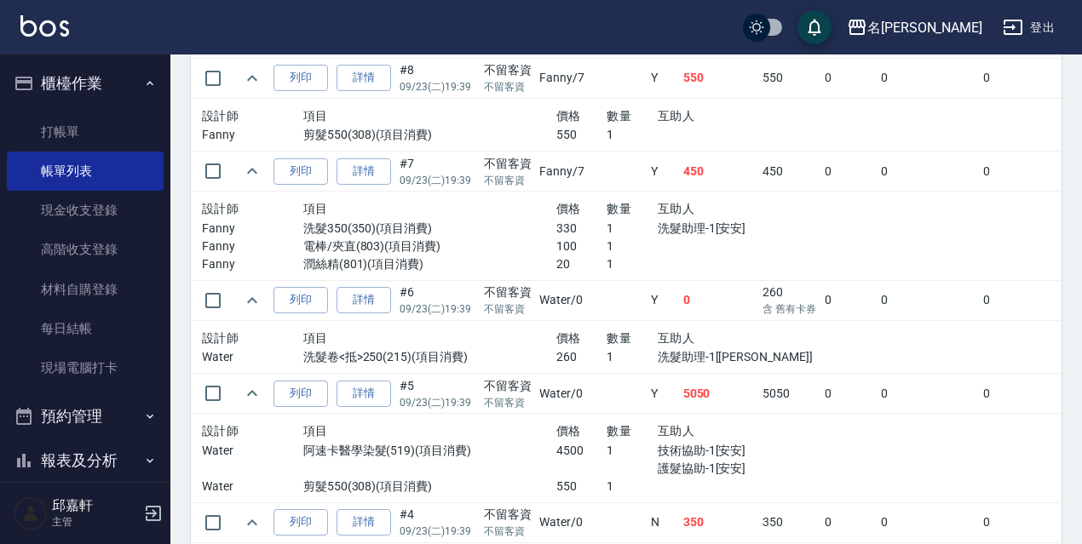
scroll to position [1475, 0]
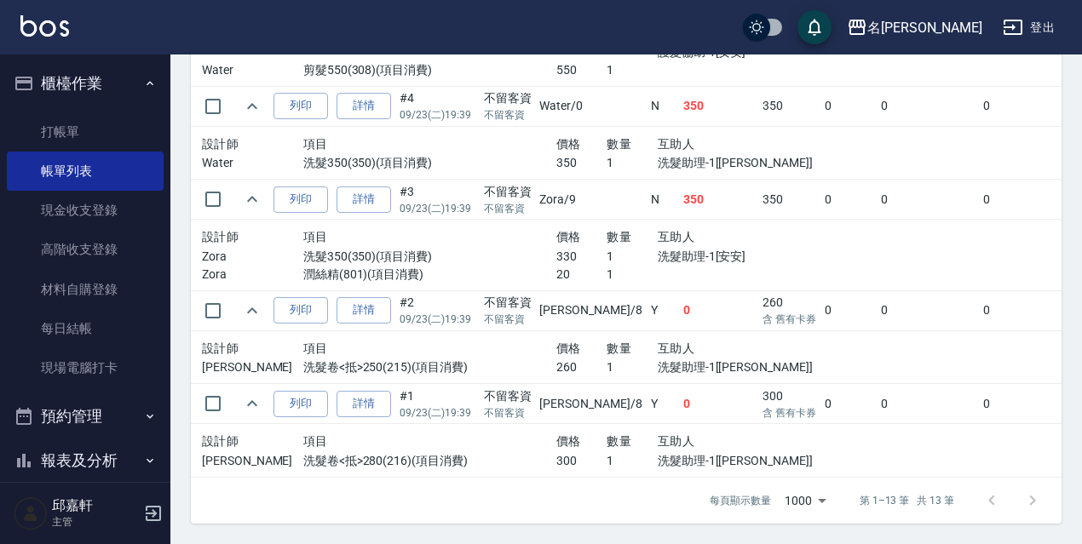
click at [724, 359] on p "洗髮助理-1[倩倩]" at bounding box center [733, 368] width 152 height 18
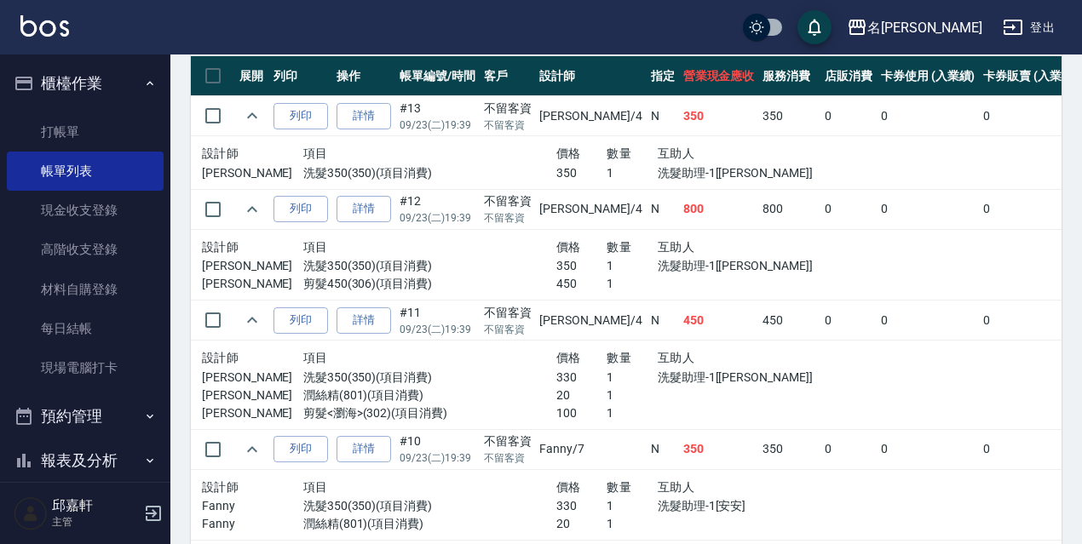
scroll to position [129, 0]
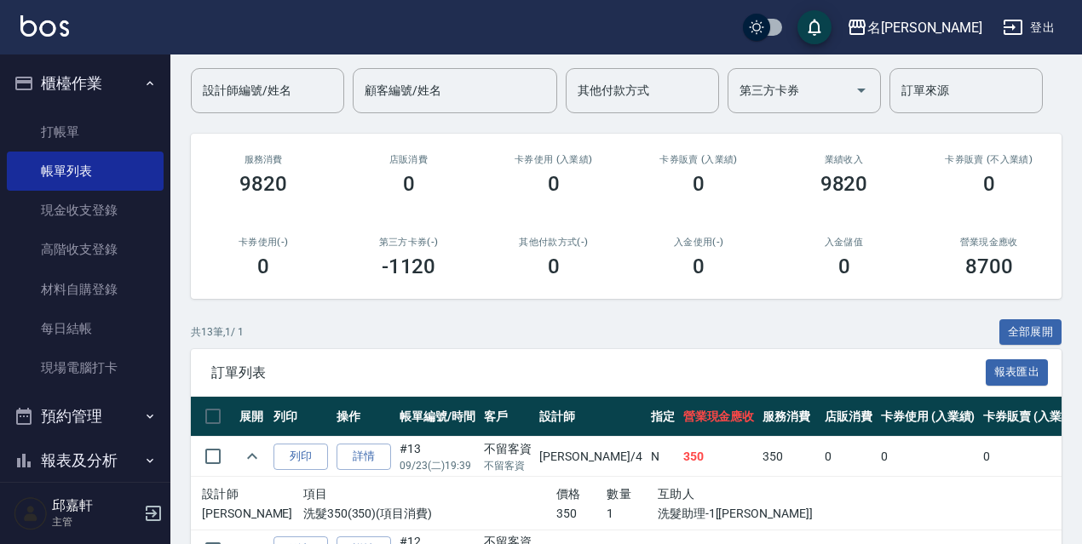
click at [1043, 349] on div "訂單列表 報表匯出" at bounding box center [626, 372] width 870 height 47
click at [1046, 341] on button "全部展開" at bounding box center [1030, 332] width 63 height 26
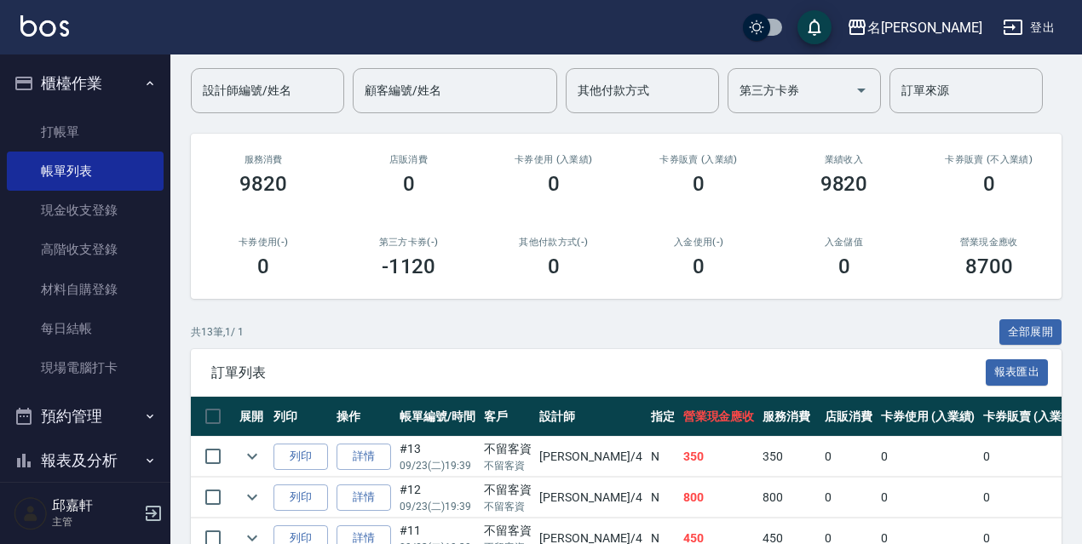
scroll to position [633, 0]
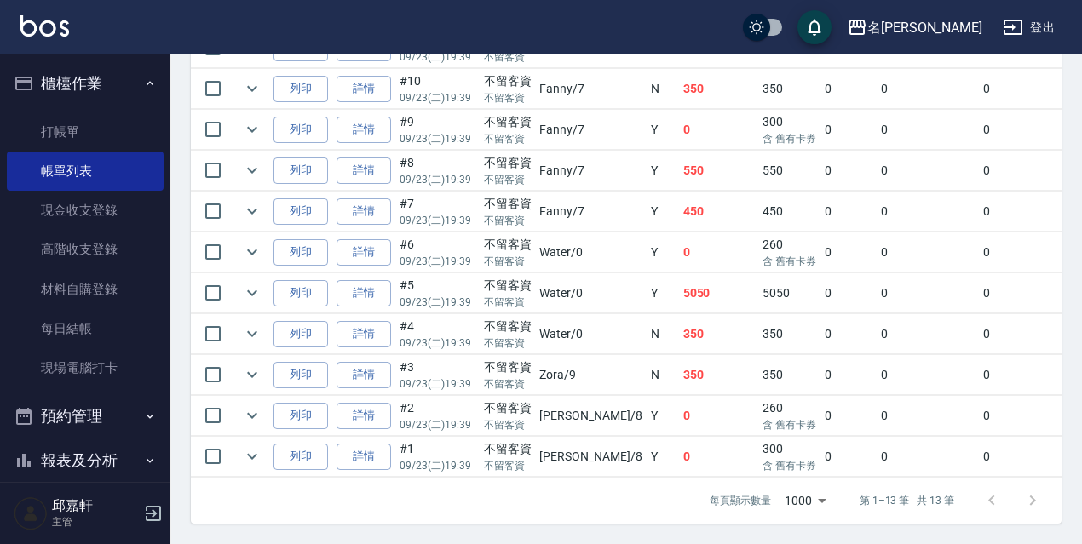
click at [880, 314] on td "0" at bounding box center [927, 334] width 103 height 40
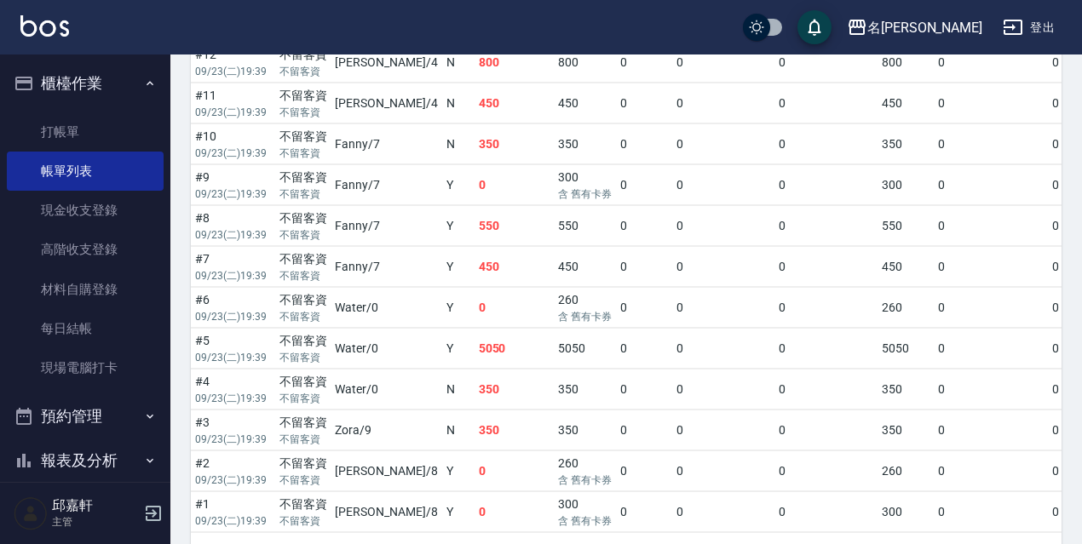
scroll to position [224, 0]
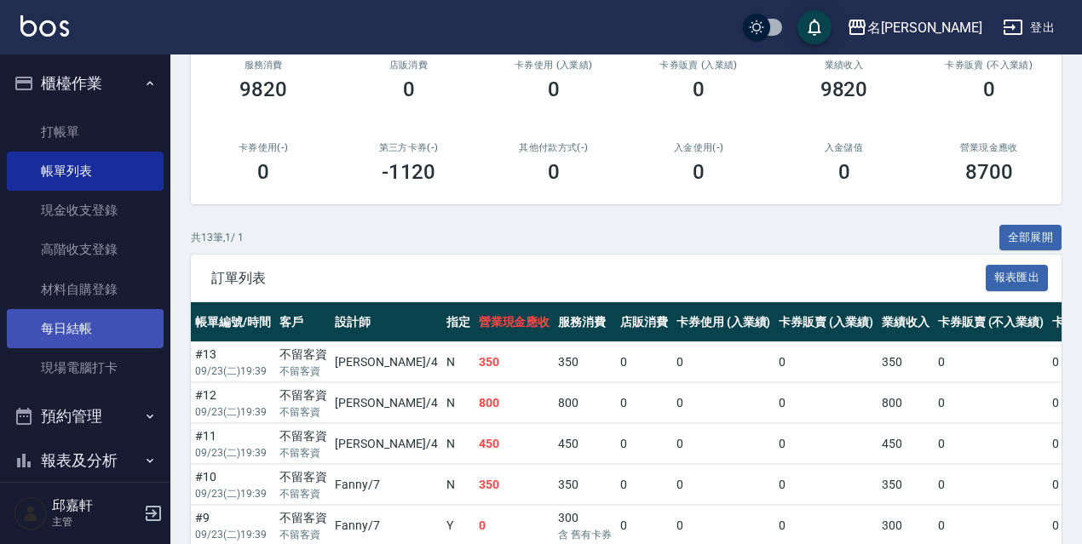
click at [74, 328] on link "每日結帳" at bounding box center [85, 328] width 157 height 39
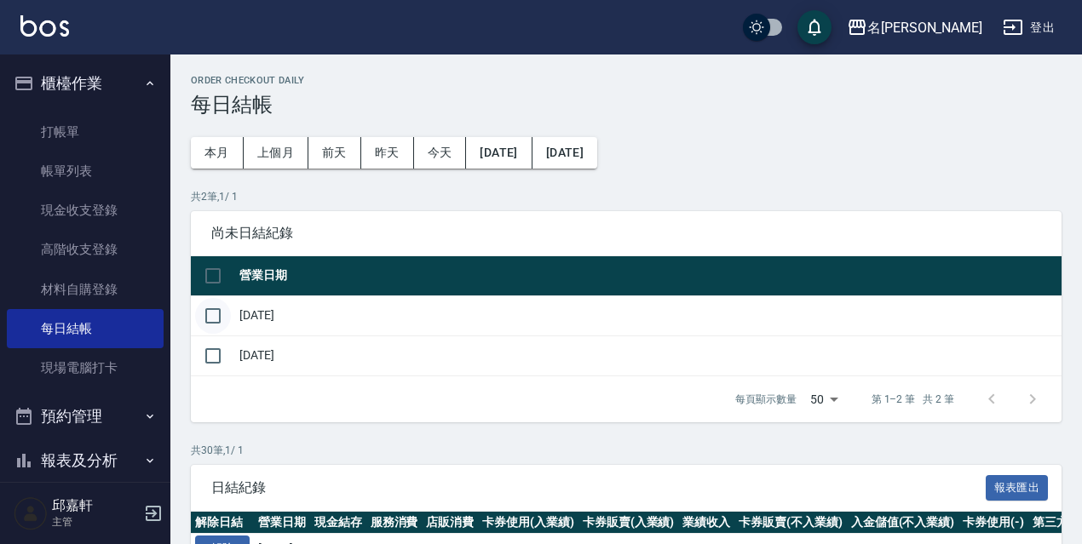
click at [197, 321] on input "checkbox" at bounding box center [213, 316] width 36 height 36
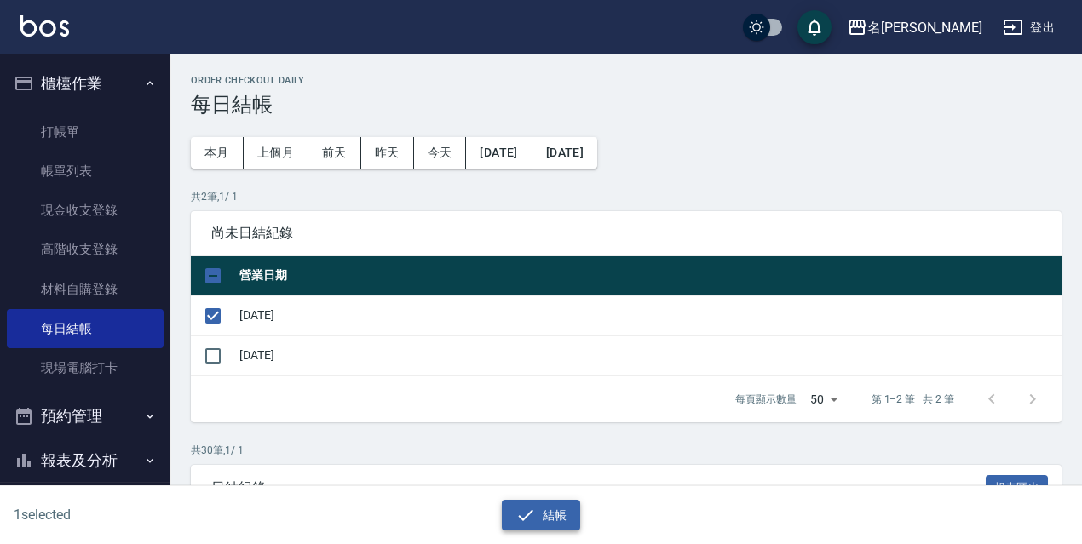
click at [568, 517] on button "結帳" at bounding box center [541, 516] width 79 height 32
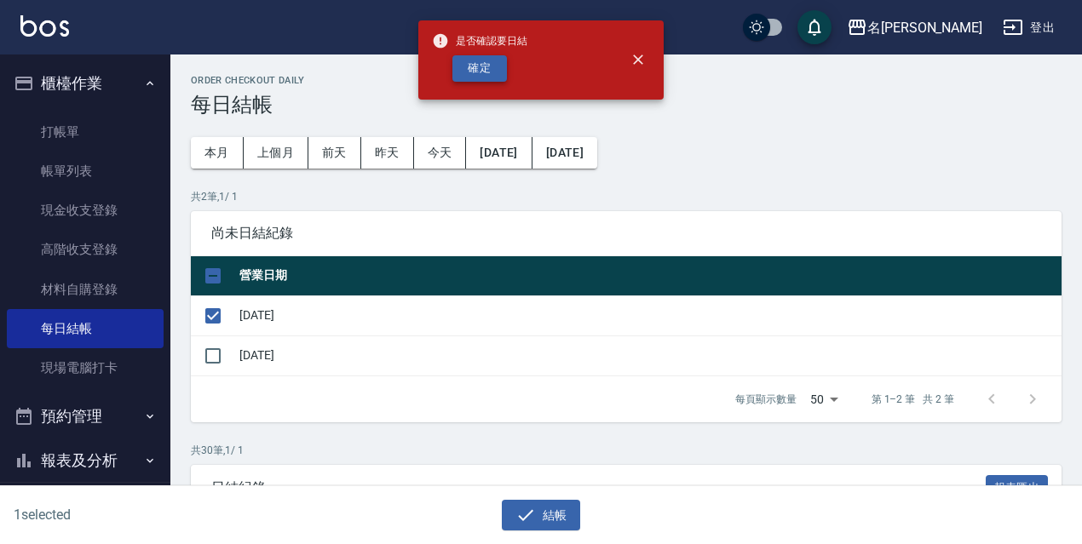
click at [495, 69] on button "確定" at bounding box center [479, 68] width 55 height 26
checkbox input "false"
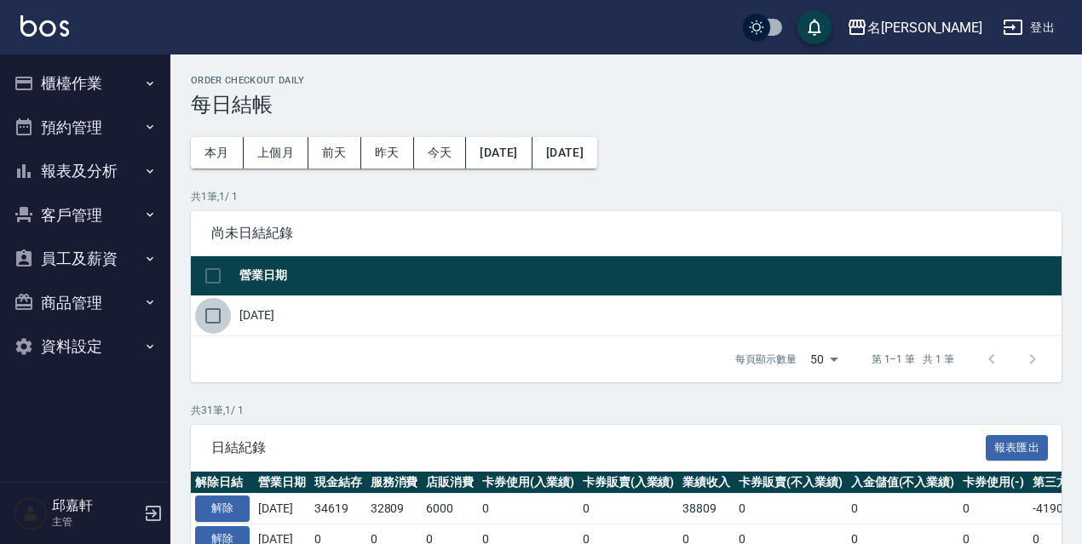
click at [217, 314] on input "checkbox" at bounding box center [213, 316] width 36 height 36
checkbox input "true"
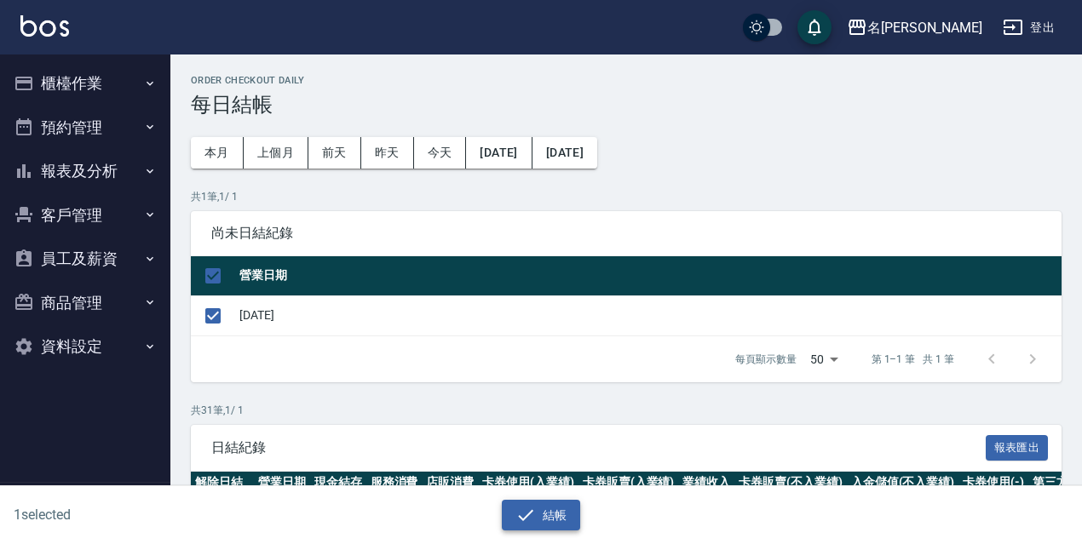
click at [570, 514] on button "結帳" at bounding box center [541, 516] width 79 height 32
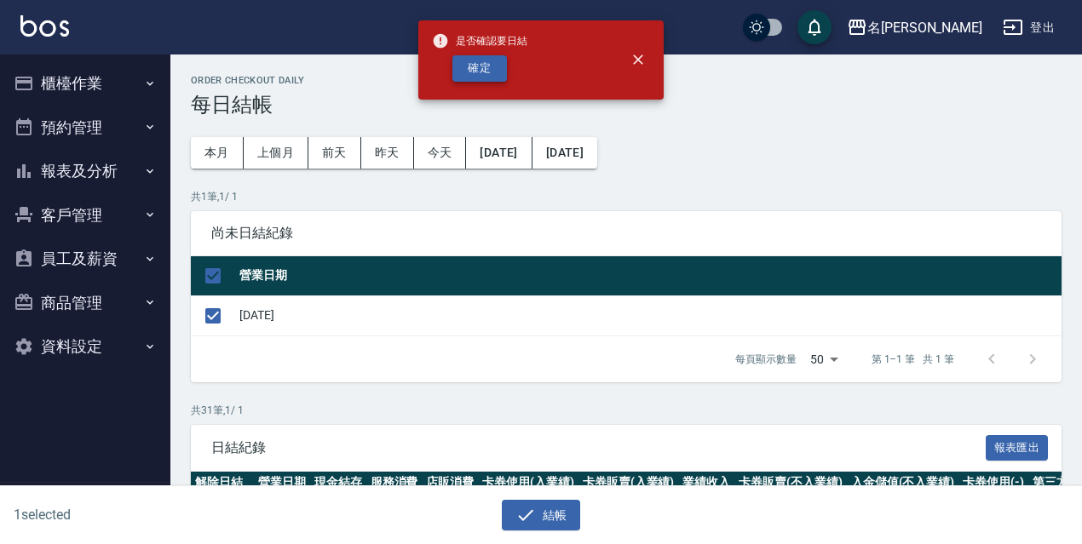
click at [488, 56] on button "確定" at bounding box center [479, 68] width 55 height 26
checkbox input "false"
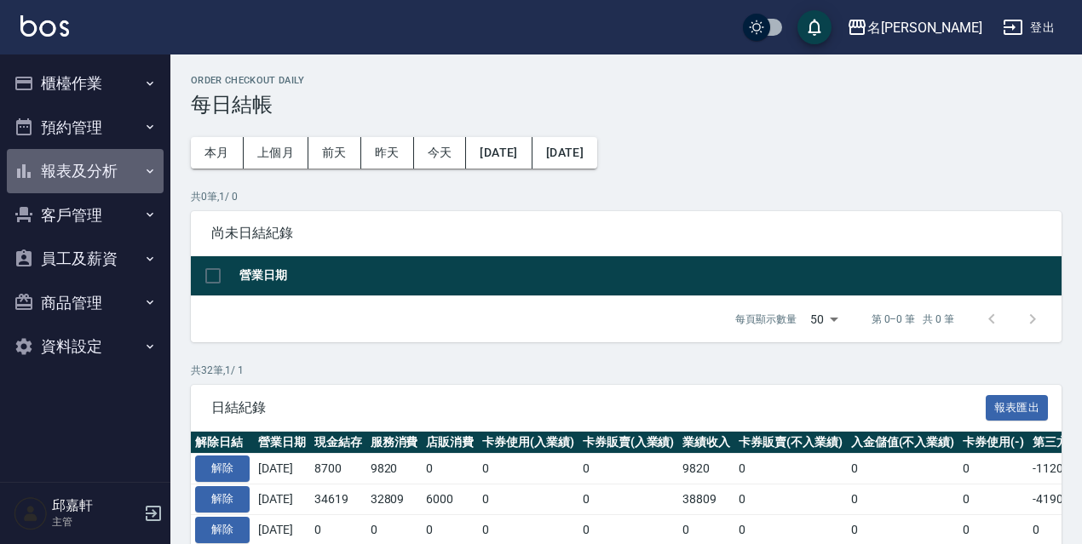
click at [57, 175] on button "報表及分析" at bounding box center [85, 171] width 157 height 44
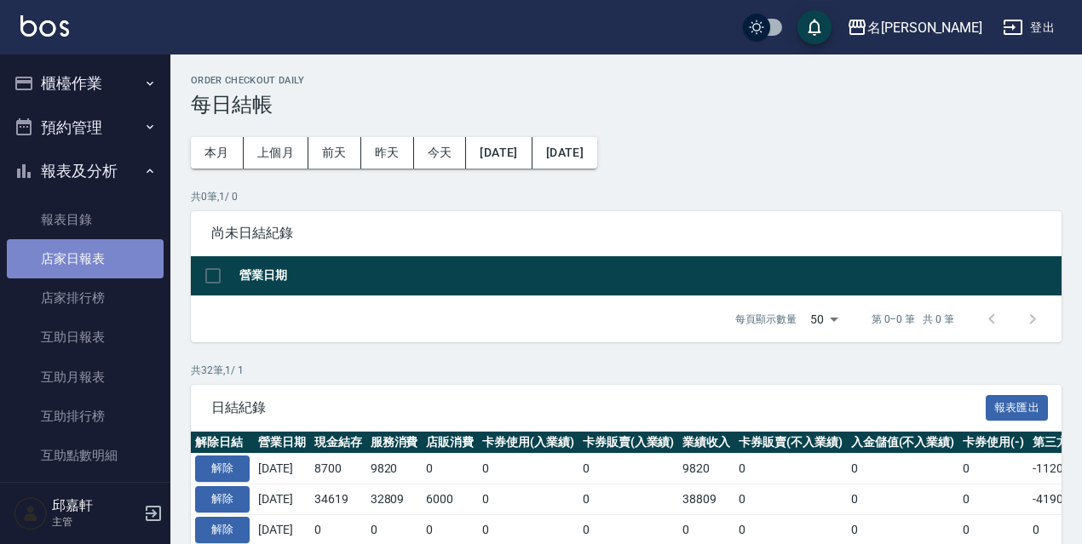
click at [94, 260] on link "店家日報表" at bounding box center [85, 258] width 157 height 39
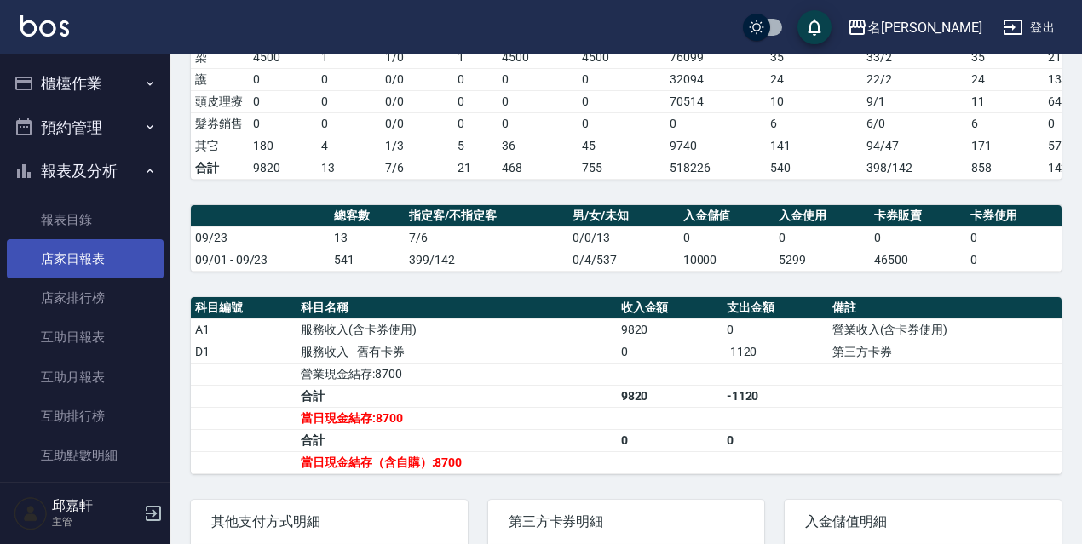
scroll to position [426, 0]
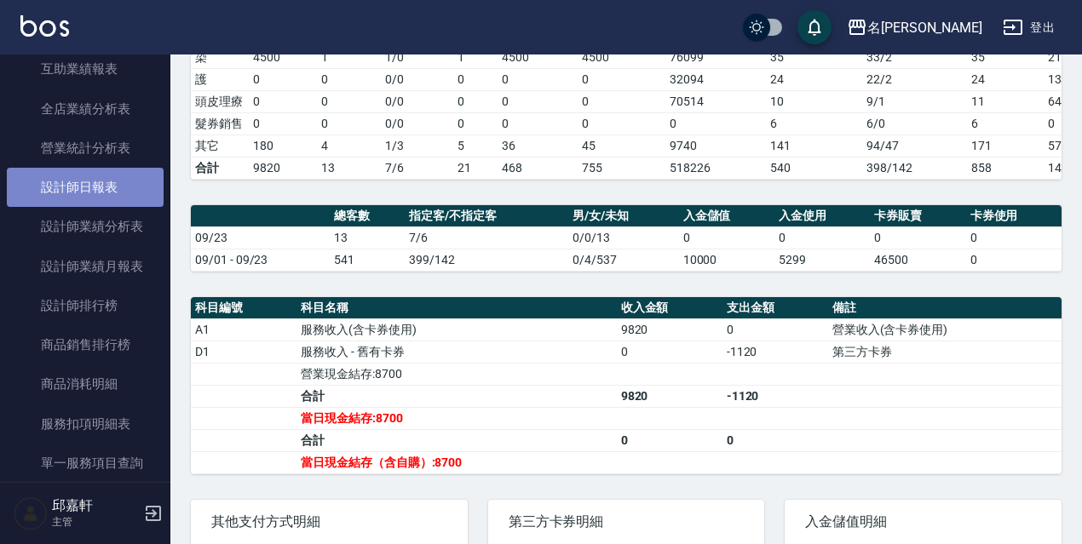
click at [110, 196] on link "設計師日報表" at bounding box center [85, 187] width 157 height 39
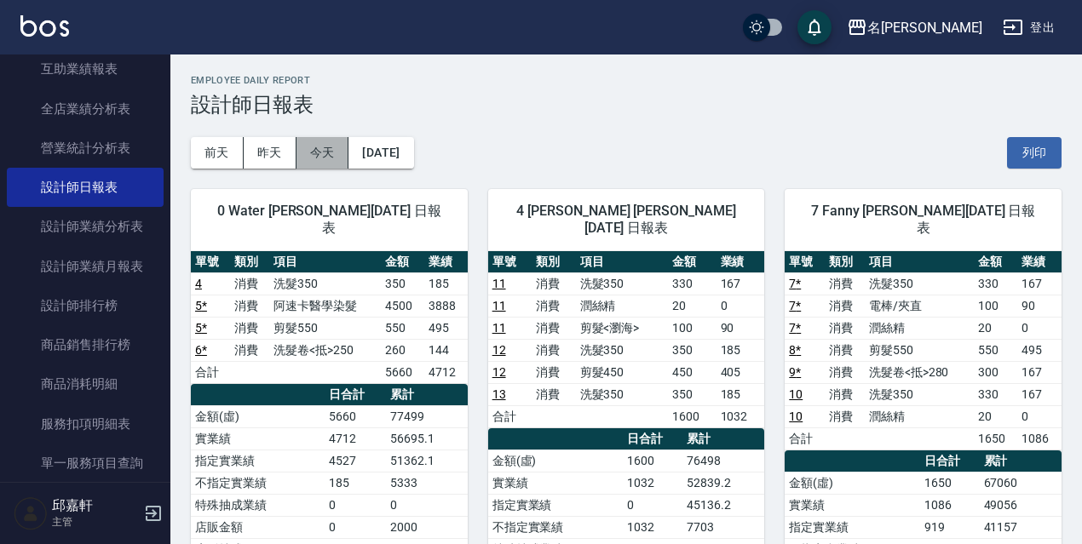
click at [307, 150] on button "今天" at bounding box center [322, 153] width 53 height 32
click at [270, 164] on button "昨天" at bounding box center [270, 153] width 53 height 32
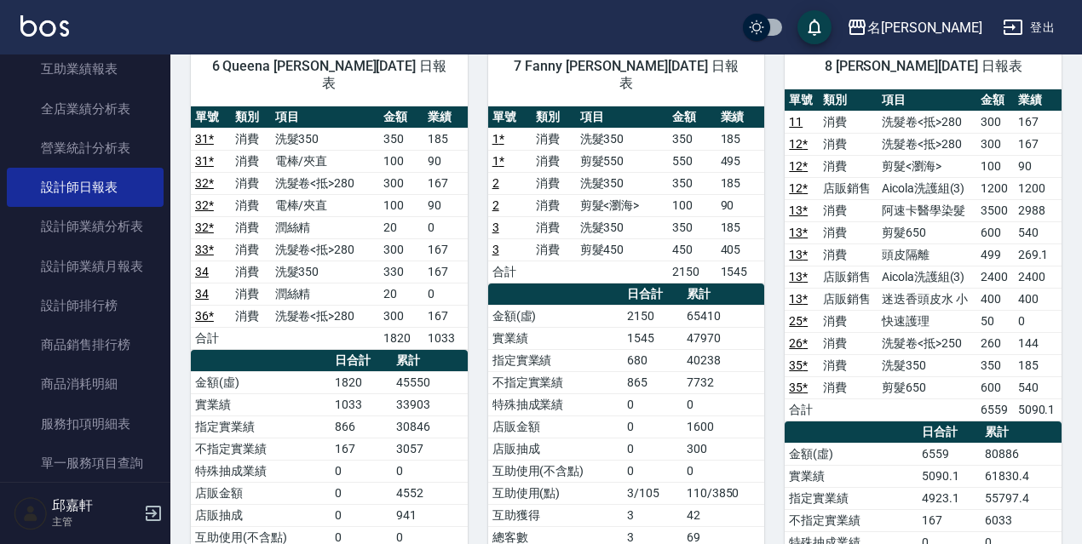
scroll to position [596, 0]
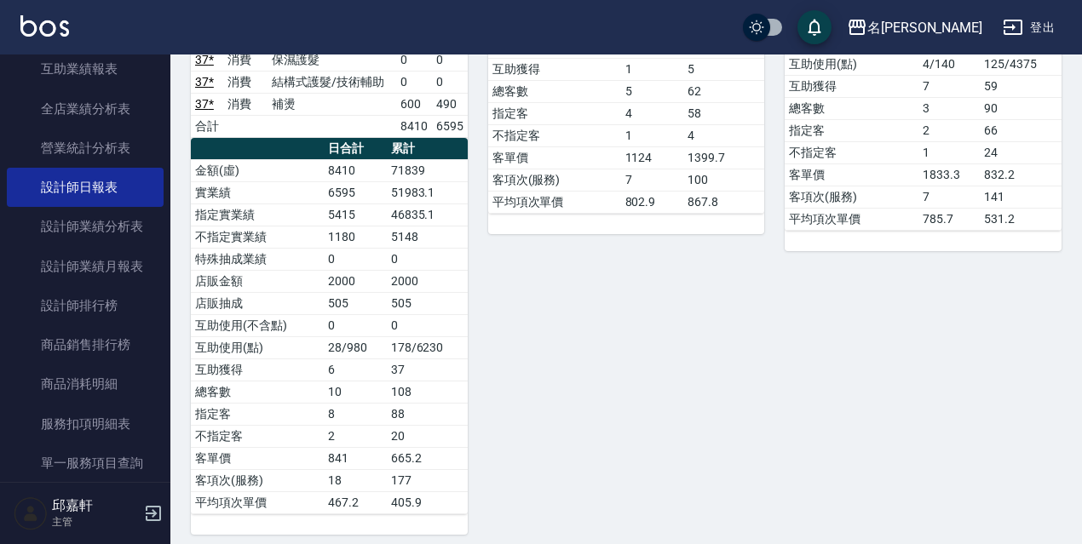
click at [1028, 24] on button "登出" at bounding box center [1028, 28] width 66 height 32
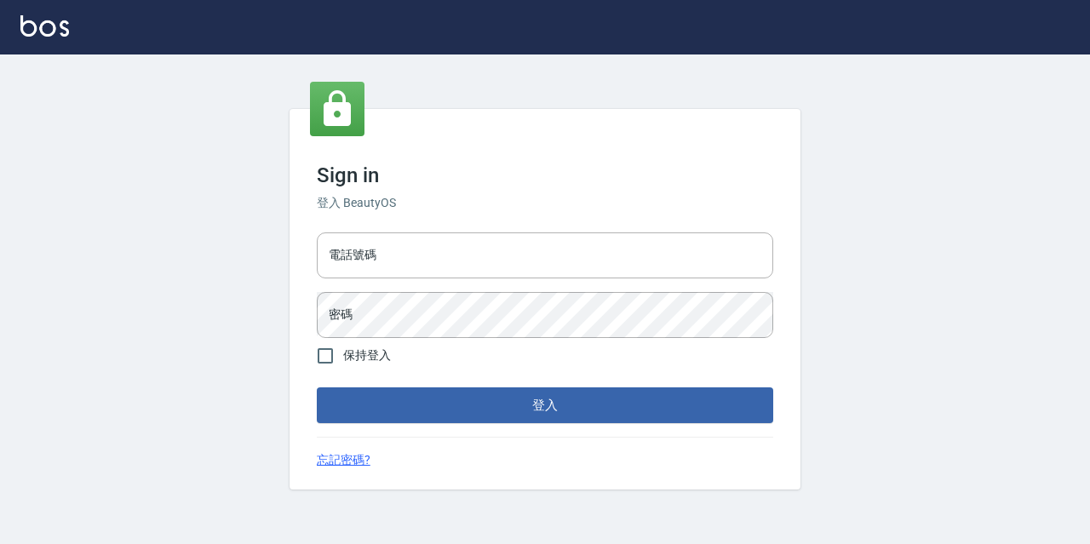
drag, startPoint x: 509, startPoint y: 228, endPoint x: 496, endPoint y: 230, distance: 13.7
click at [504, 228] on div "電話號碼 電話號碼 密碼 密碼" at bounding box center [545, 285] width 470 height 119
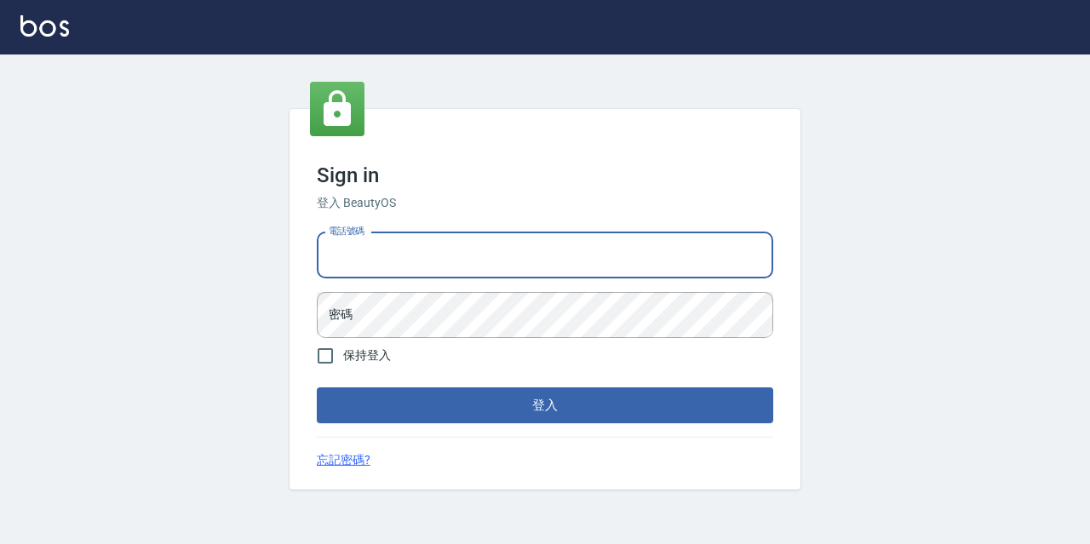
click at [477, 255] on input "電話號碼" at bounding box center [545, 255] width 456 height 46
click at [442, 266] on input "0933063049" at bounding box center [545, 255] width 456 height 46
type input "0"
click at [442, 266] on input "電話號碼" at bounding box center [545, 255] width 456 height 46
type input "0967388409"
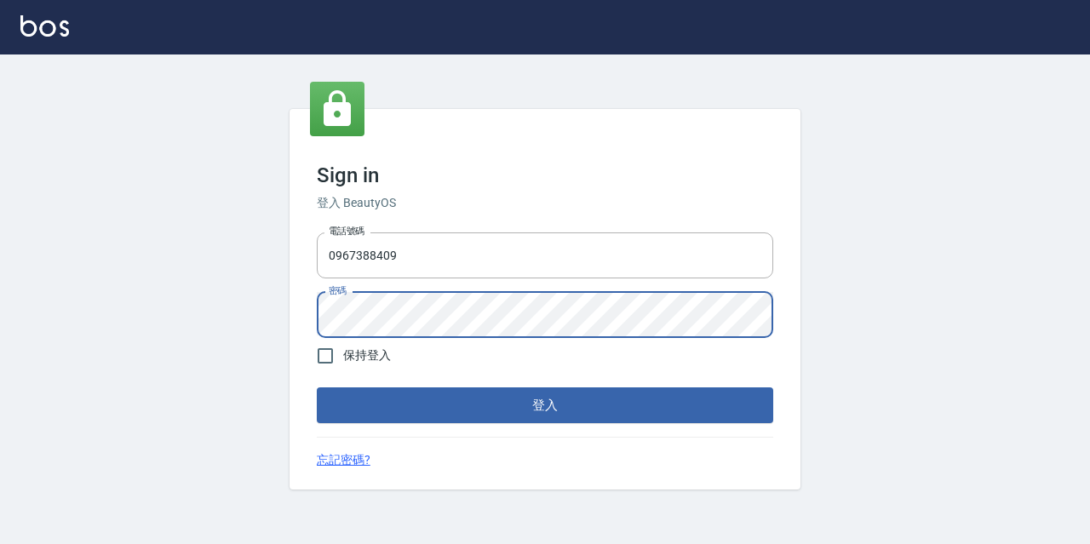
click at [317, 387] on button "登入" at bounding box center [545, 405] width 456 height 36
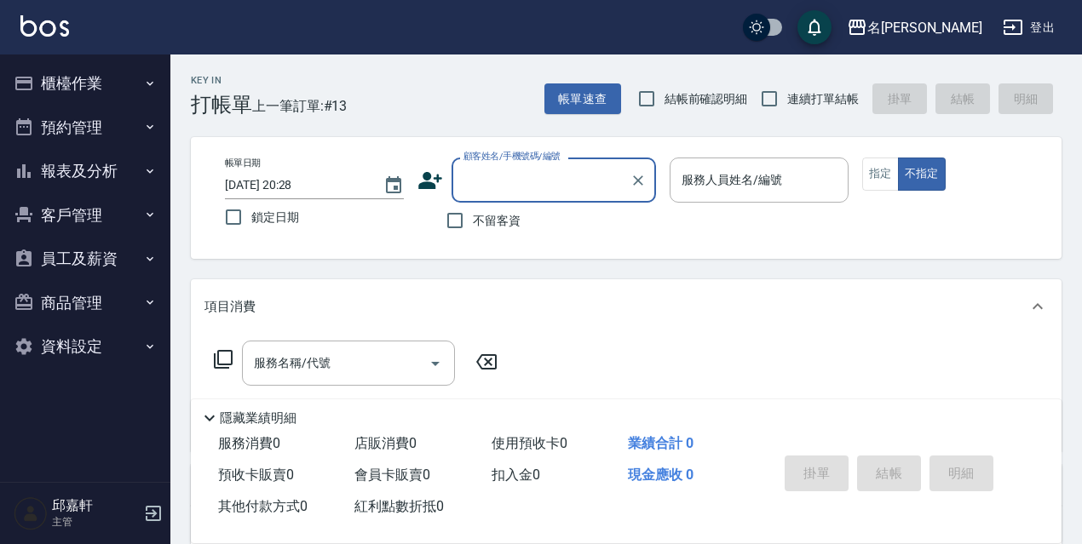
click at [157, 94] on button "櫃檯作業" at bounding box center [85, 83] width 157 height 44
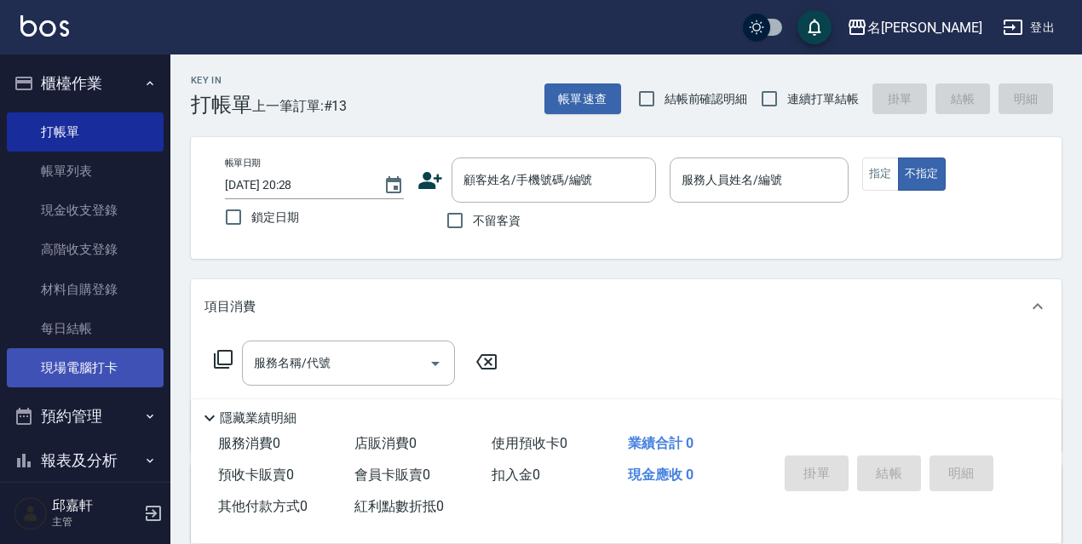
click at [124, 360] on link "現場電腦打卡" at bounding box center [85, 367] width 157 height 39
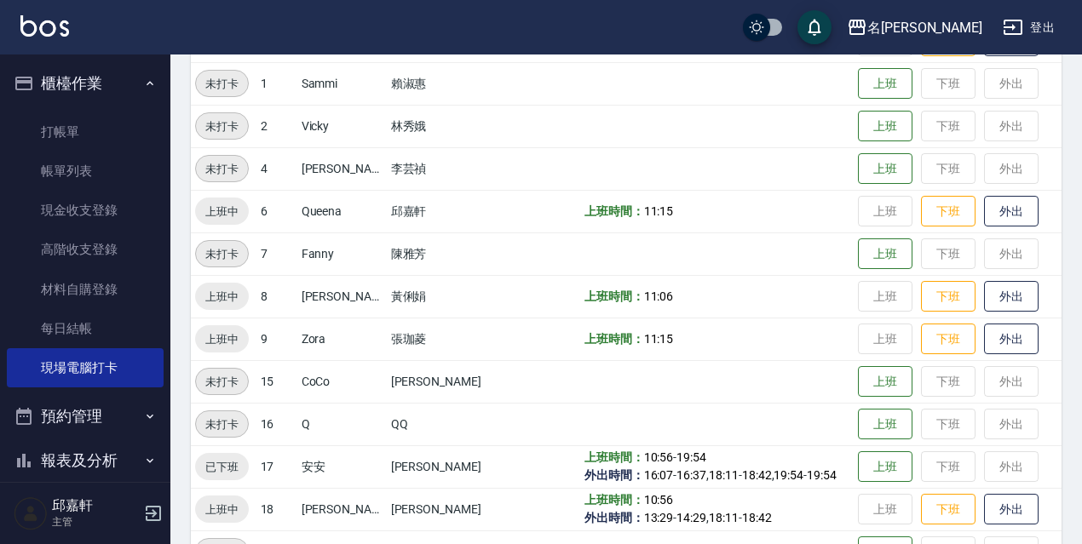
scroll to position [85, 0]
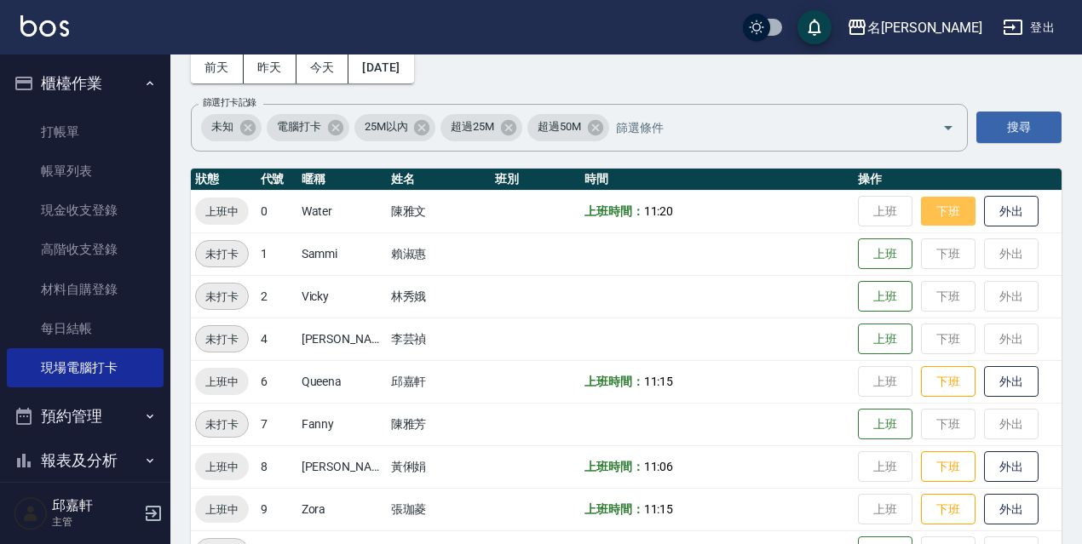
click at [940, 198] on button "下班" at bounding box center [948, 212] width 55 height 30
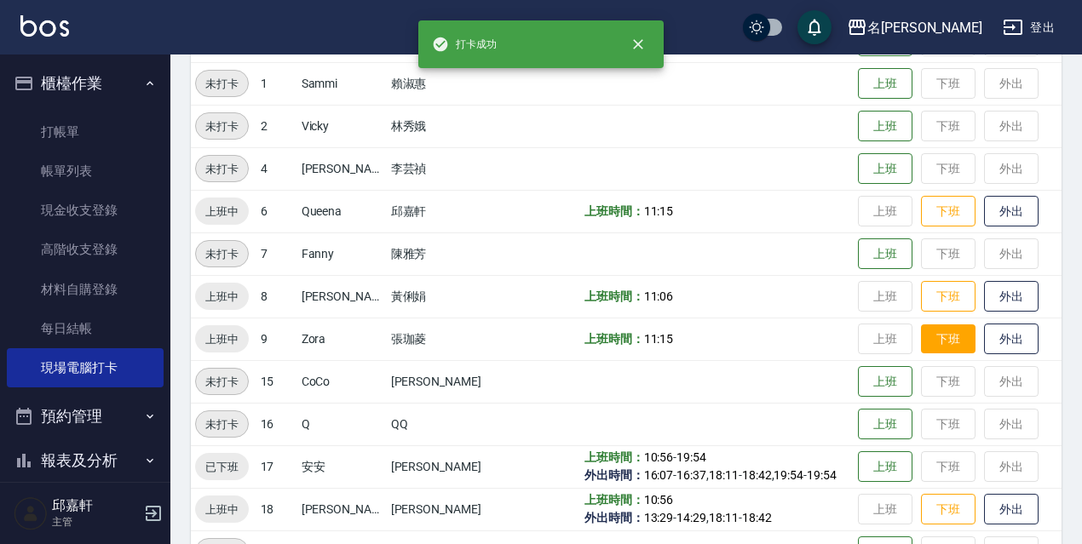
scroll to position [341, 0]
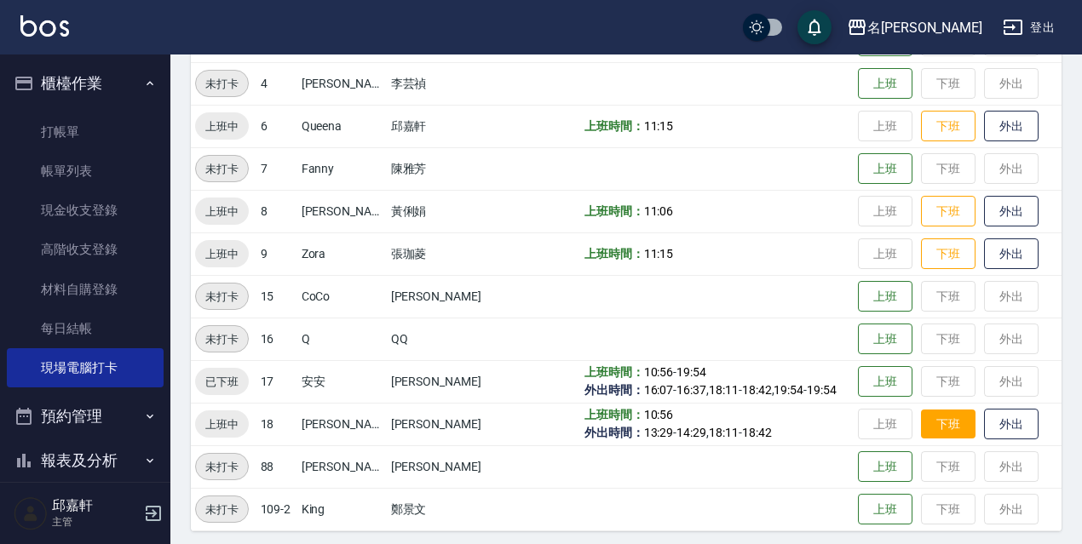
click at [946, 417] on button "下班" at bounding box center [948, 425] width 55 height 30
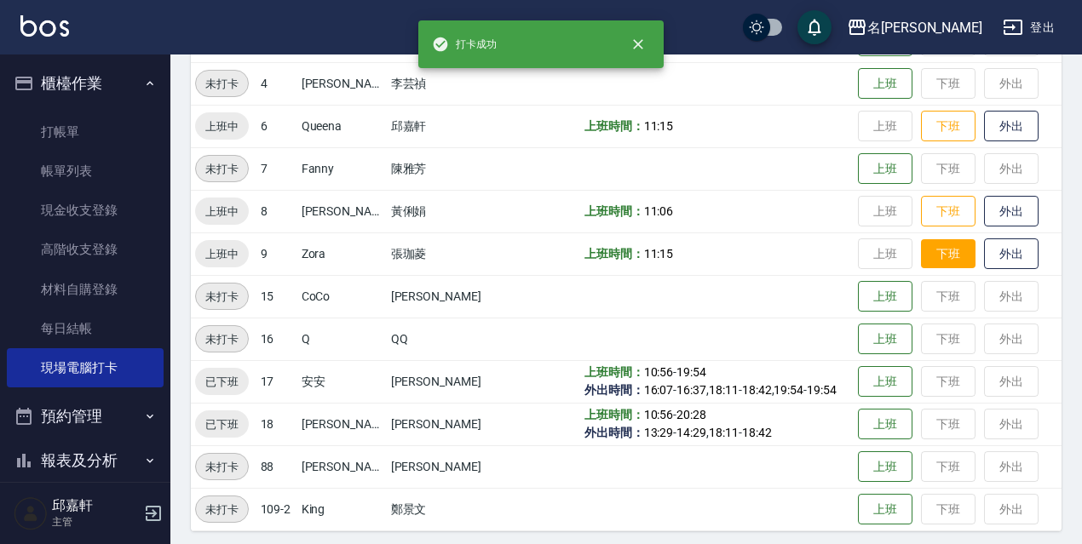
click at [946, 248] on button "下班" at bounding box center [948, 254] width 55 height 30
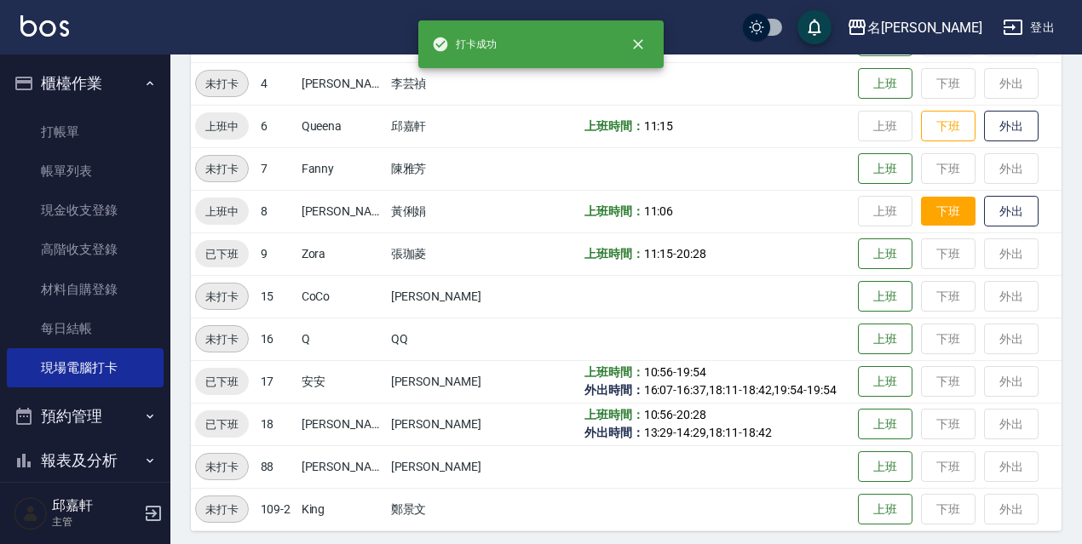
click at [950, 214] on button "下班" at bounding box center [948, 212] width 55 height 30
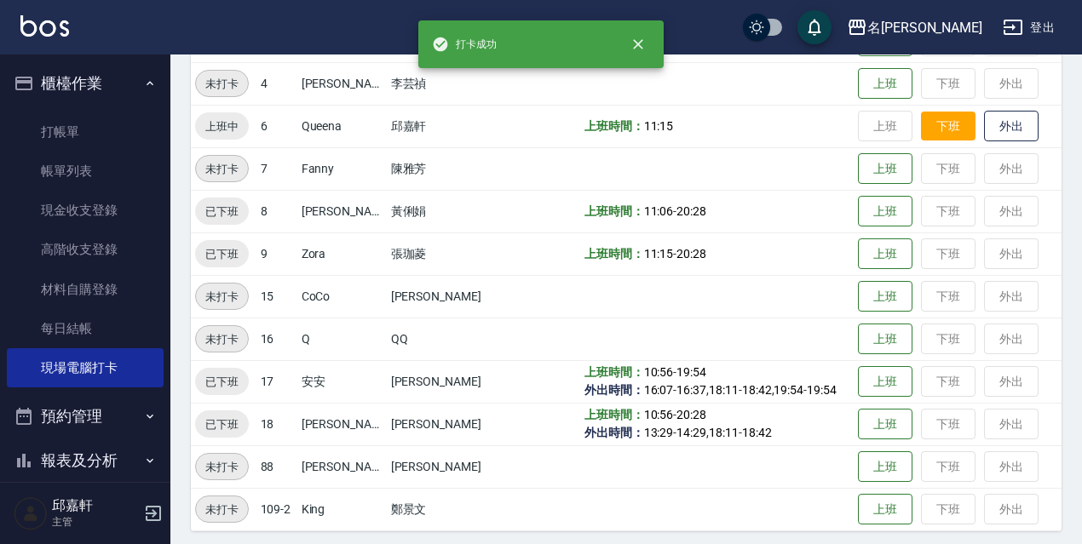
drag, startPoint x: 952, startPoint y: 124, endPoint x: 942, endPoint y: 128, distance: 10.8
click at [950, 123] on button "下班" at bounding box center [948, 127] width 55 height 30
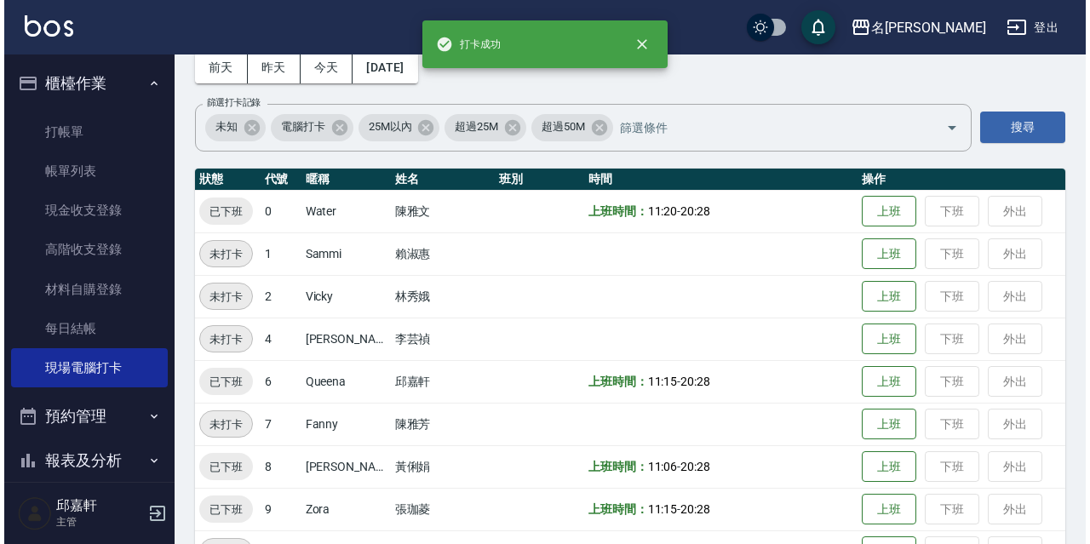
scroll to position [0, 0]
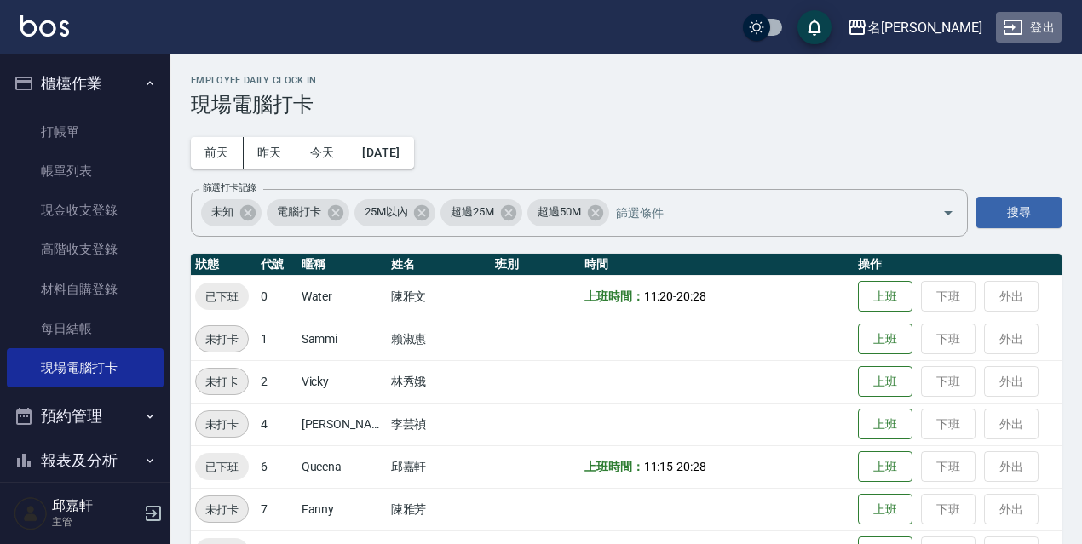
click at [1034, 21] on button "登出" at bounding box center [1028, 28] width 66 height 32
